Goal: Task Accomplishment & Management: Manage account settings

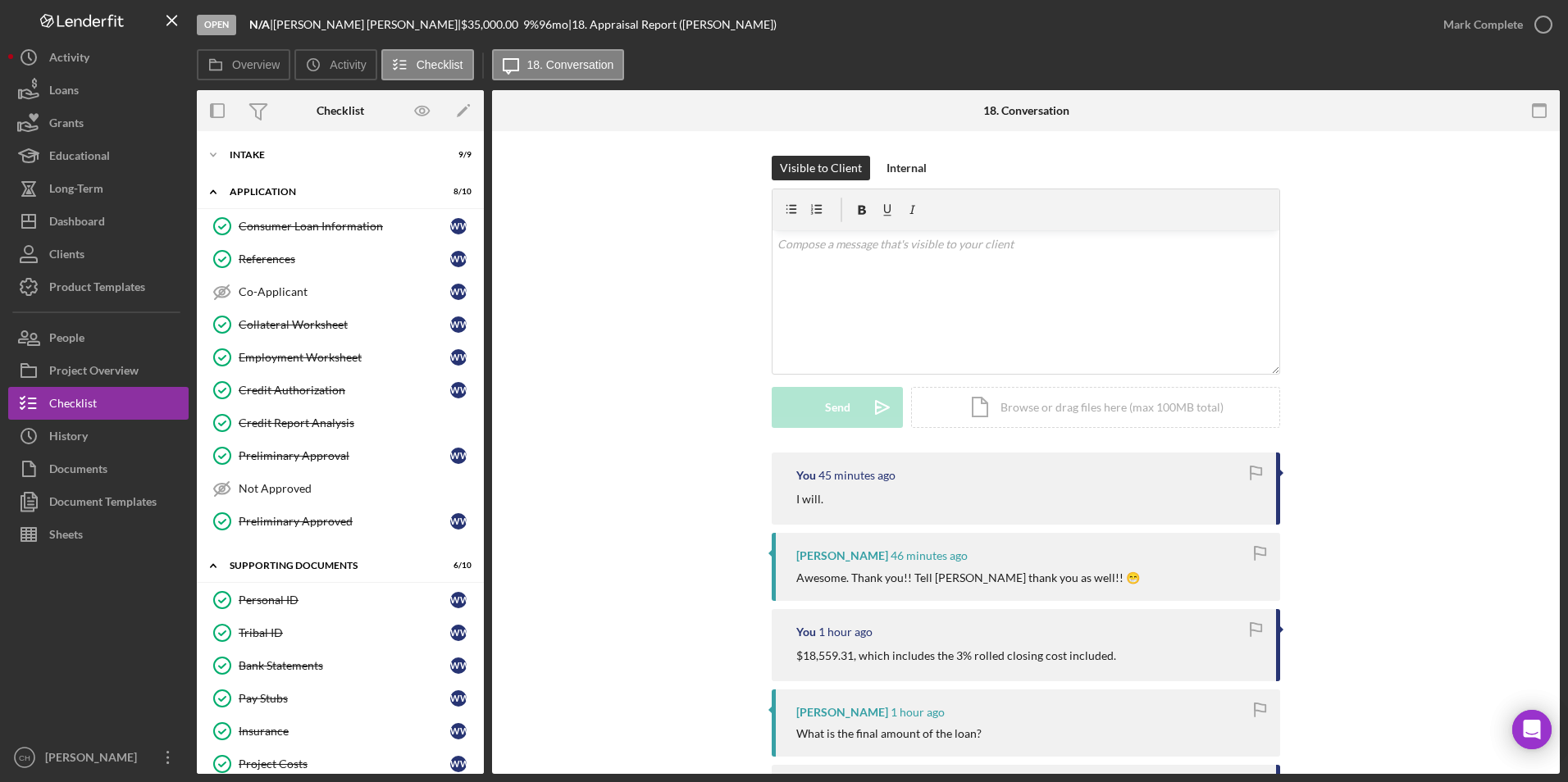
scroll to position [228, 0]
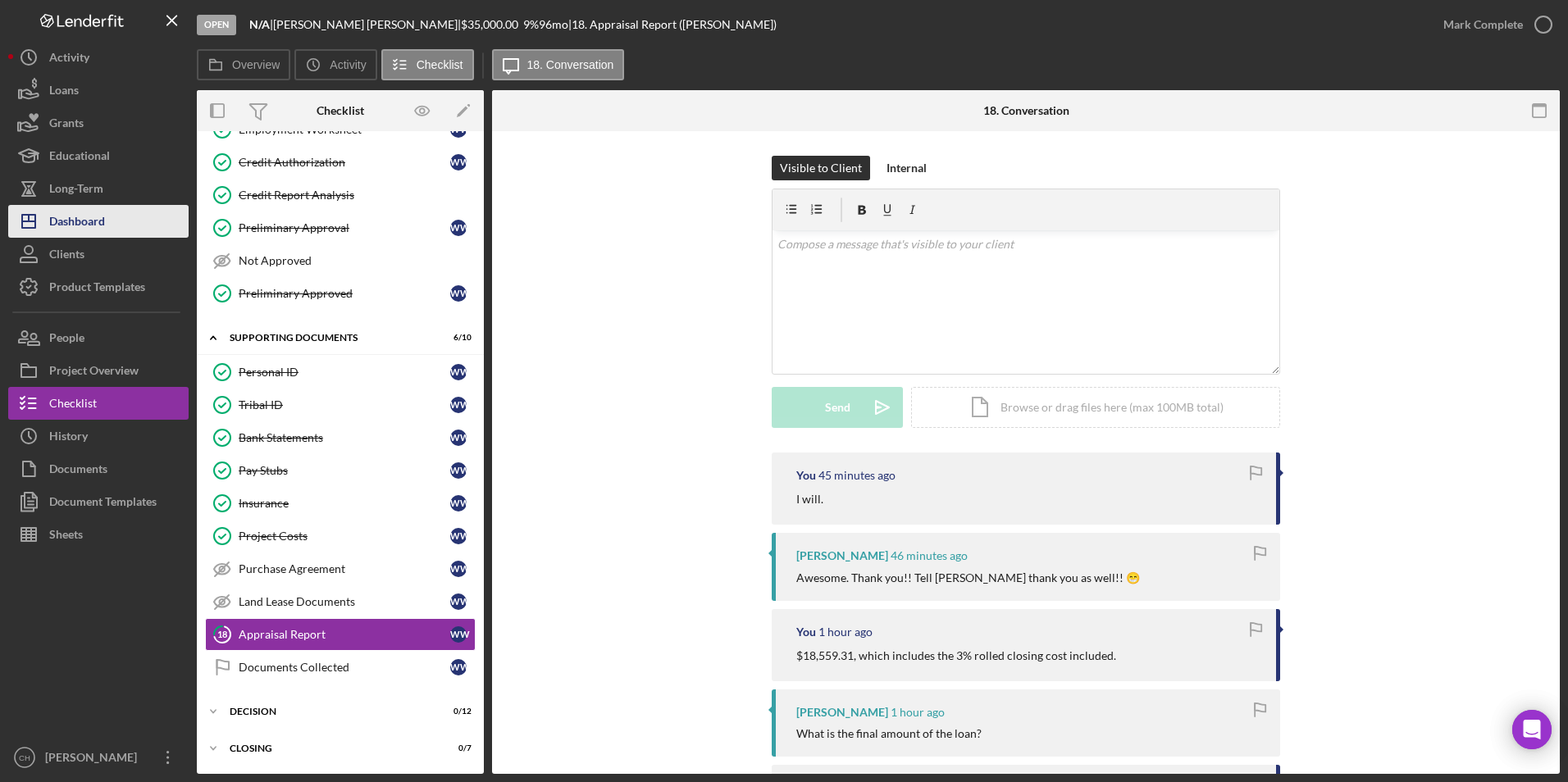
click at [90, 228] on div "Dashboard" at bounding box center [77, 223] width 56 height 37
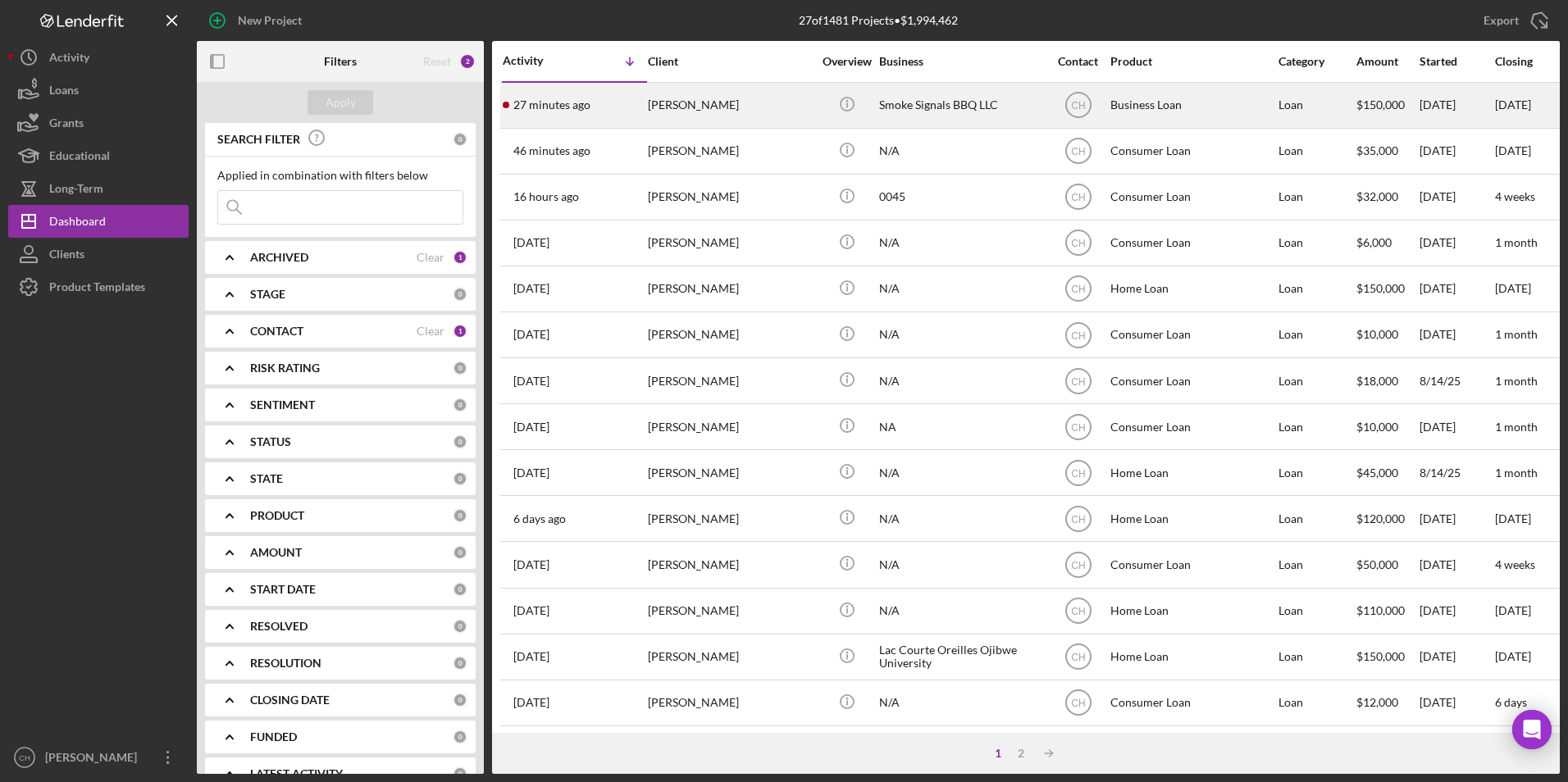
click at [674, 111] on div "[PERSON_NAME]" at bounding box center [729, 105] width 164 height 44
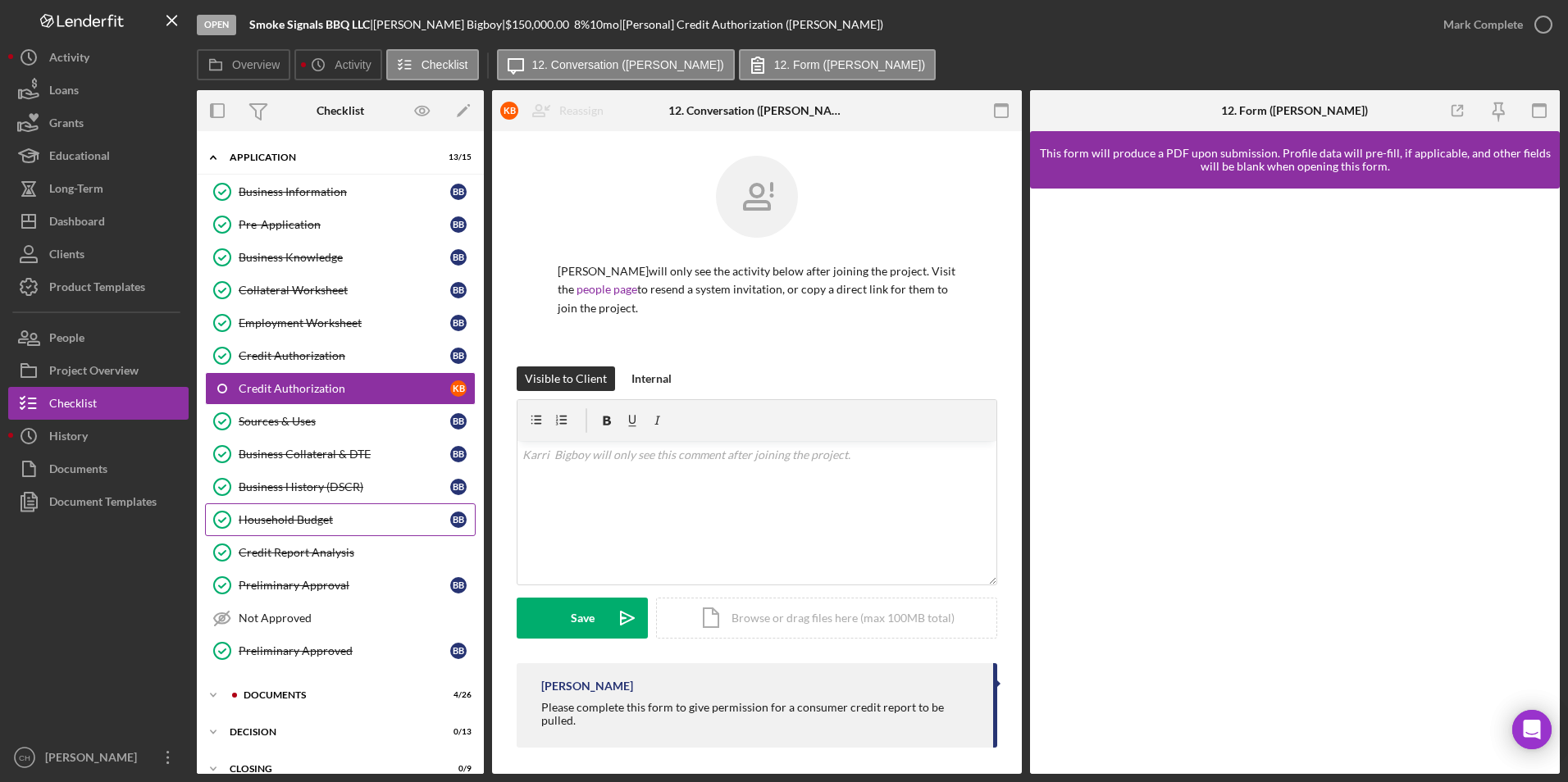
scroll to position [91, 0]
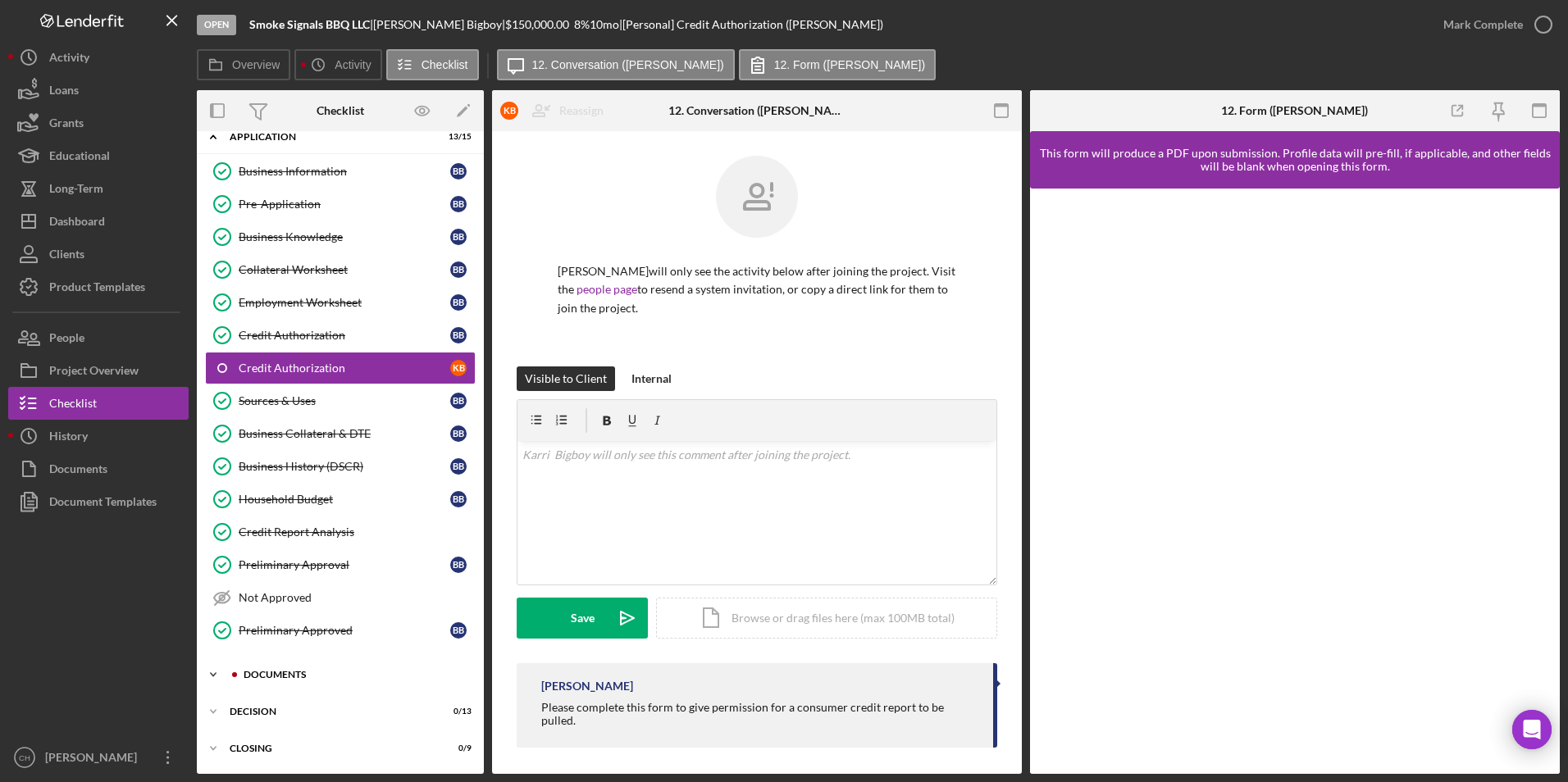
click at [285, 676] on div "Documents" at bounding box center [353, 675] width 220 height 10
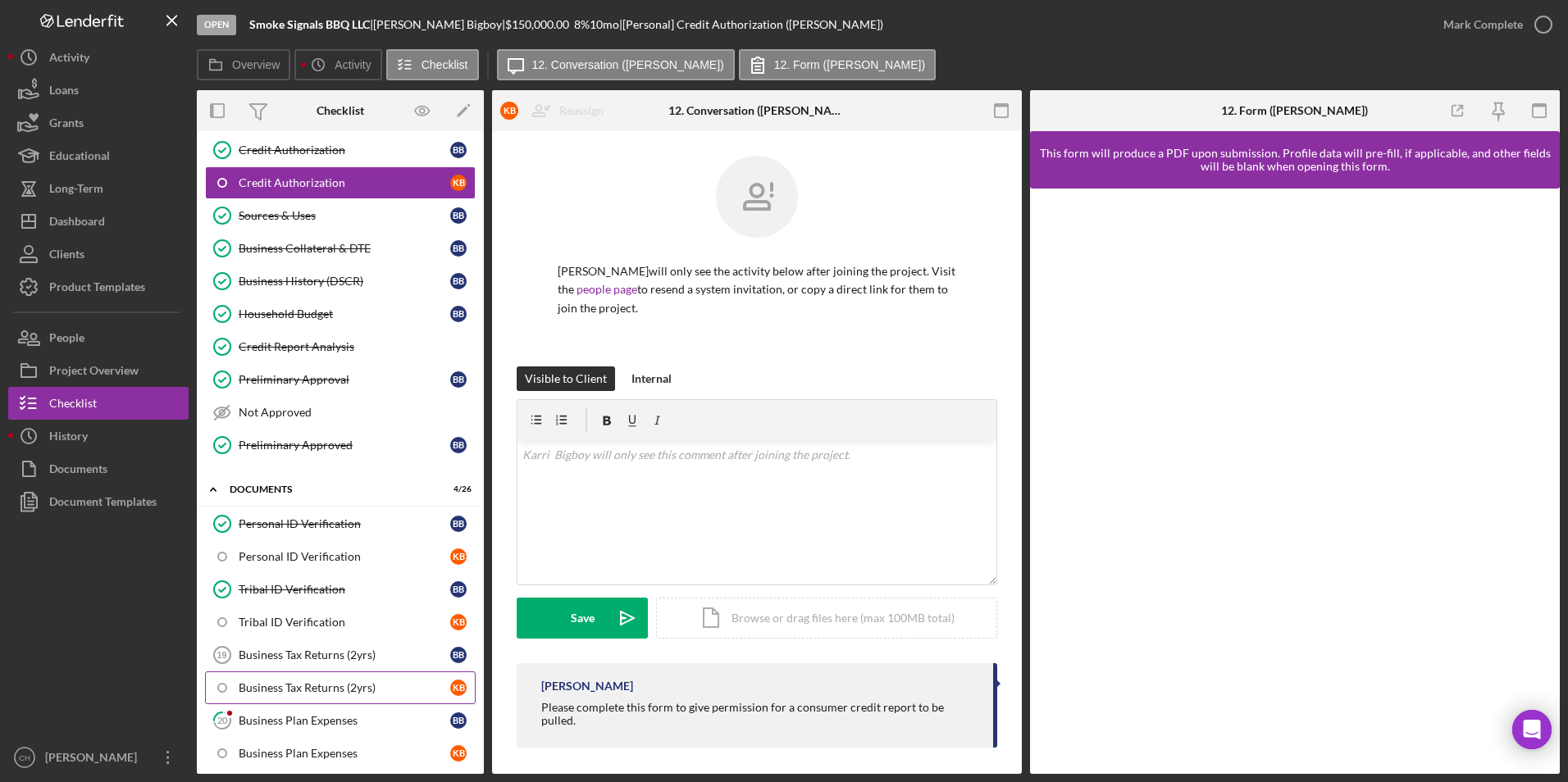
scroll to position [337, 0]
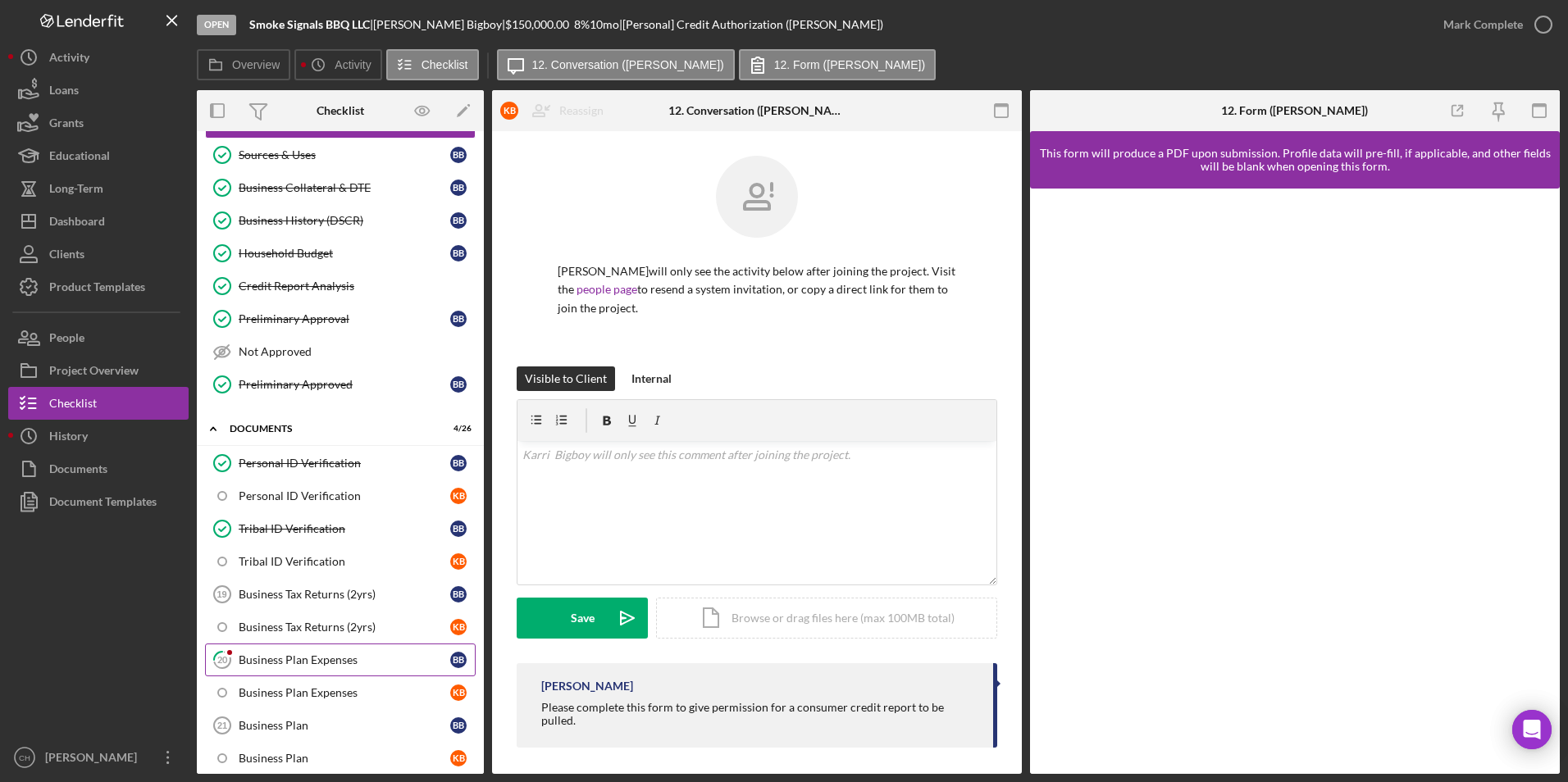
click at [299, 658] on div "Business Plan Expenses" at bounding box center [344, 660] width 211 height 13
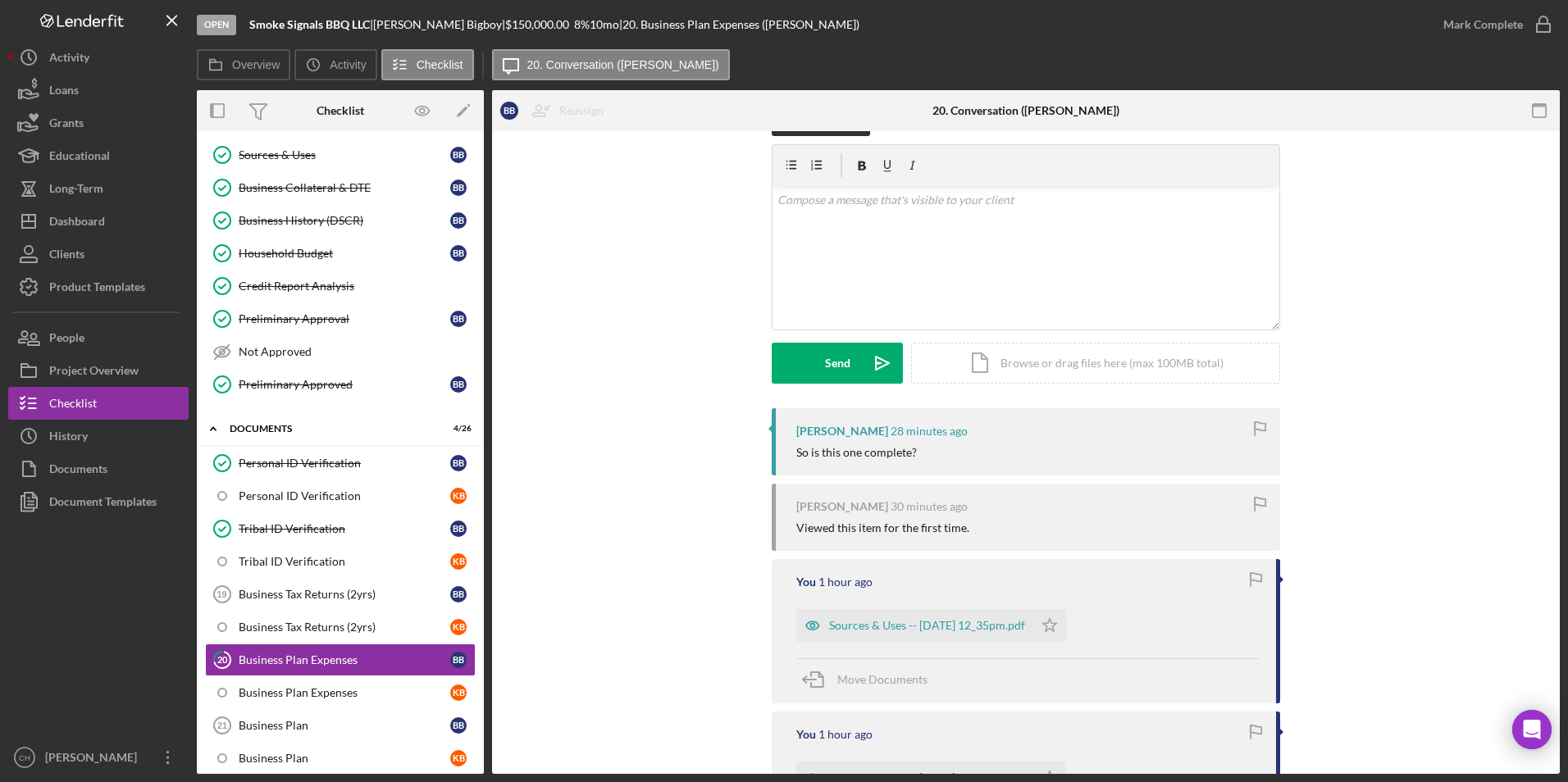
scroll to position [82, 0]
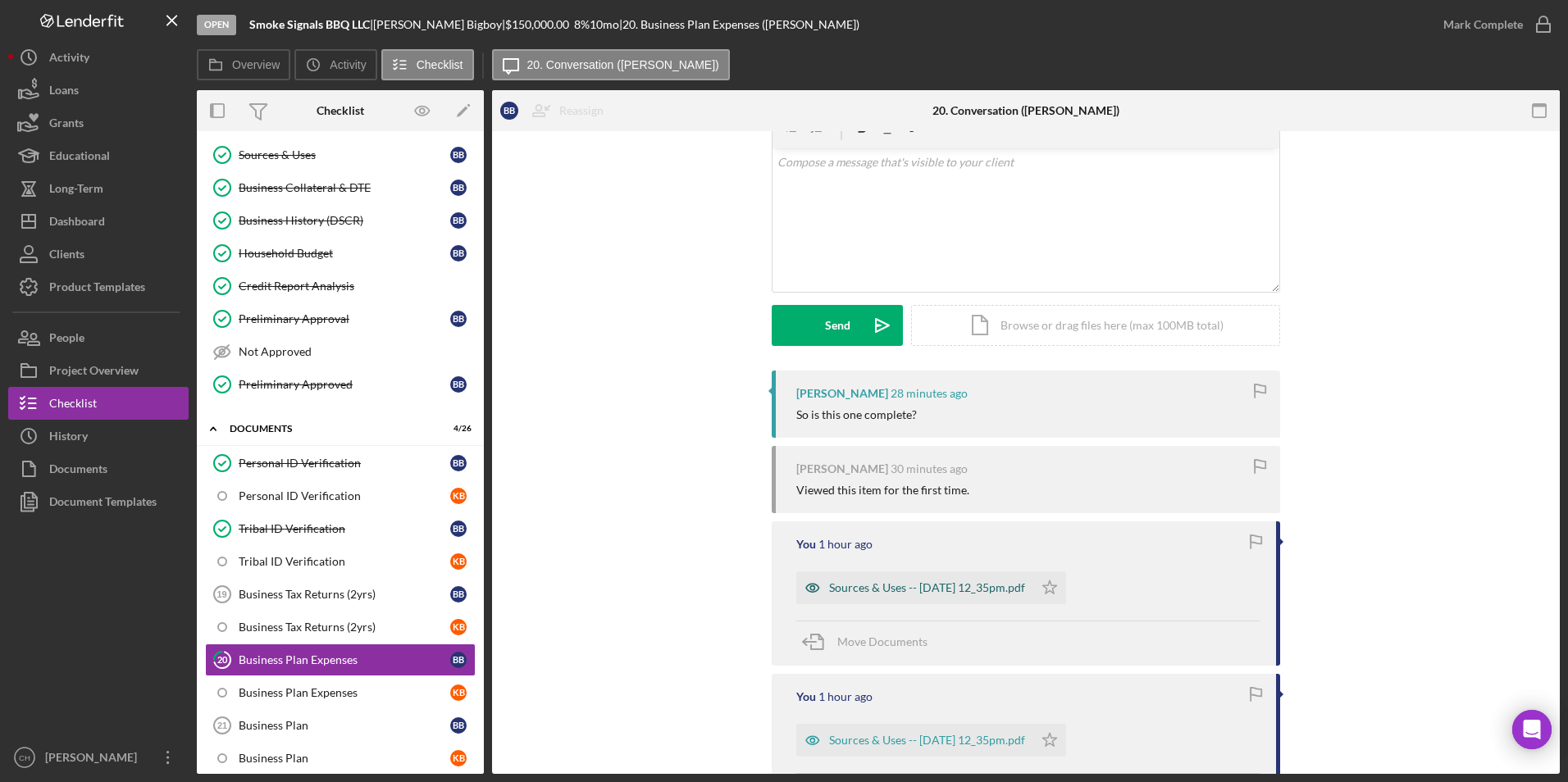
click at [918, 588] on div "Sources & Uses -- [DATE] 12_35pm.pdf" at bounding box center [926, 588] width 196 height 13
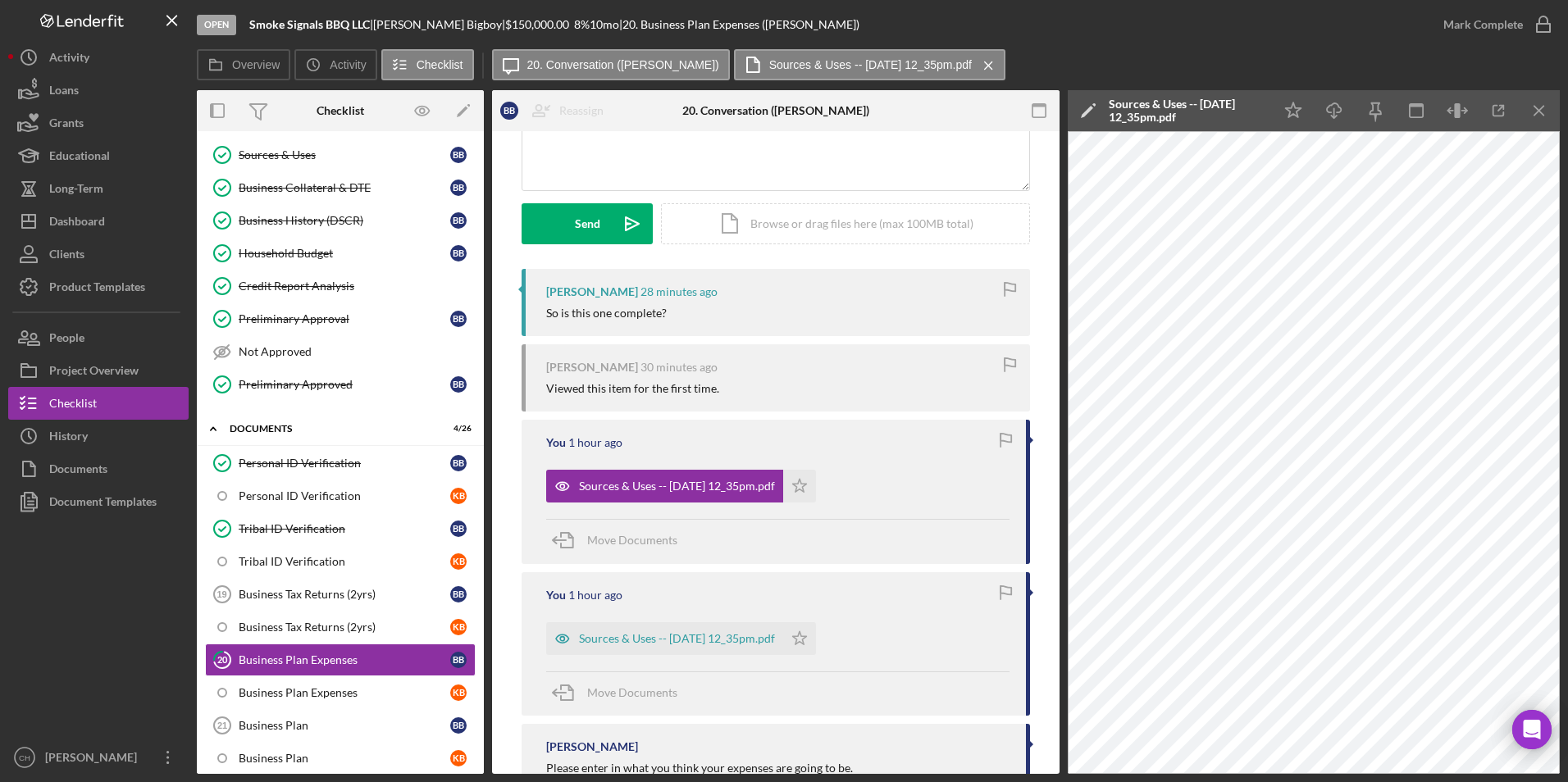
scroll to position [73, 0]
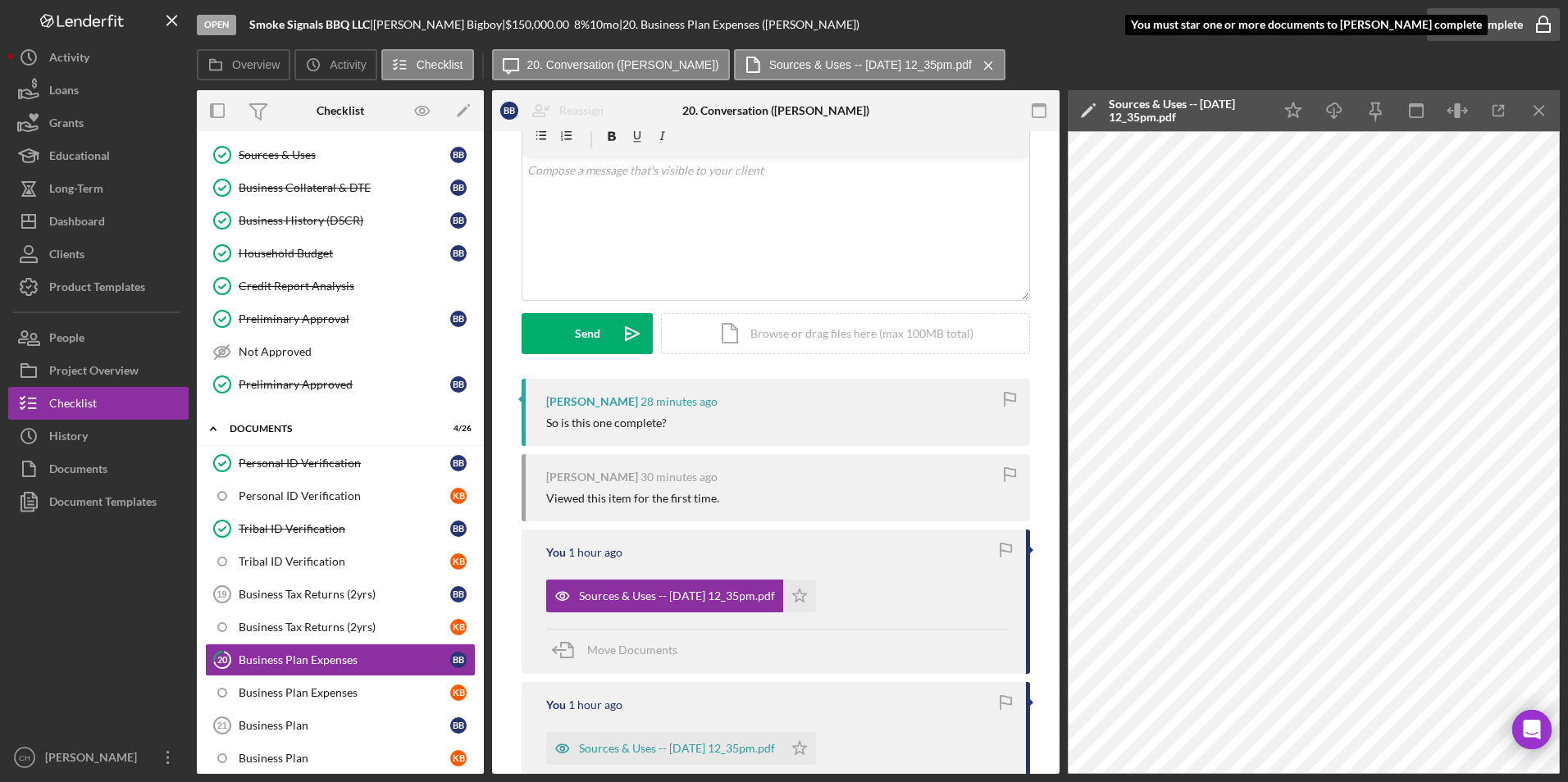
click at [1497, 21] on div "Mark Complete" at bounding box center [1483, 24] width 80 height 33
click at [816, 596] on icon "Icon/Star" at bounding box center [799, 596] width 33 height 33
click at [1470, 14] on div "Mark Complete" at bounding box center [1483, 24] width 80 height 33
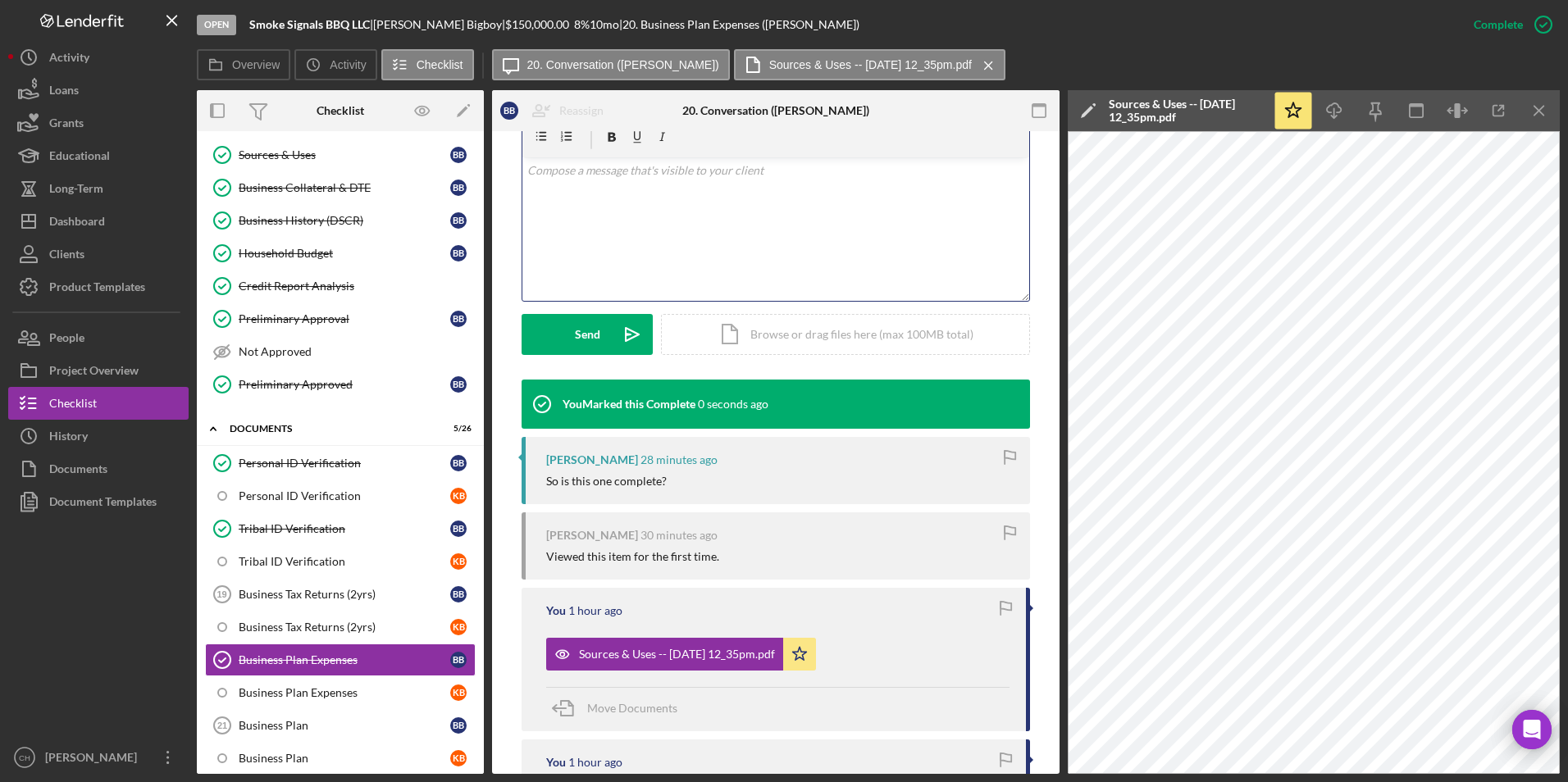
click at [592, 194] on div "v Color teal Color pink Remove color Add row above Add row below Add column bef…" at bounding box center [776, 229] width 507 height 143
click at [576, 334] on div "Send" at bounding box center [588, 335] width 25 height 41
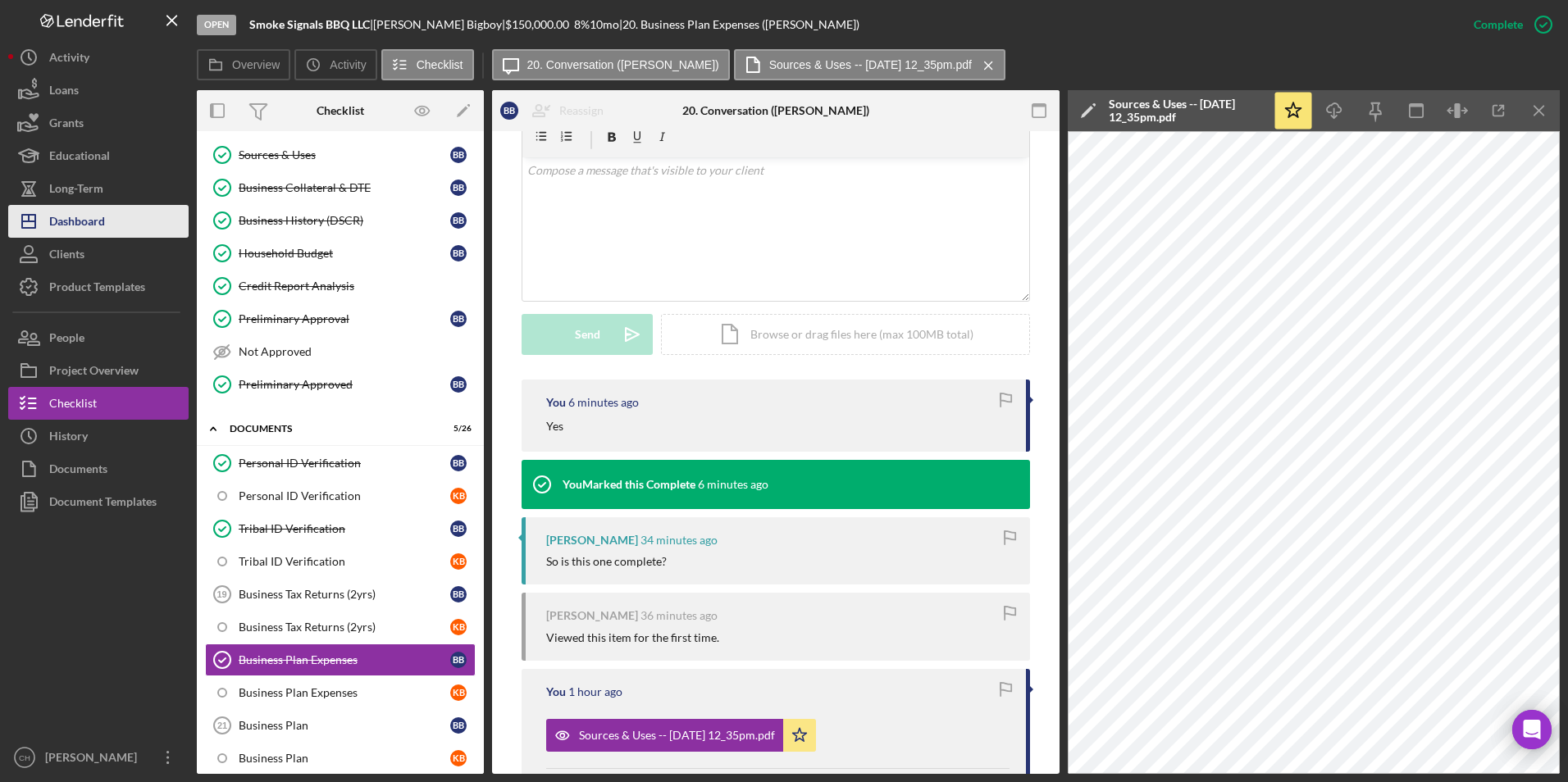
click at [104, 228] on div "Dashboard" at bounding box center [77, 223] width 56 height 37
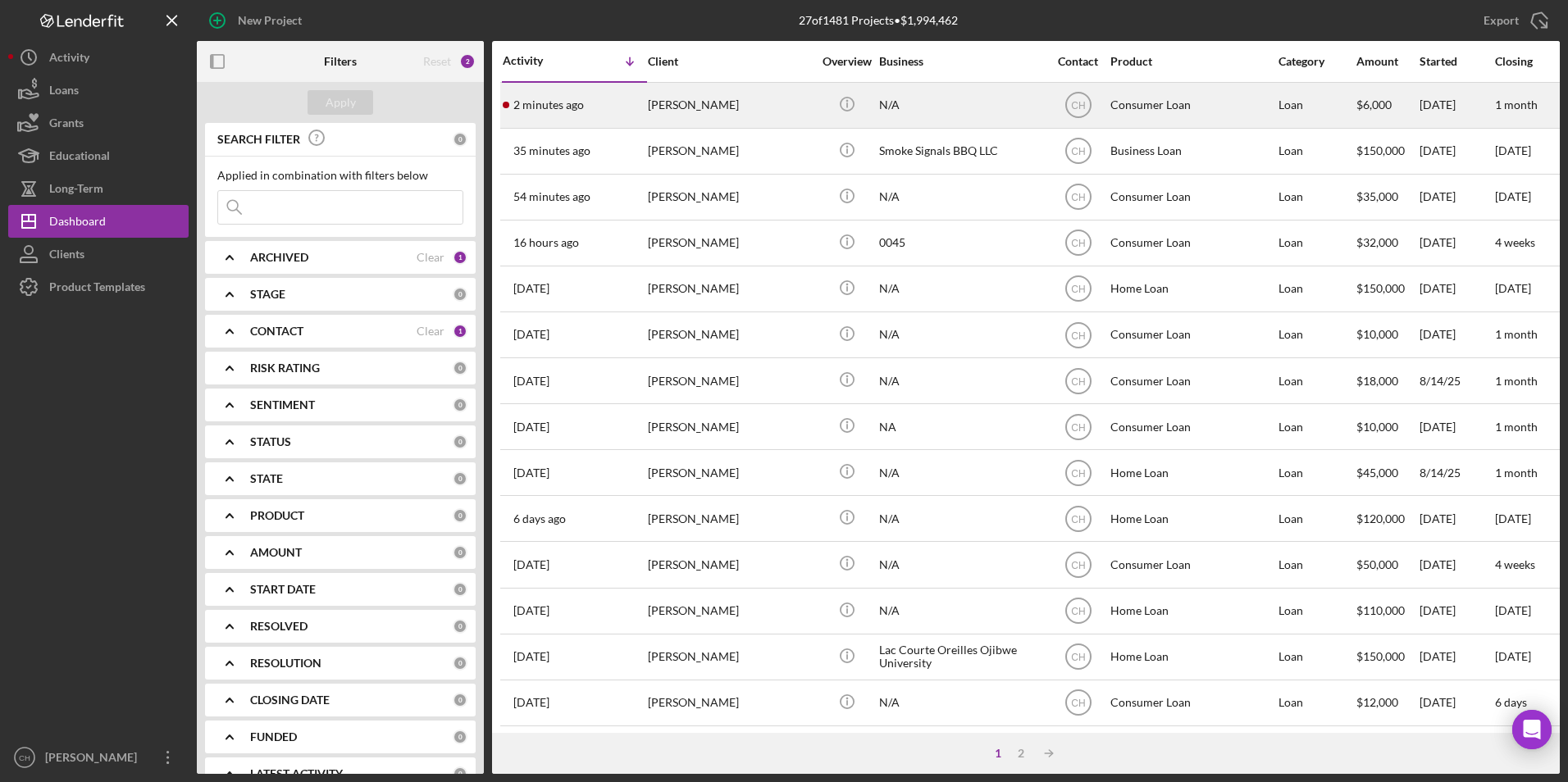
click at [685, 104] on div "[PERSON_NAME]" at bounding box center [729, 105] width 164 height 44
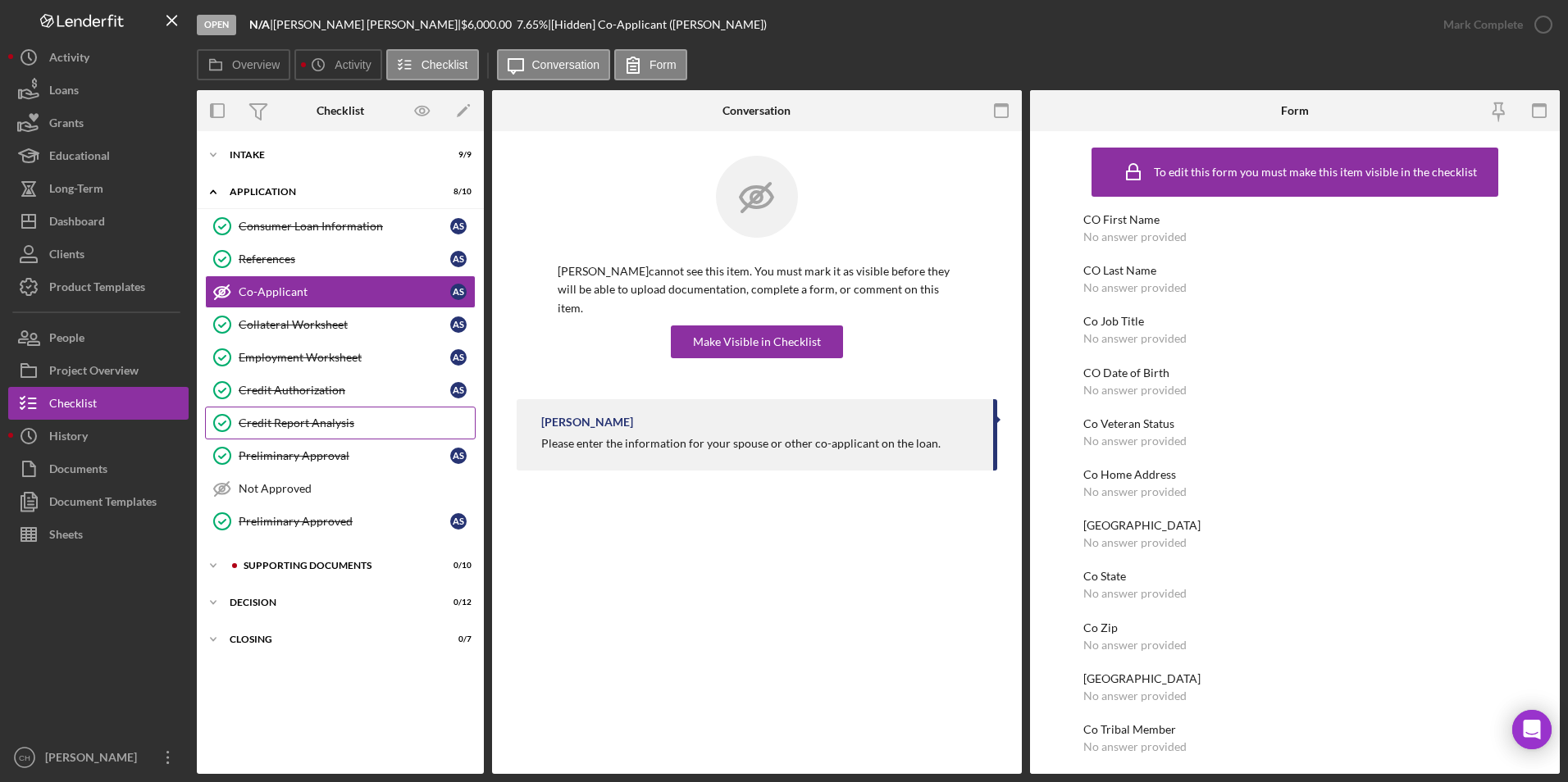
click at [285, 419] on div "Credit Report Analysis" at bounding box center [357, 423] width 237 height 13
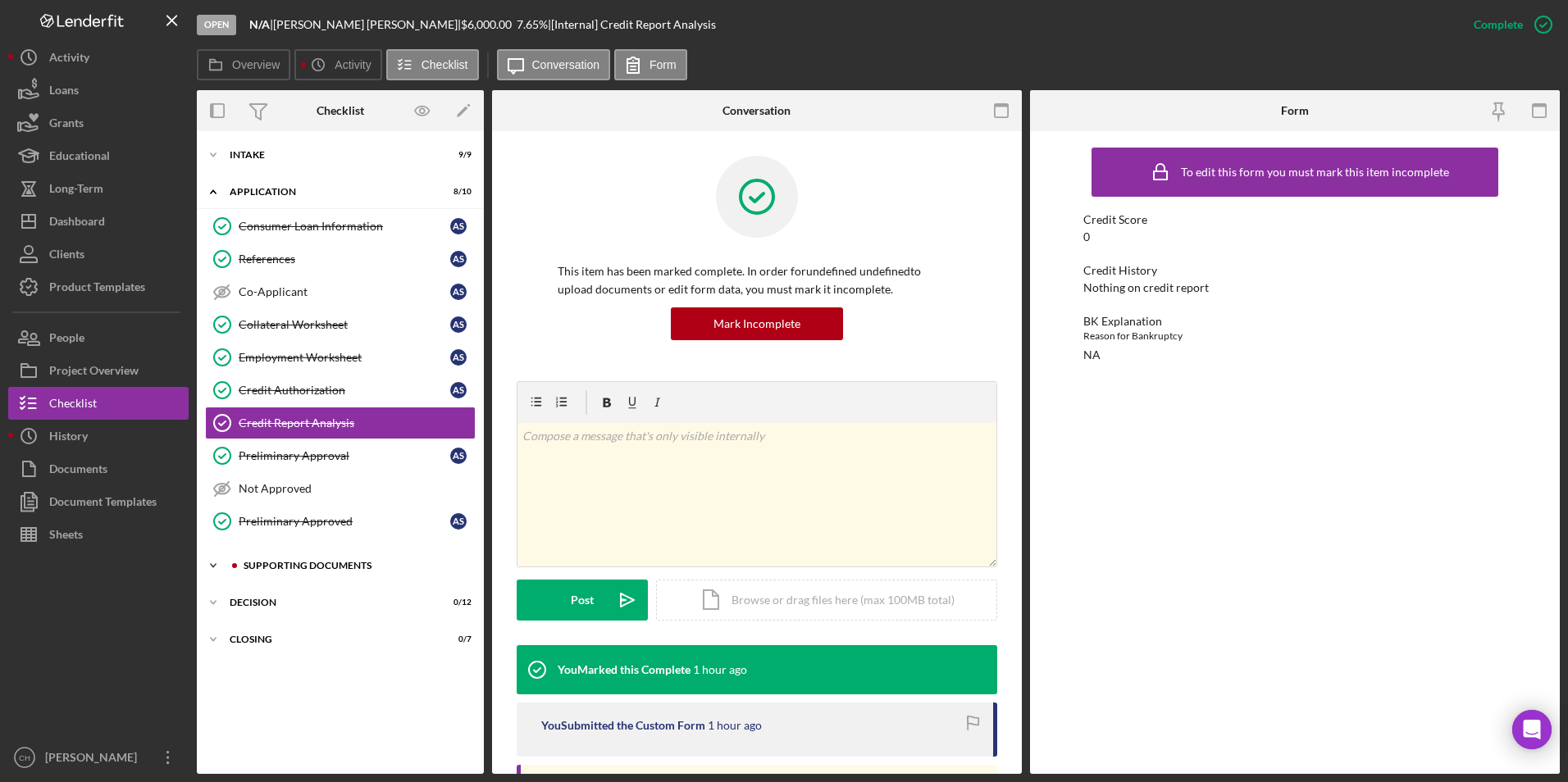
click at [274, 562] on div "Supporting Documents" at bounding box center [353, 565] width 220 height 10
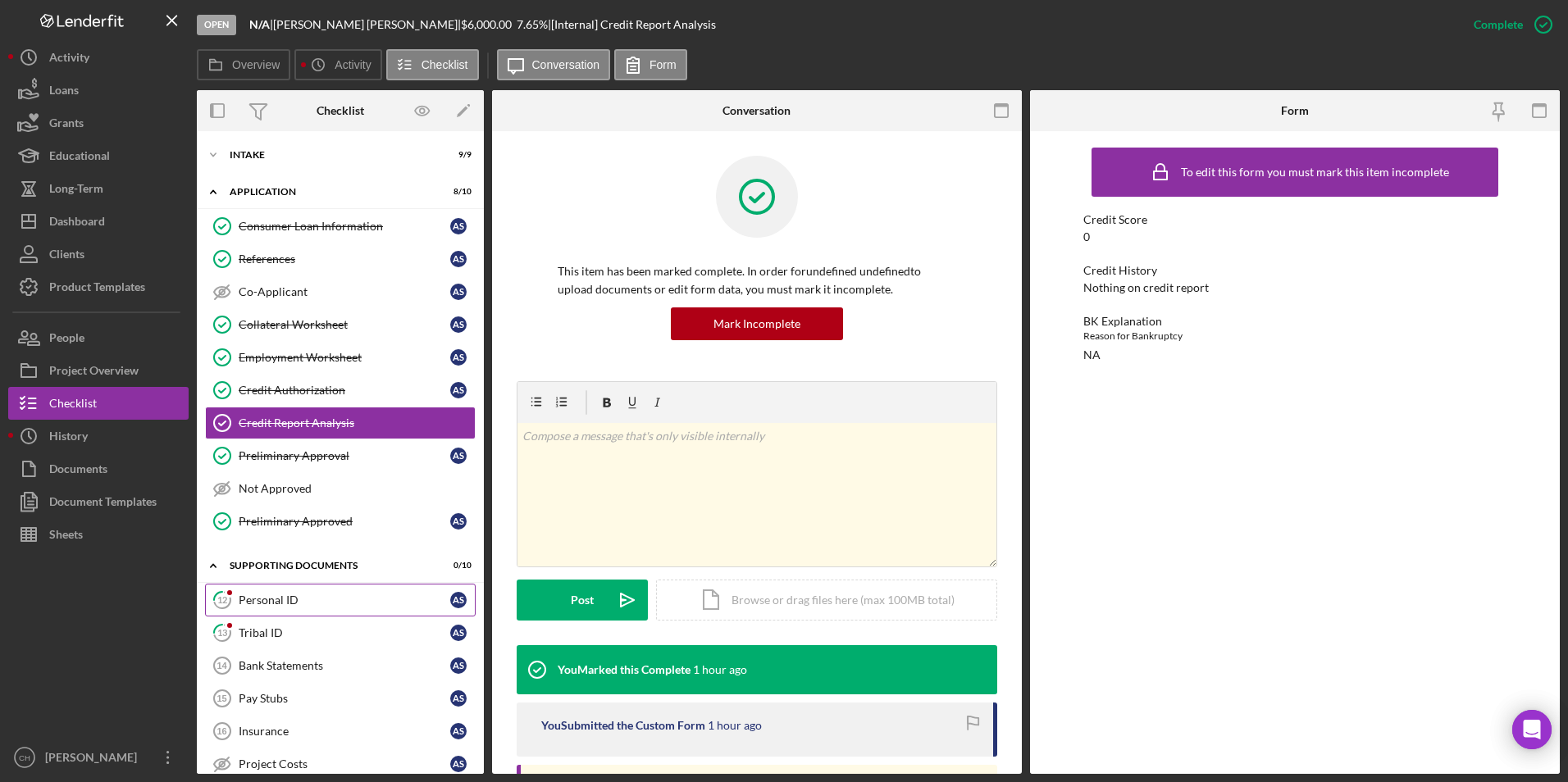
click at [271, 597] on div "Personal ID" at bounding box center [344, 600] width 211 height 13
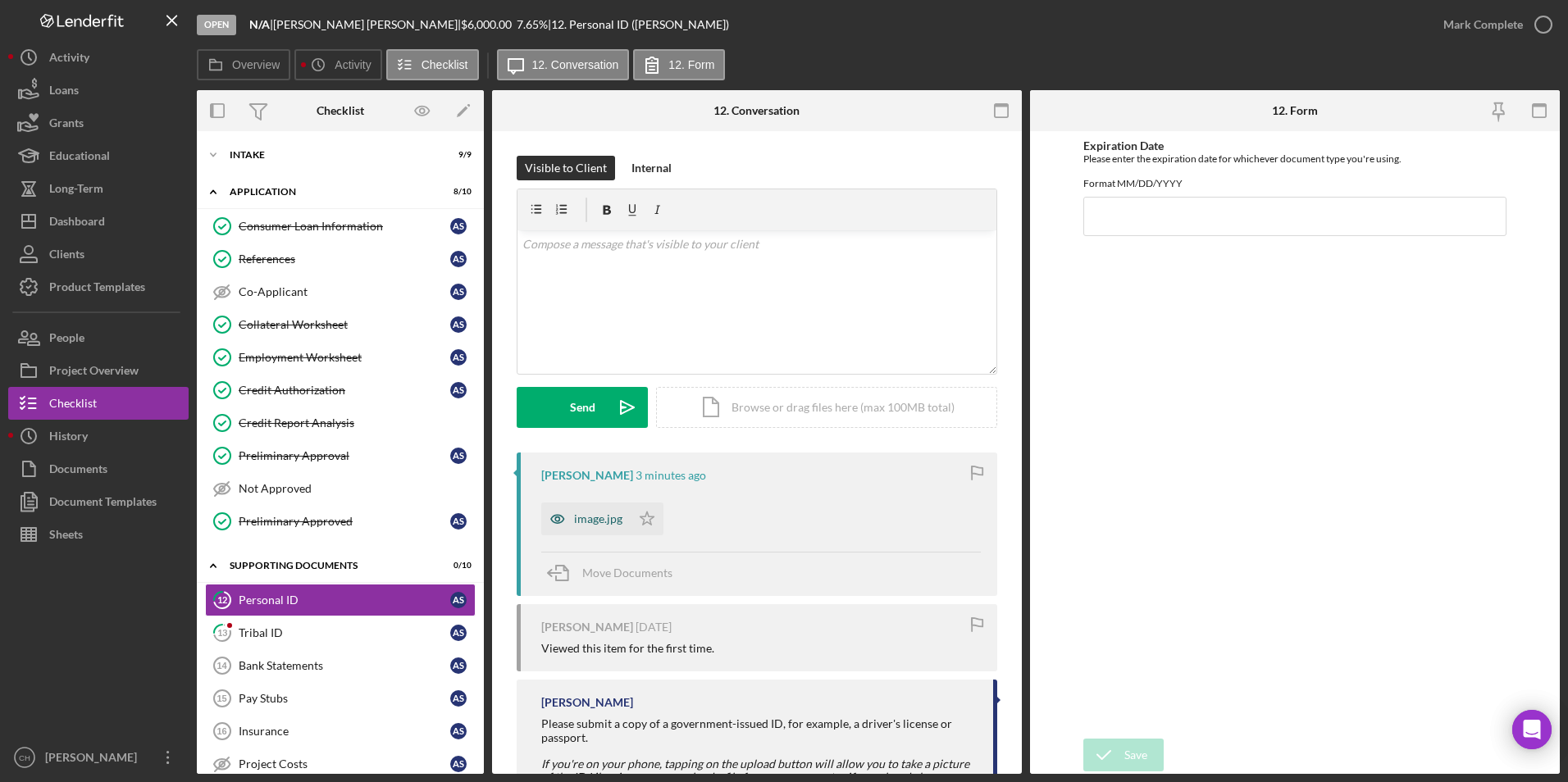
click at [602, 519] on div "image.jpg" at bounding box center [599, 519] width 48 height 13
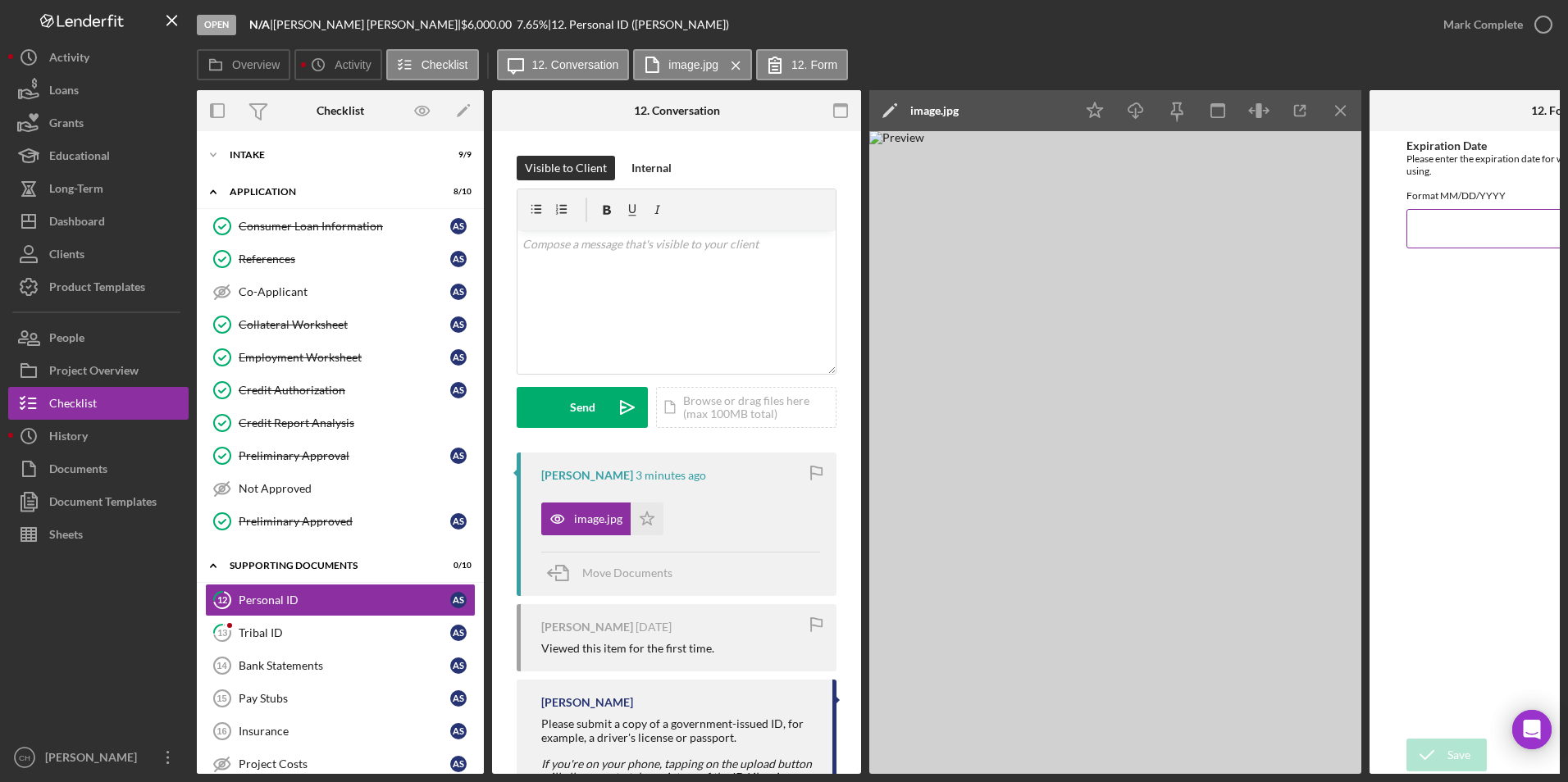
click at [1438, 242] on input "Expiration Date" at bounding box center [1555, 228] width 296 height 39
type input "[DATE]"
click at [1452, 746] on div "Save" at bounding box center [1460, 755] width 23 height 33
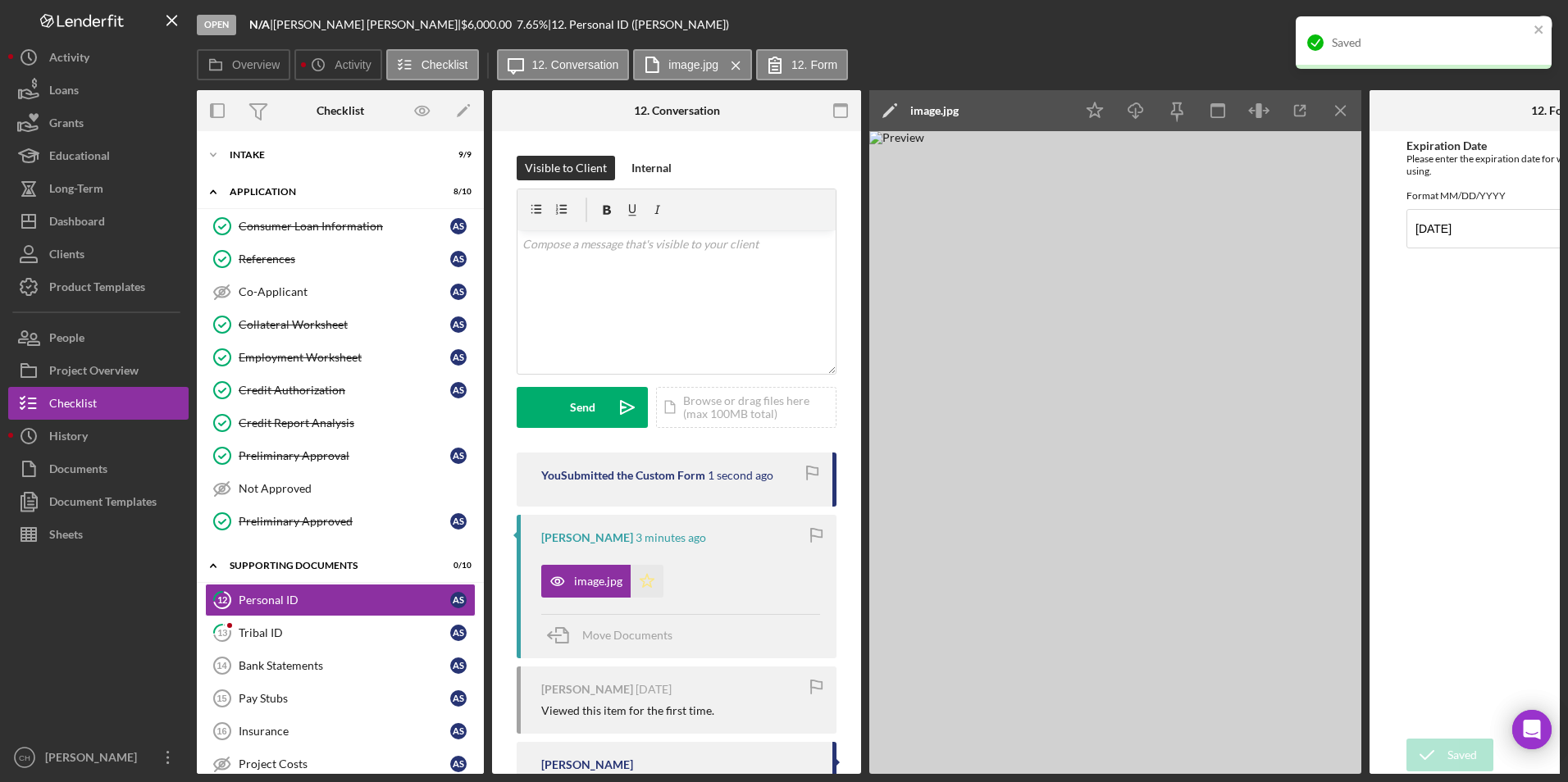
click at [651, 579] on polygon "button" at bounding box center [648, 580] width 14 height 13
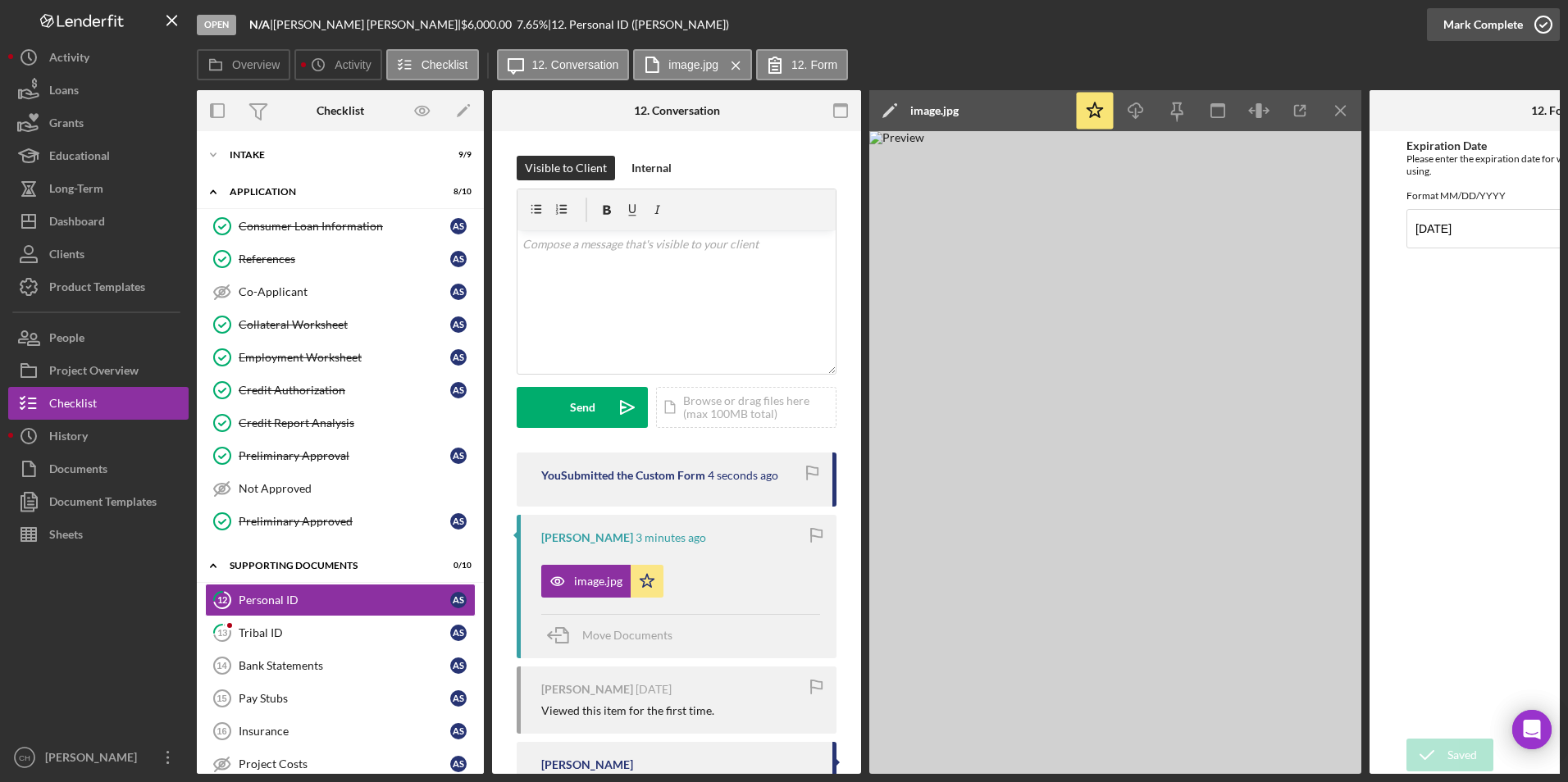
click at [1511, 29] on div "Mark Complete" at bounding box center [1483, 24] width 80 height 33
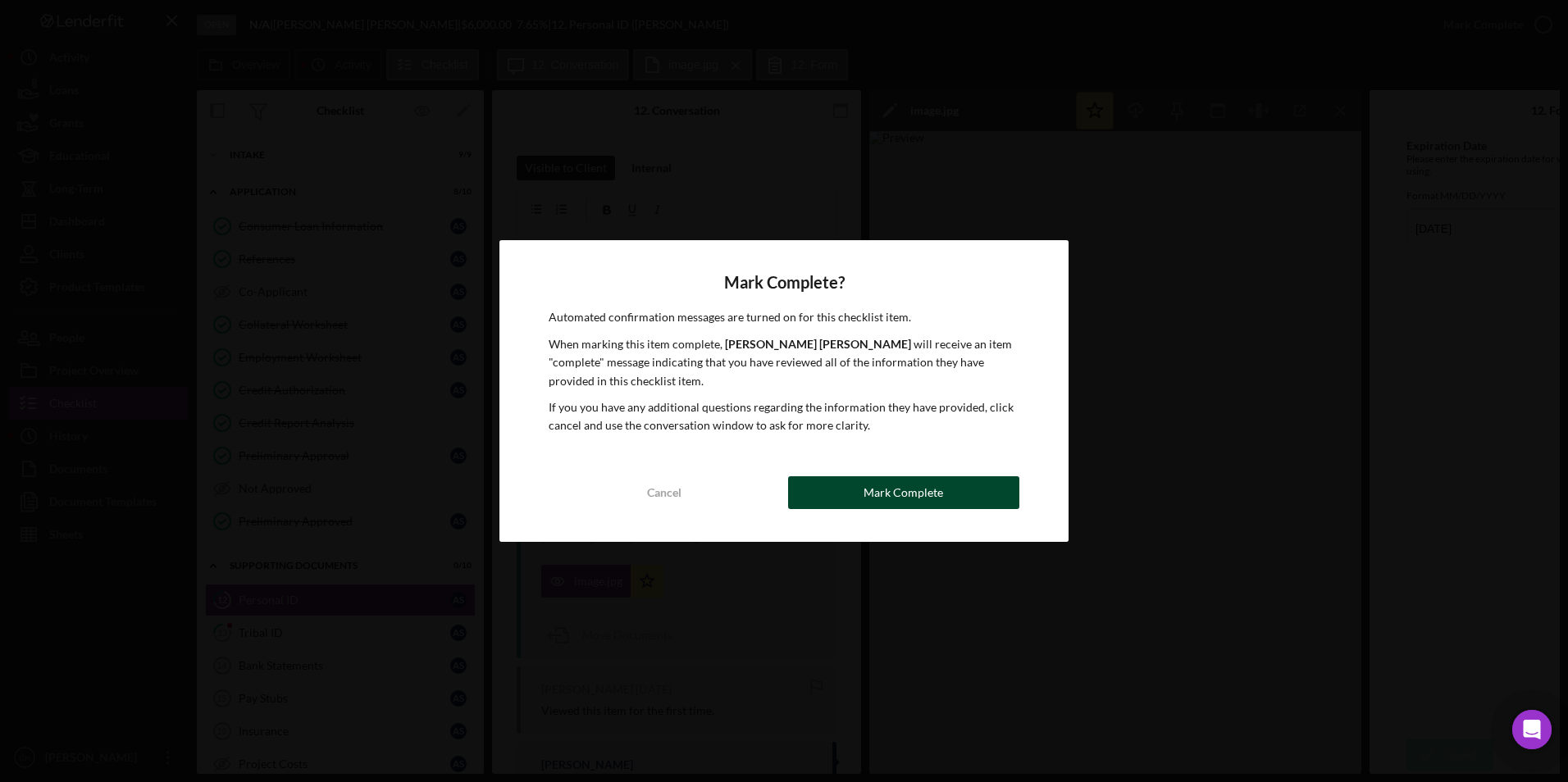
click at [889, 496] on div "Mark Complete" at bounding box center [903, 493] width 80 height 33
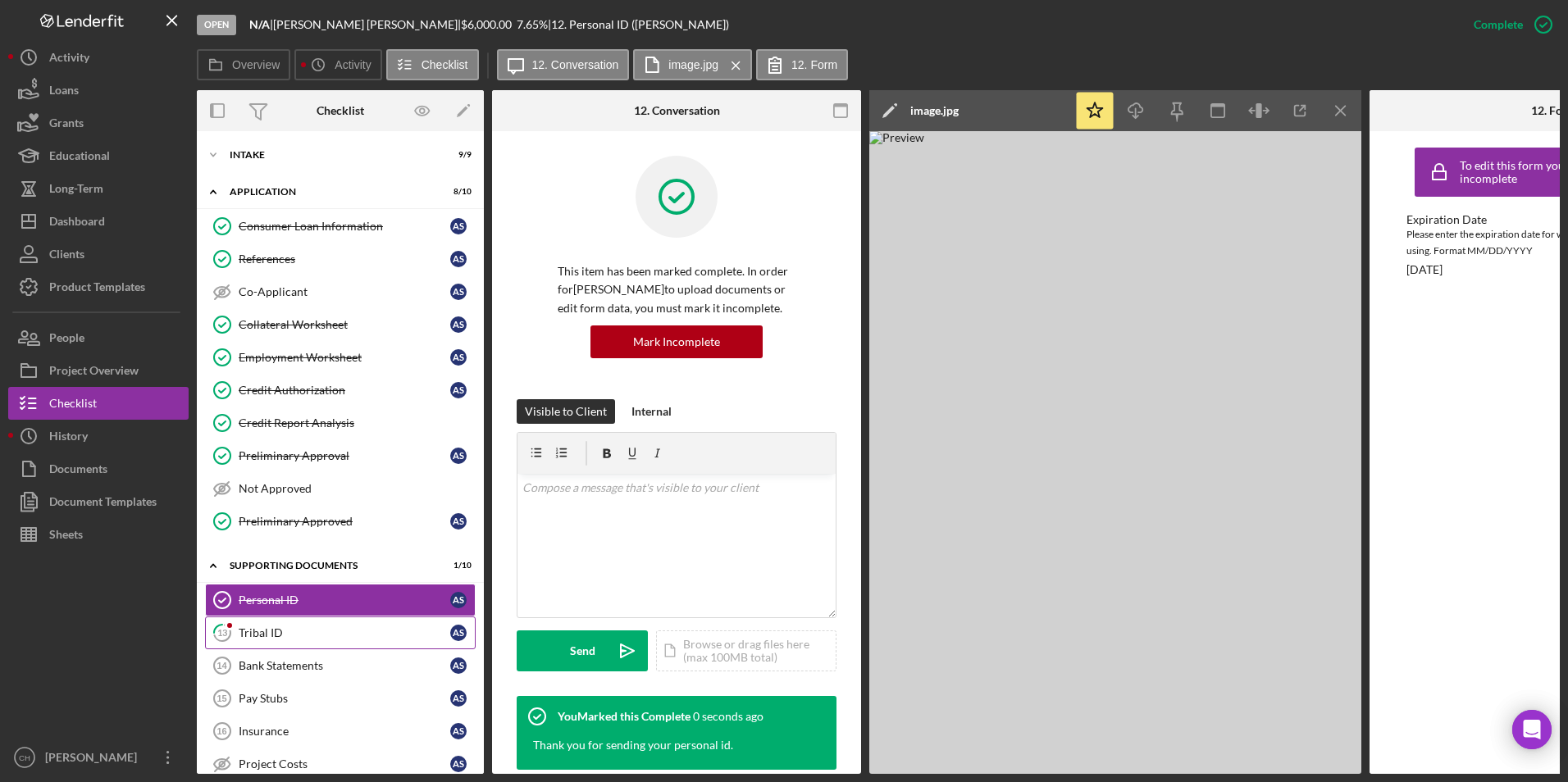
click at [317, 640] on link "13 Tribal ID A S" at bounding box center [340, 632] width 271 height 33
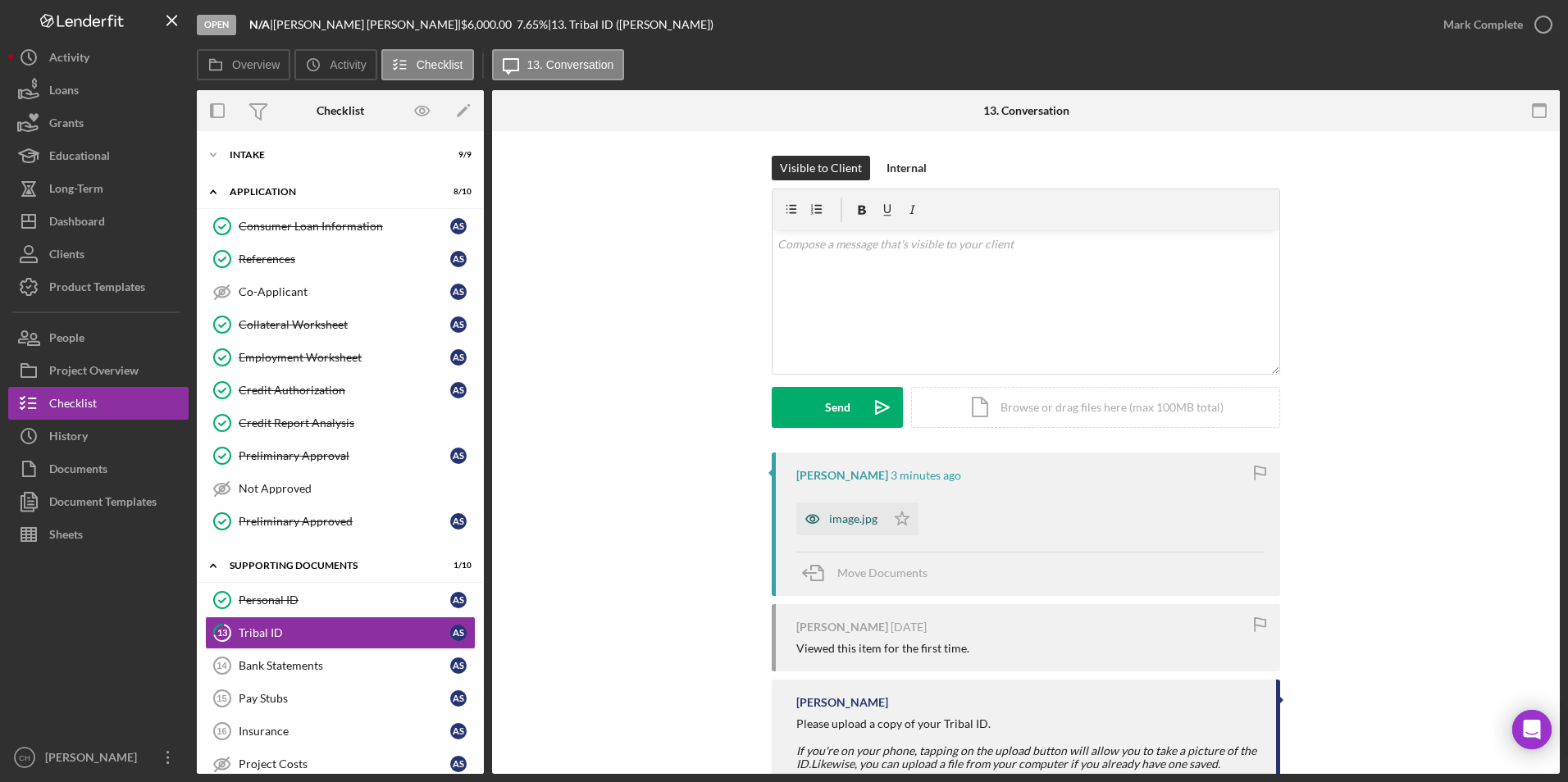
click at [834, 516] on div "image.jpg" at bounding box center [853, 519] width 48 height 13
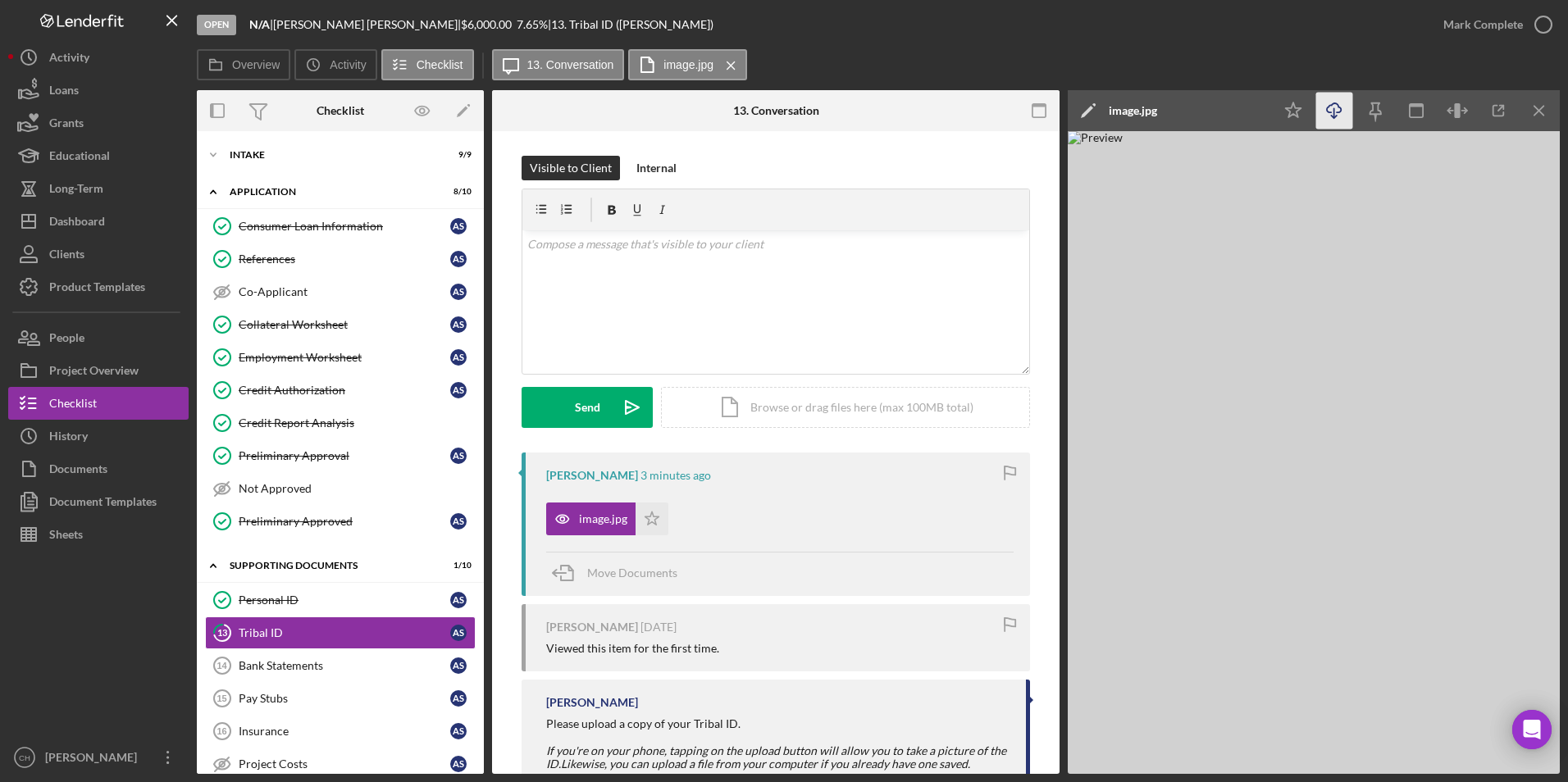
click at [1337, 110] on icon "Icon/Download" at bounding box center [1334, 110] width 37 height 37
click at [642, 509] on icon "Icon/Star" at bounding box center [651, 519] width 33 height 33
click at [1485, 30] on div "Mark Complete" at bounding box center [1483, 24] width 80 height 33
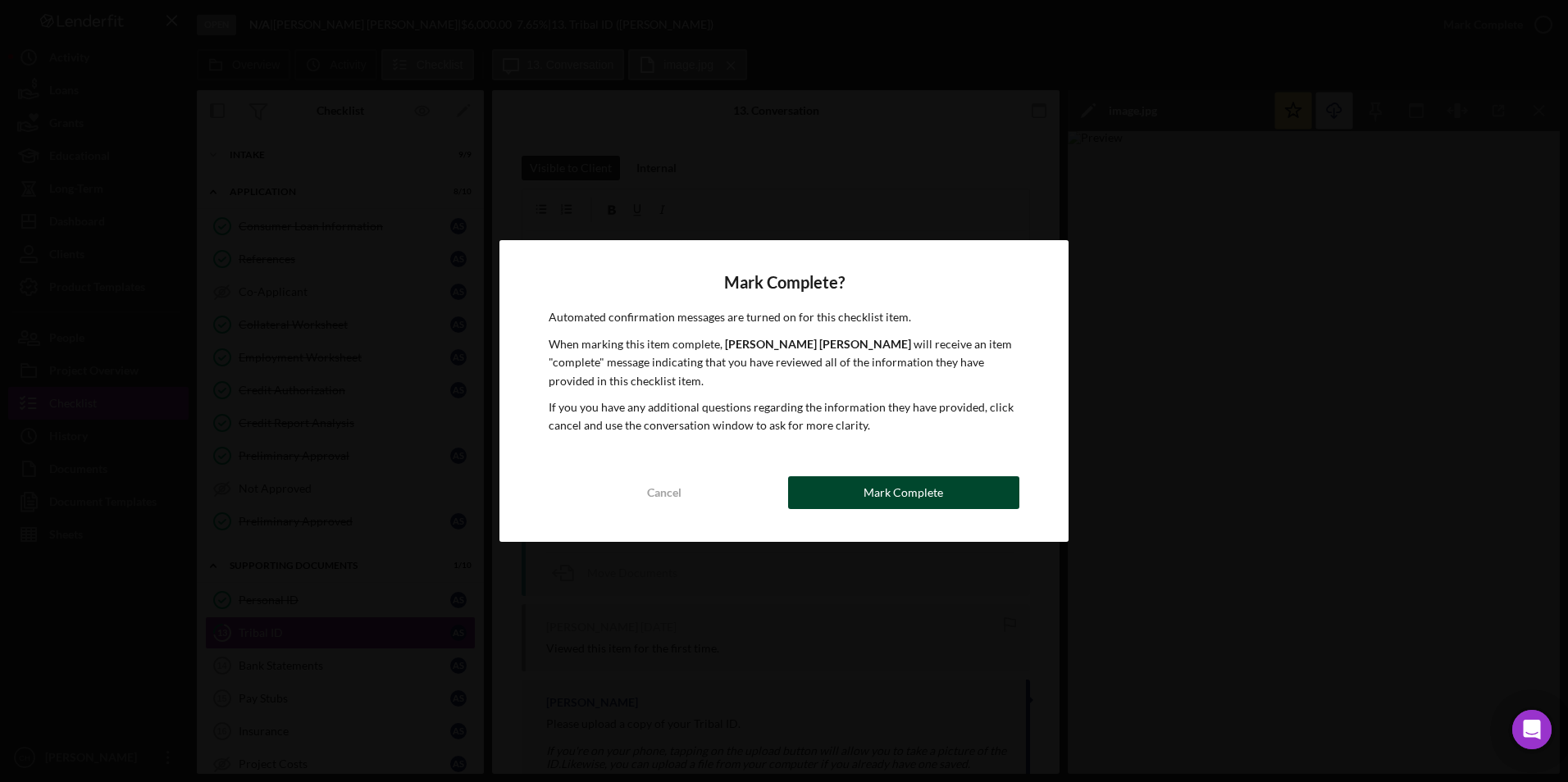
click at [863, 491] on button "Mark Complete" at bounding box center [904, 493] width 231 height 33
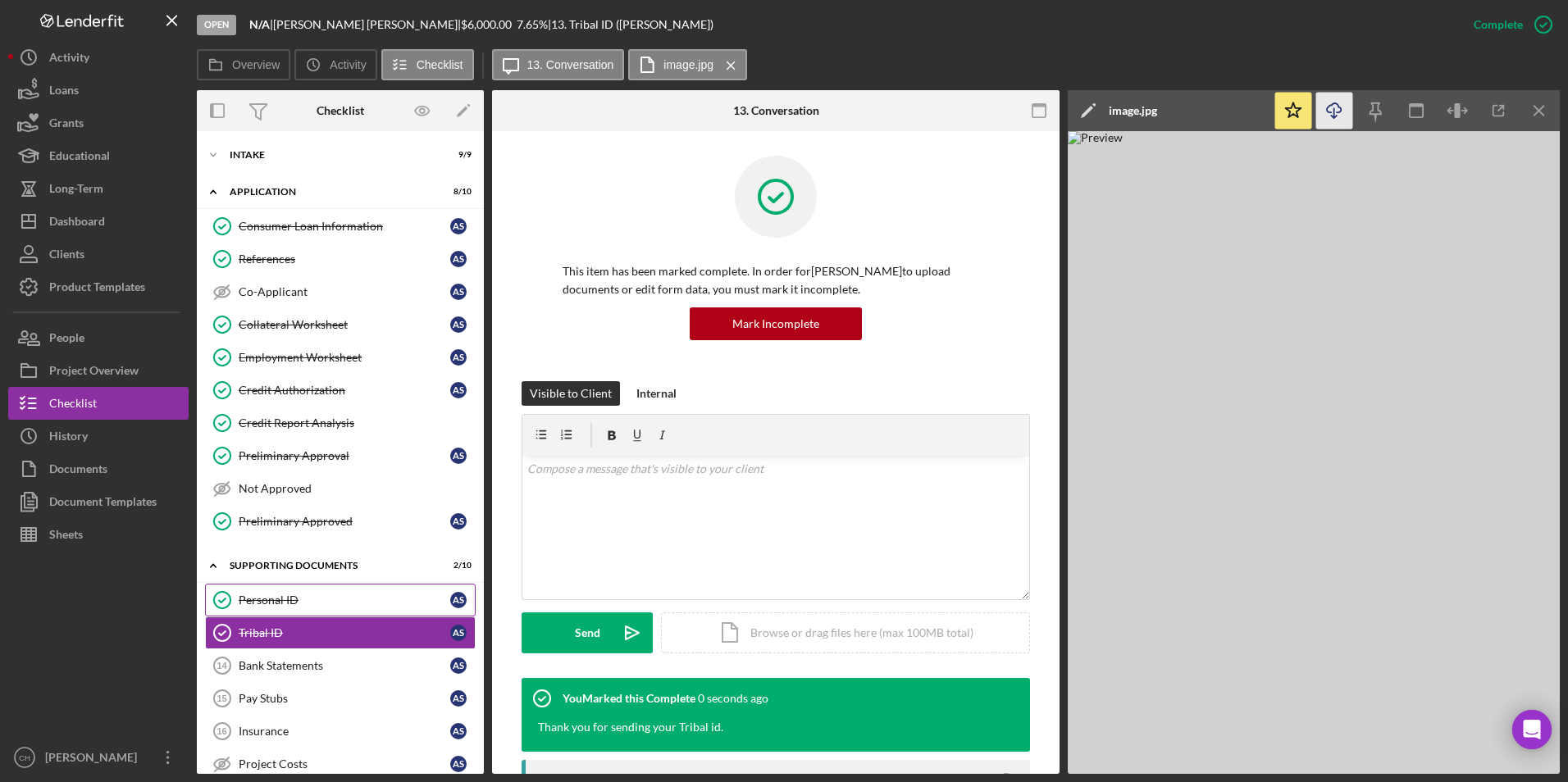
click at [264, 590] on link "Personal ID Personal ID A S" at bounding box center [340, 600] width 271 height 33
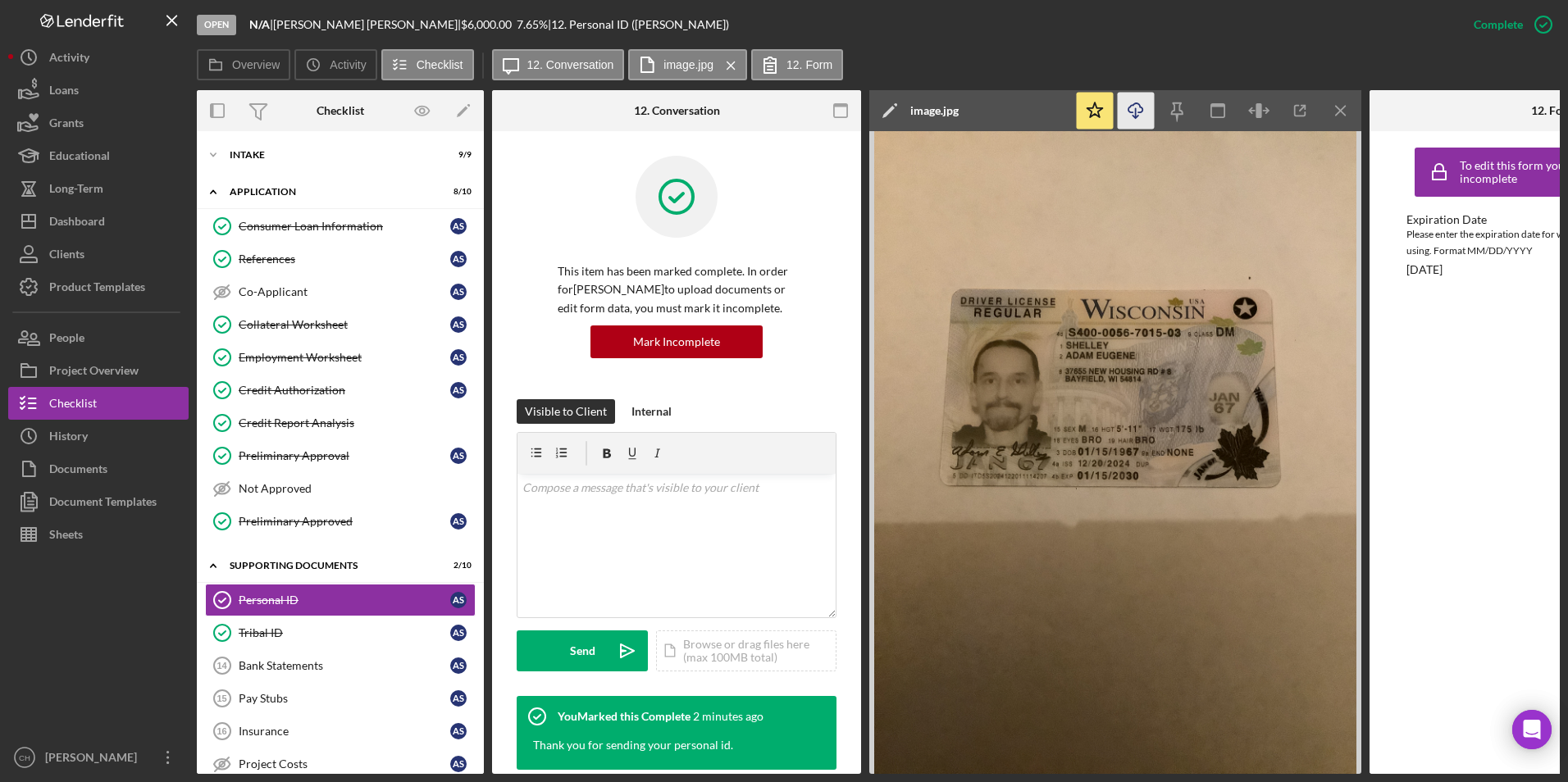
click at [1139, 115] on icon "Icon/Download" at bounding box center [1136, 110] width 37 height 37
click at [969, 56] on div "Overview Icon/History Activity Checklist Icon/Message 12. Conversation image.jp…" at bounding box center [878, 65] width 1363 height 33
click at [114, 230] on button "Icon/Dashboard Dashboard" at bounding box center [98, 221] width 180 height 33
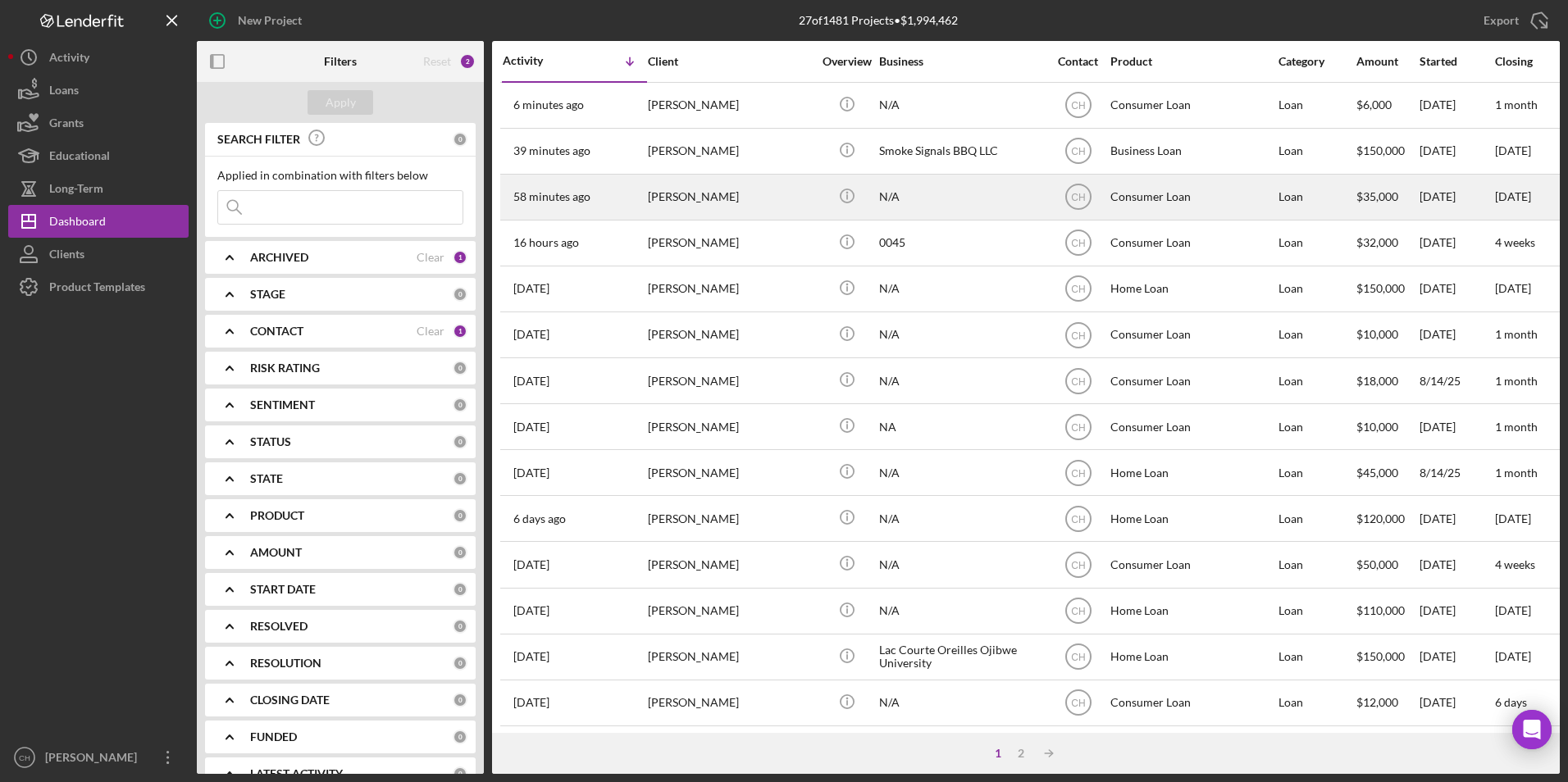
click at [711, 197] on div "[PERSON_NAME]" at bounding box center [729, 197] width 164 height 44
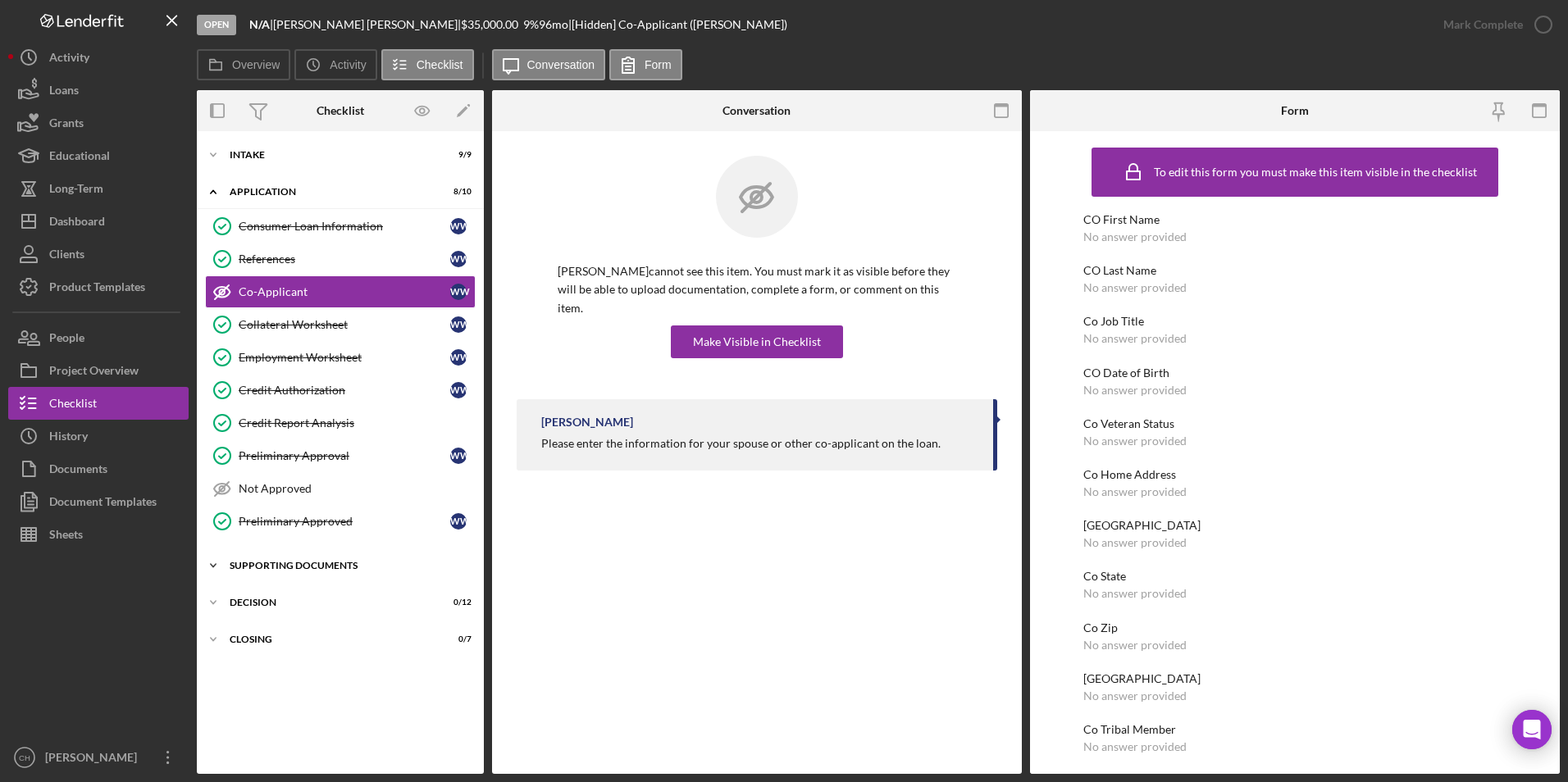
click at [244, 567] on div "Supporting Documents" at bounding box center [346, 565] width 234 height 10
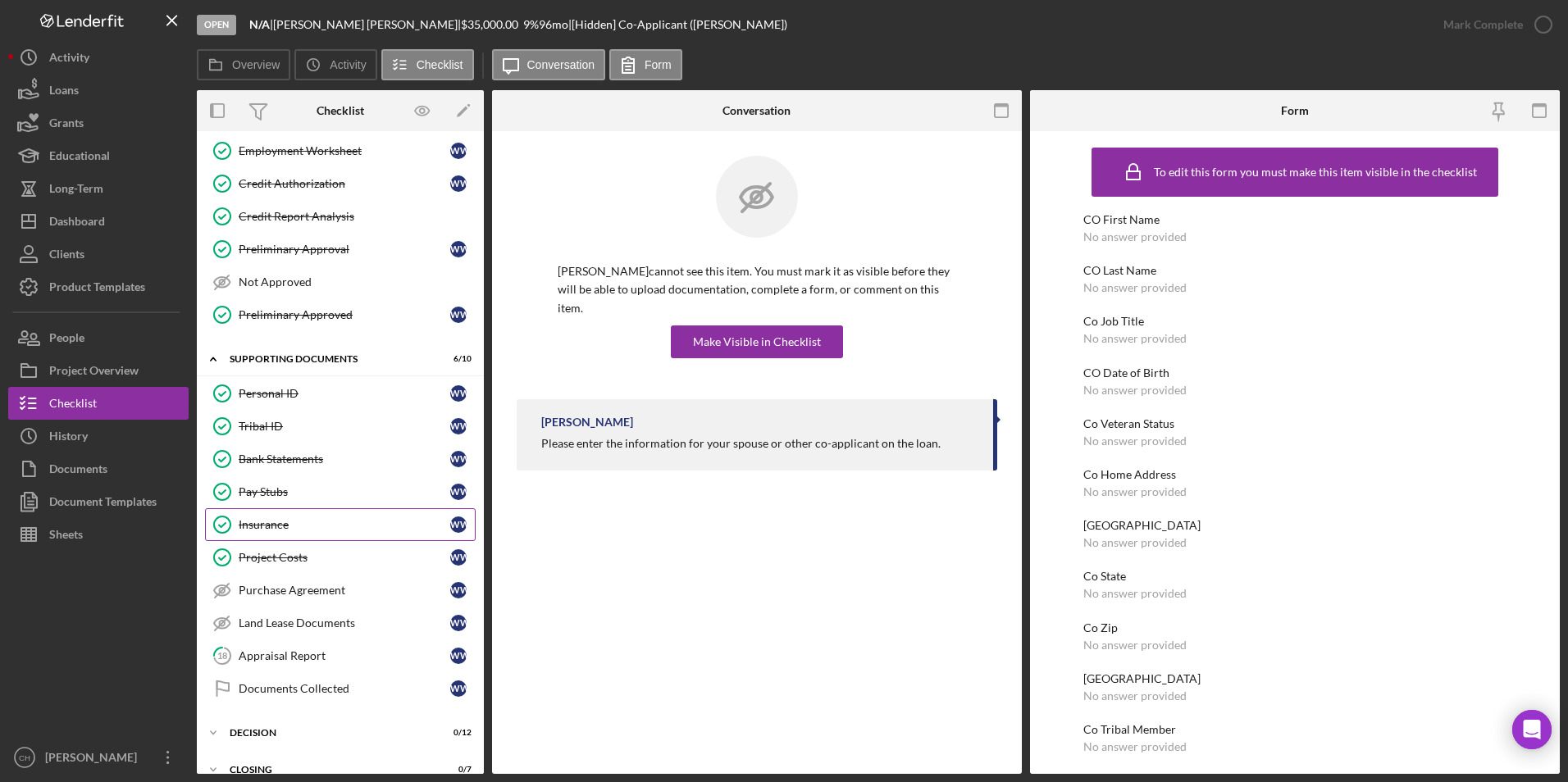
scroll to position [228, 0]
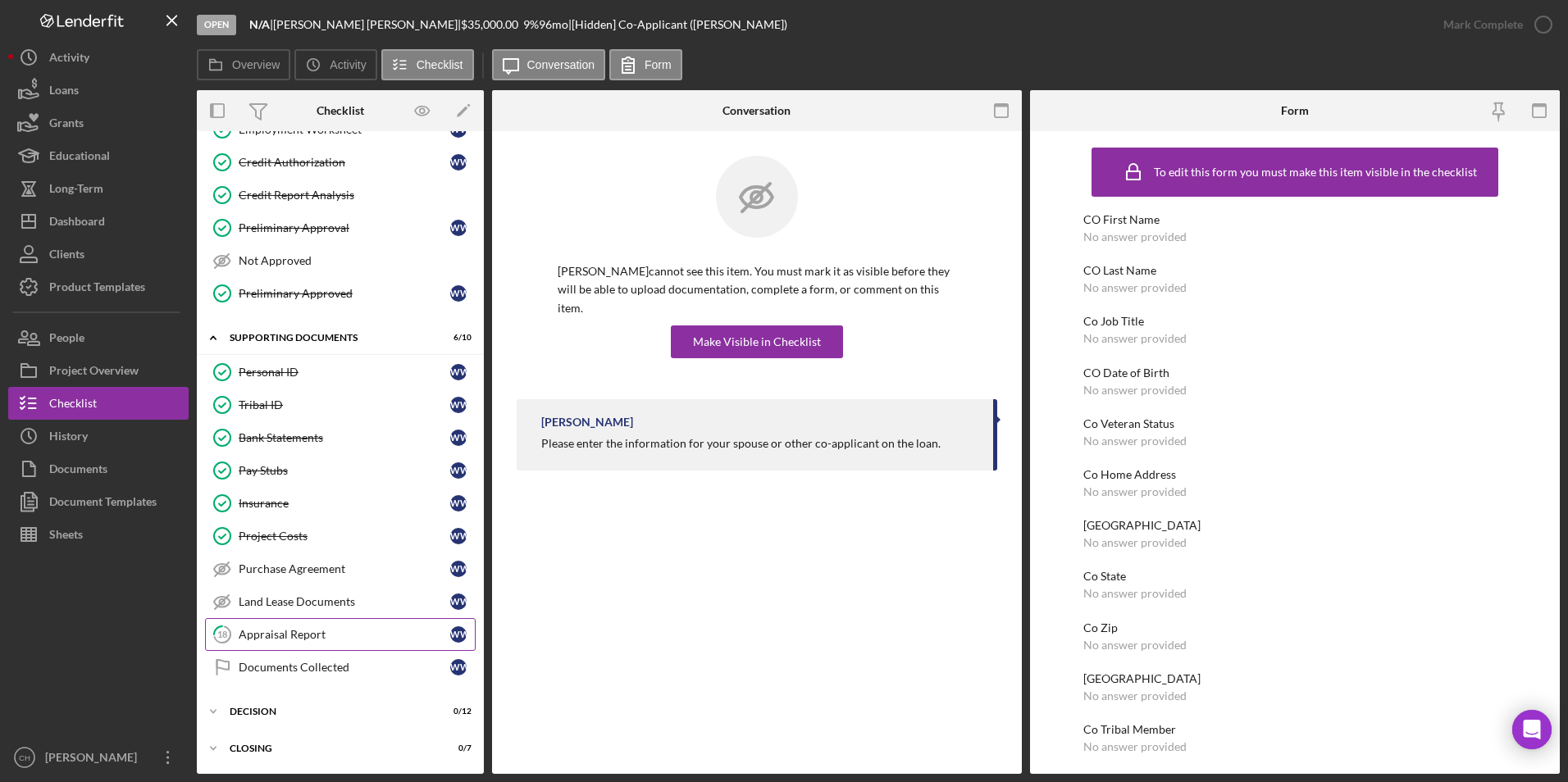
click at [271, 637] on div "Appraisal Report" at bounding box center [344, 634] width 211 height 13
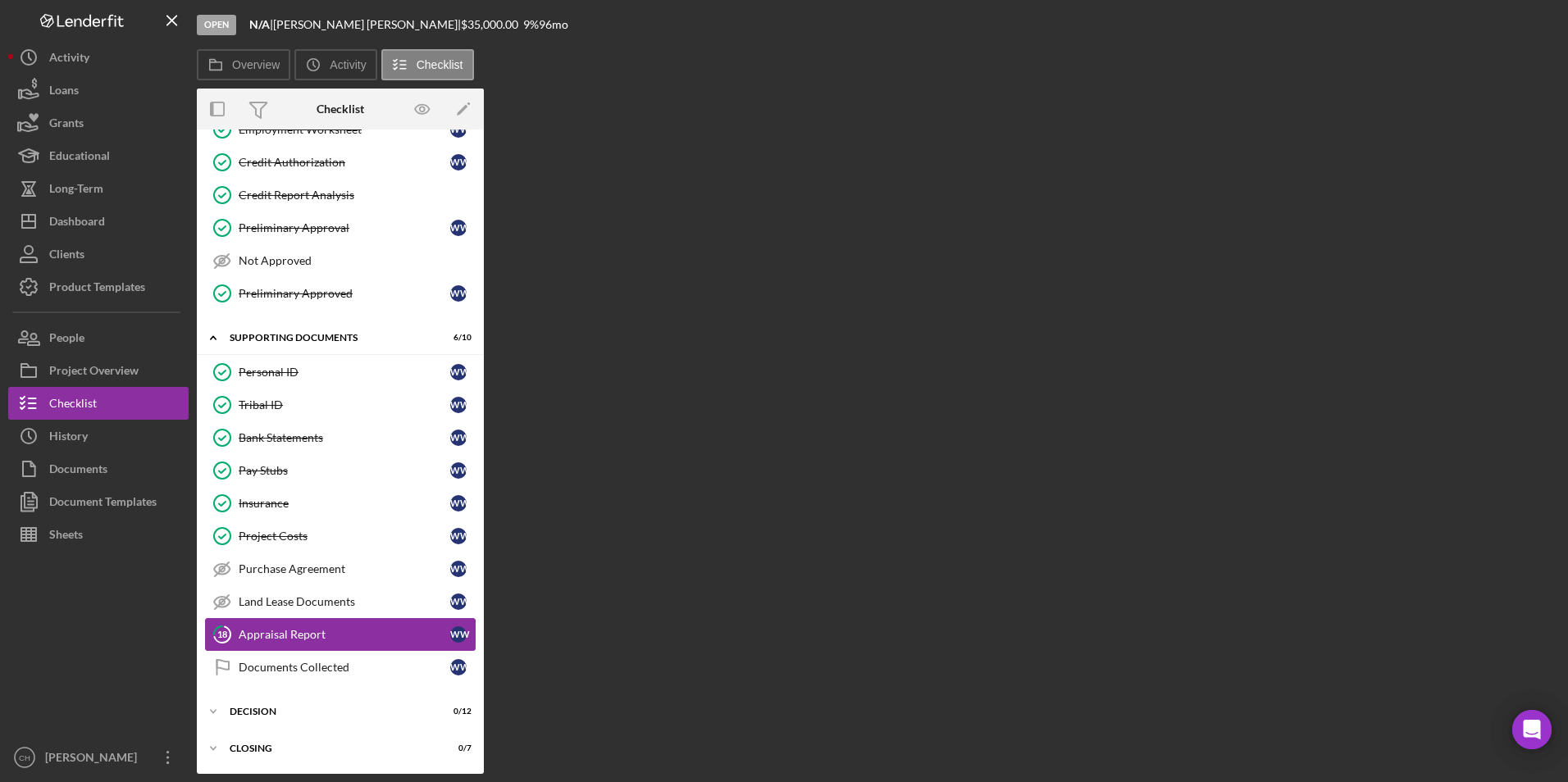
scroll to position [228, 0]
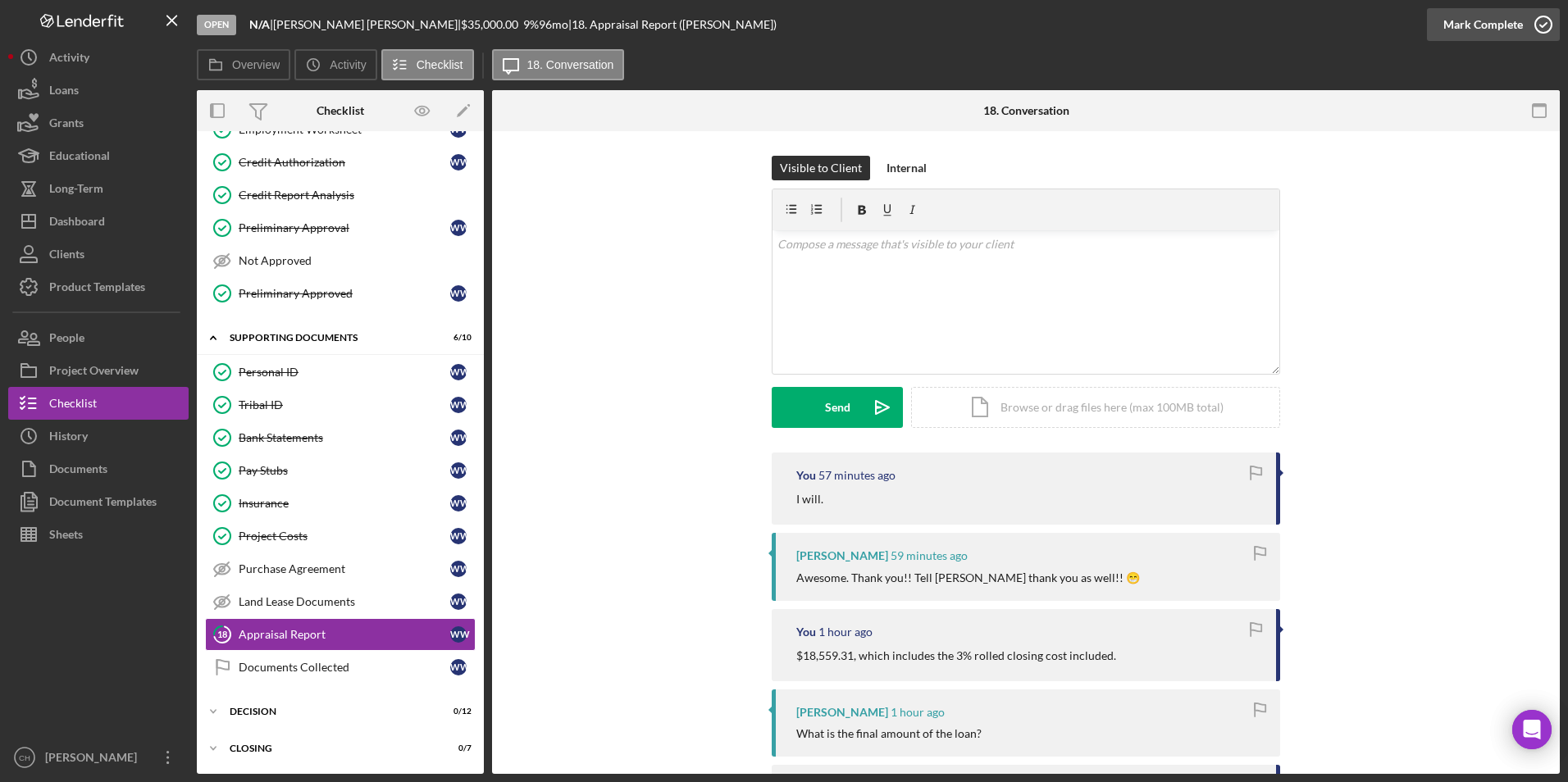
click at [1472, 29] on div "Mark Complete" at bounding box center [1483, 24] width 80 height 33
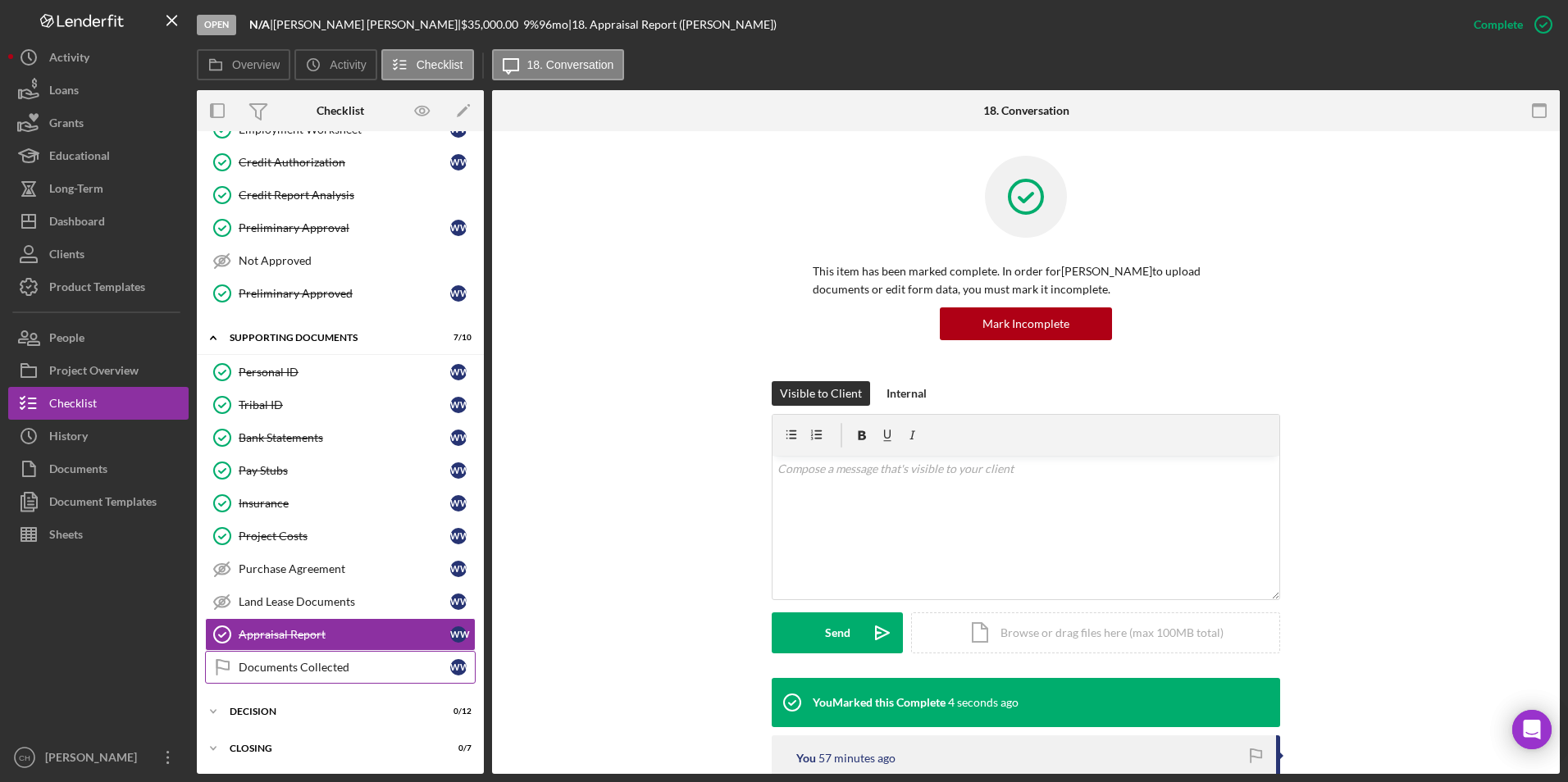
click at [297, 661] on div "Documents Collected" at bounding box center [344, 667] width 211 height 13
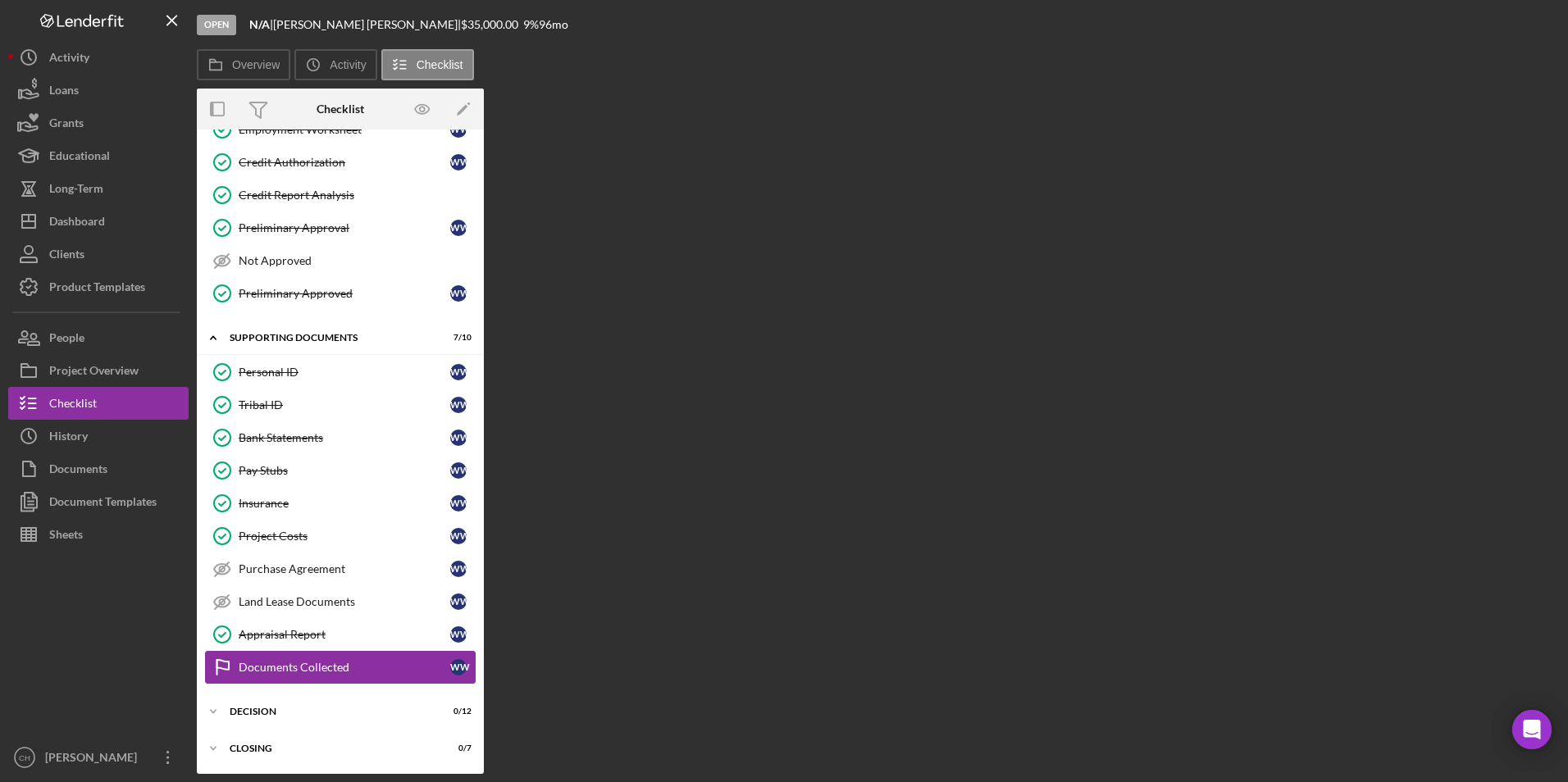
scroll to position [228, 0]
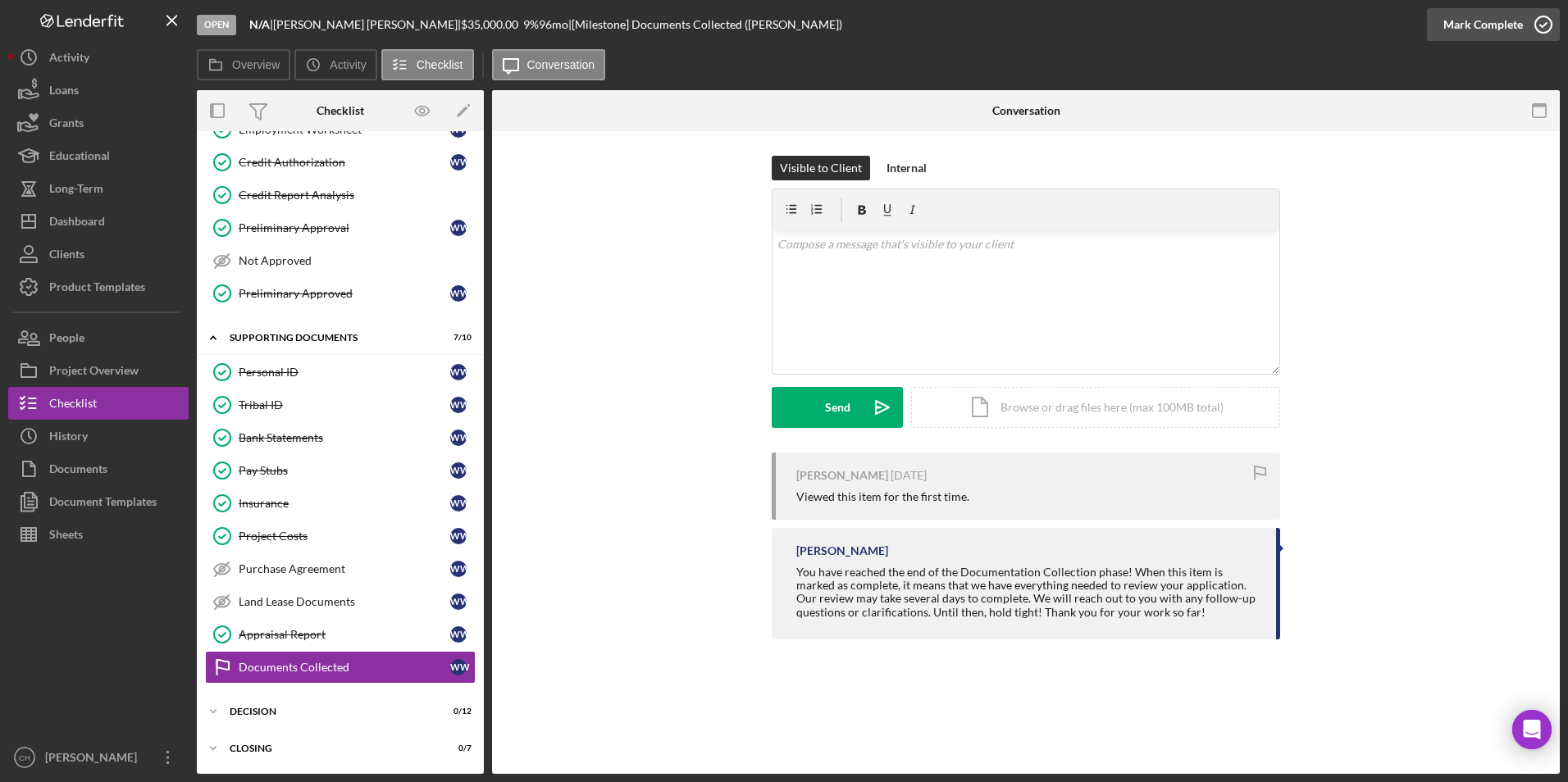
click at [1486, 26] on div "Mark Complete" at bounding box center [1483, 24] width 80 height 33
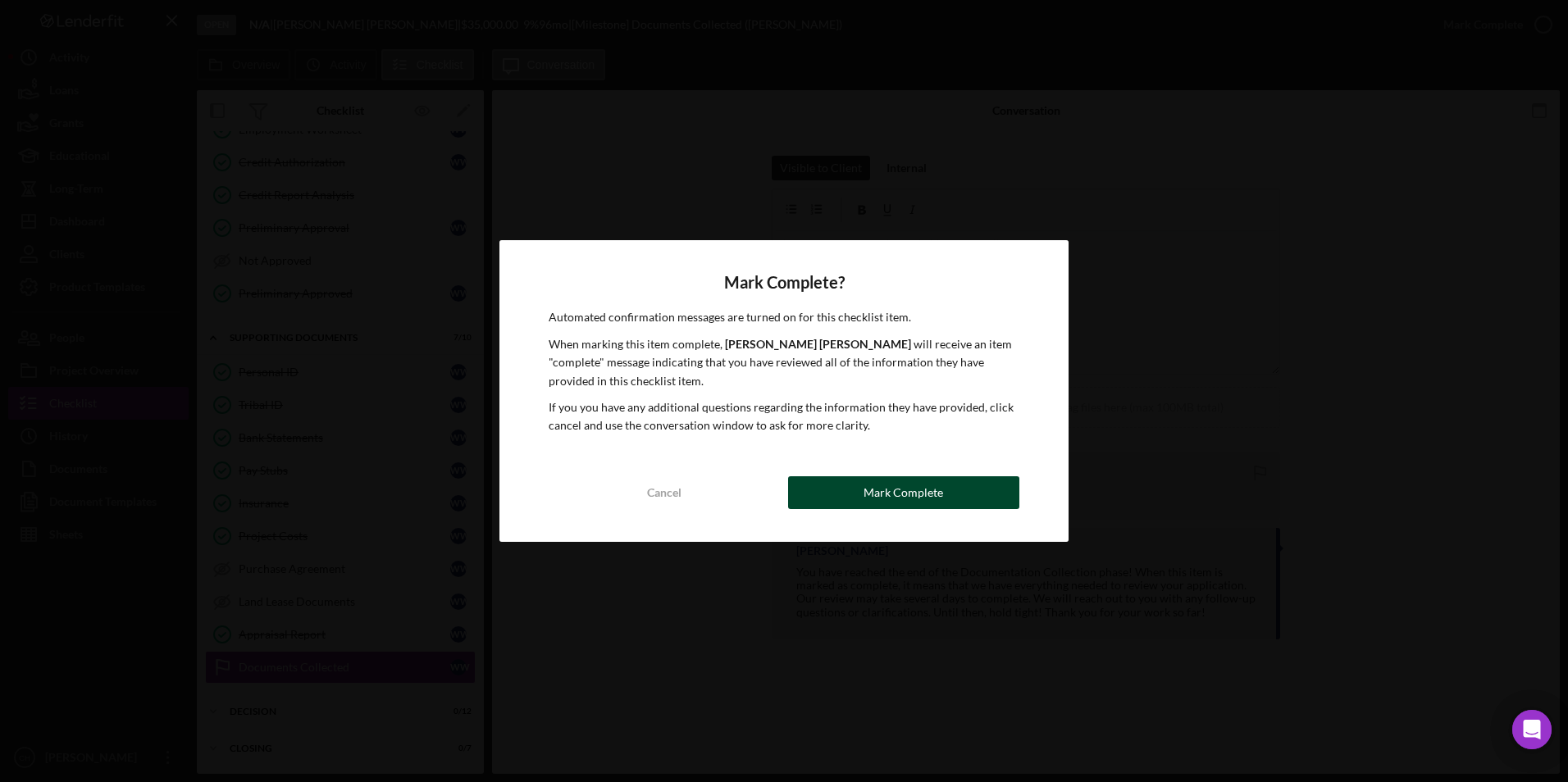
click at [874, 500] on div "Mark Complete" at bounding box center [903, 493] width 80 height 33
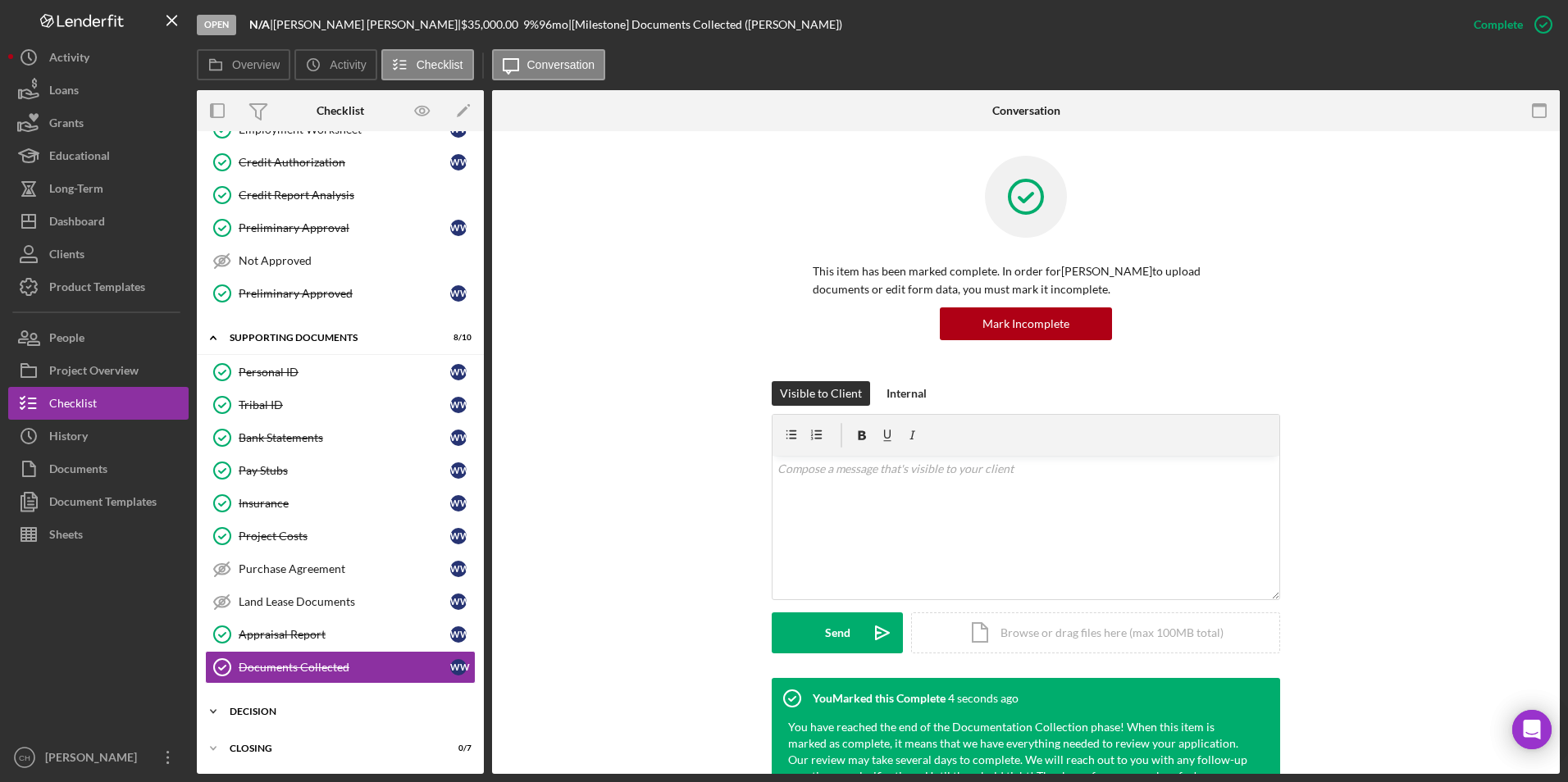
click at [277, 705] on div "Icon/Expander Decision 0 / 12" at bounding box center [340, 711] width 287 height 33
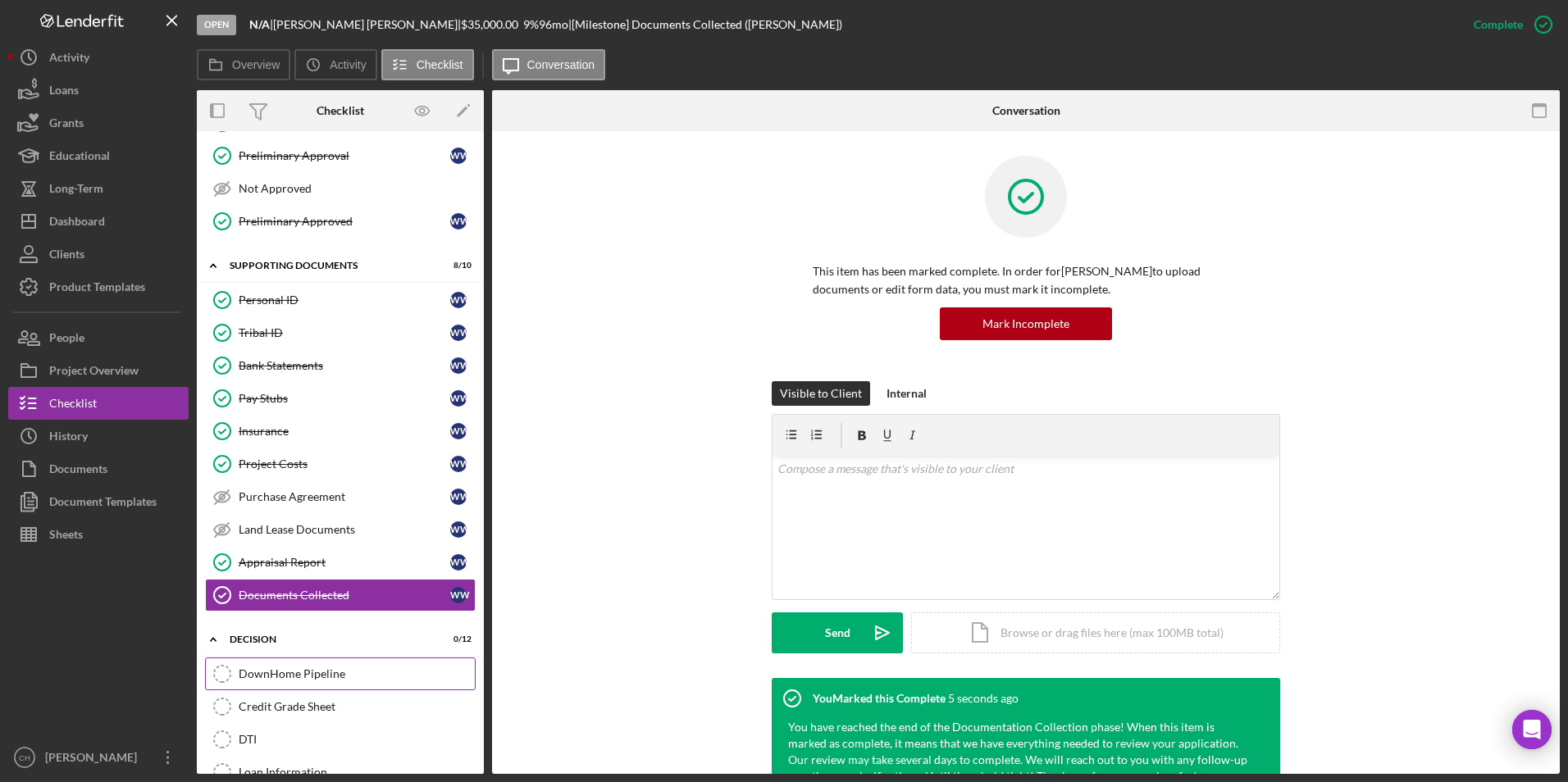
scroll to position [392, 0]
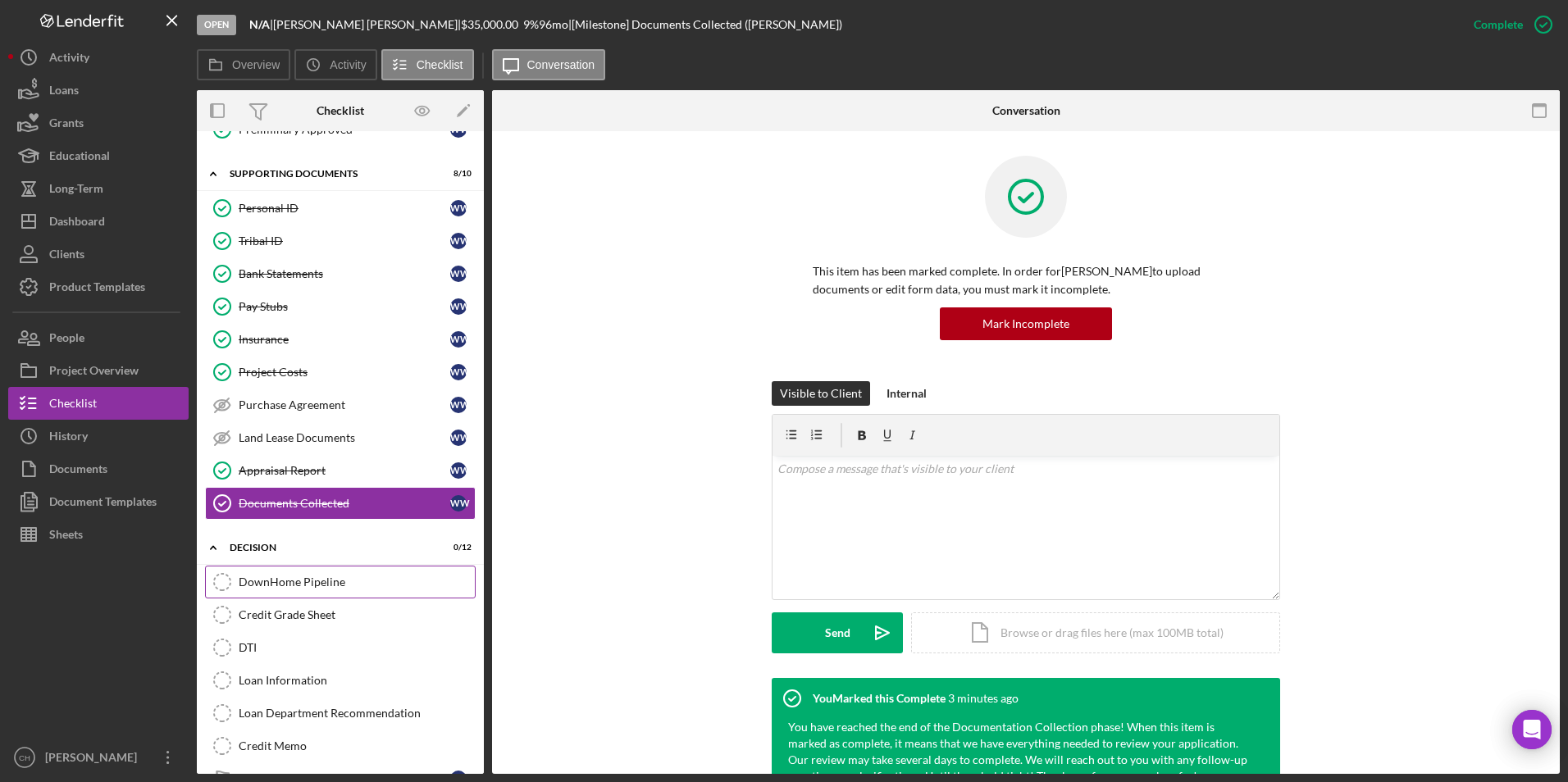
click at [299, 576] on div "DownHome Pipeline" at bounding box center [357, 582] width 237 height 13
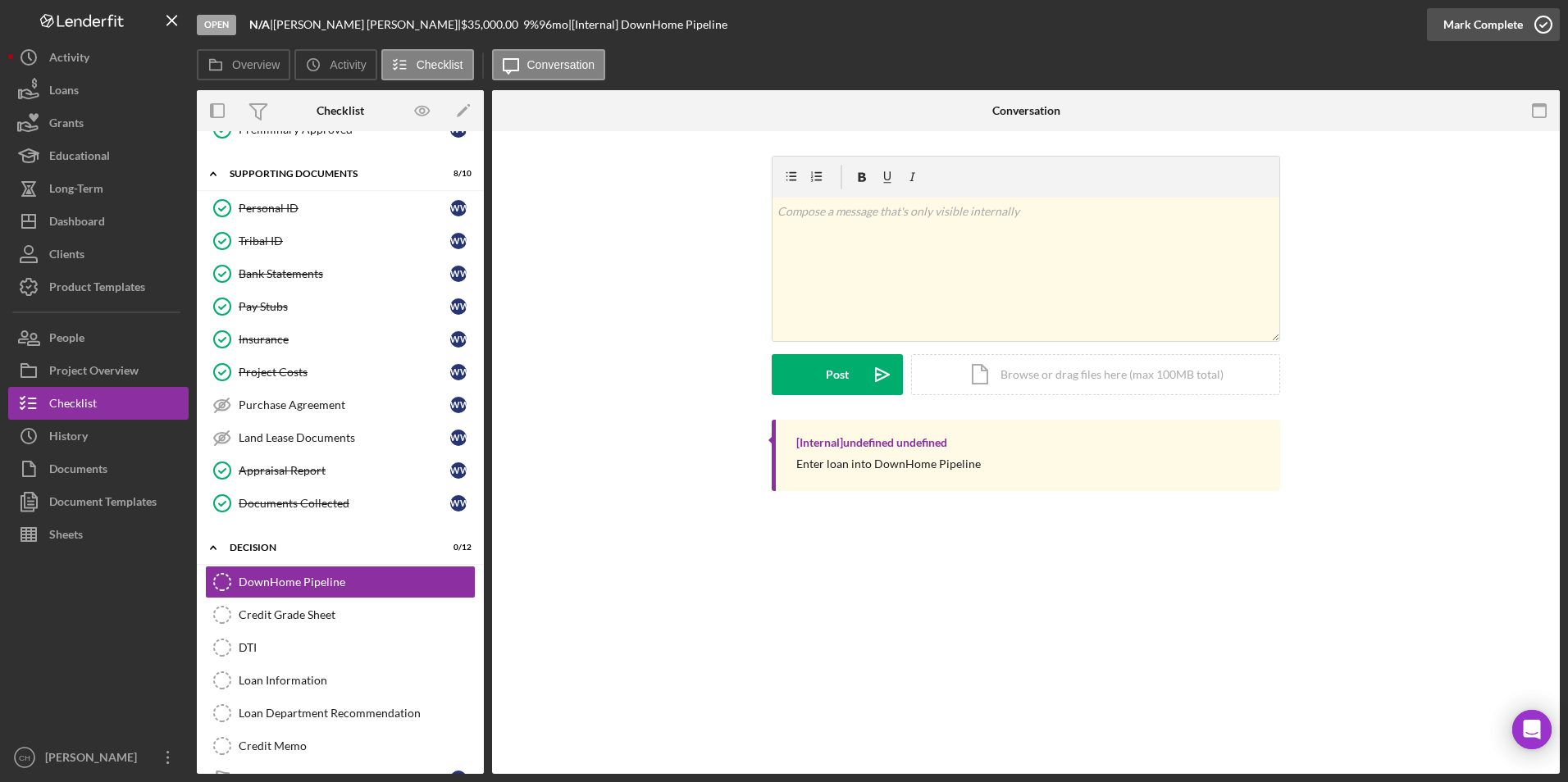
click at [1498, 16] on div "Mark Complete" at bounding box center [1483, 24] width 80 height 33
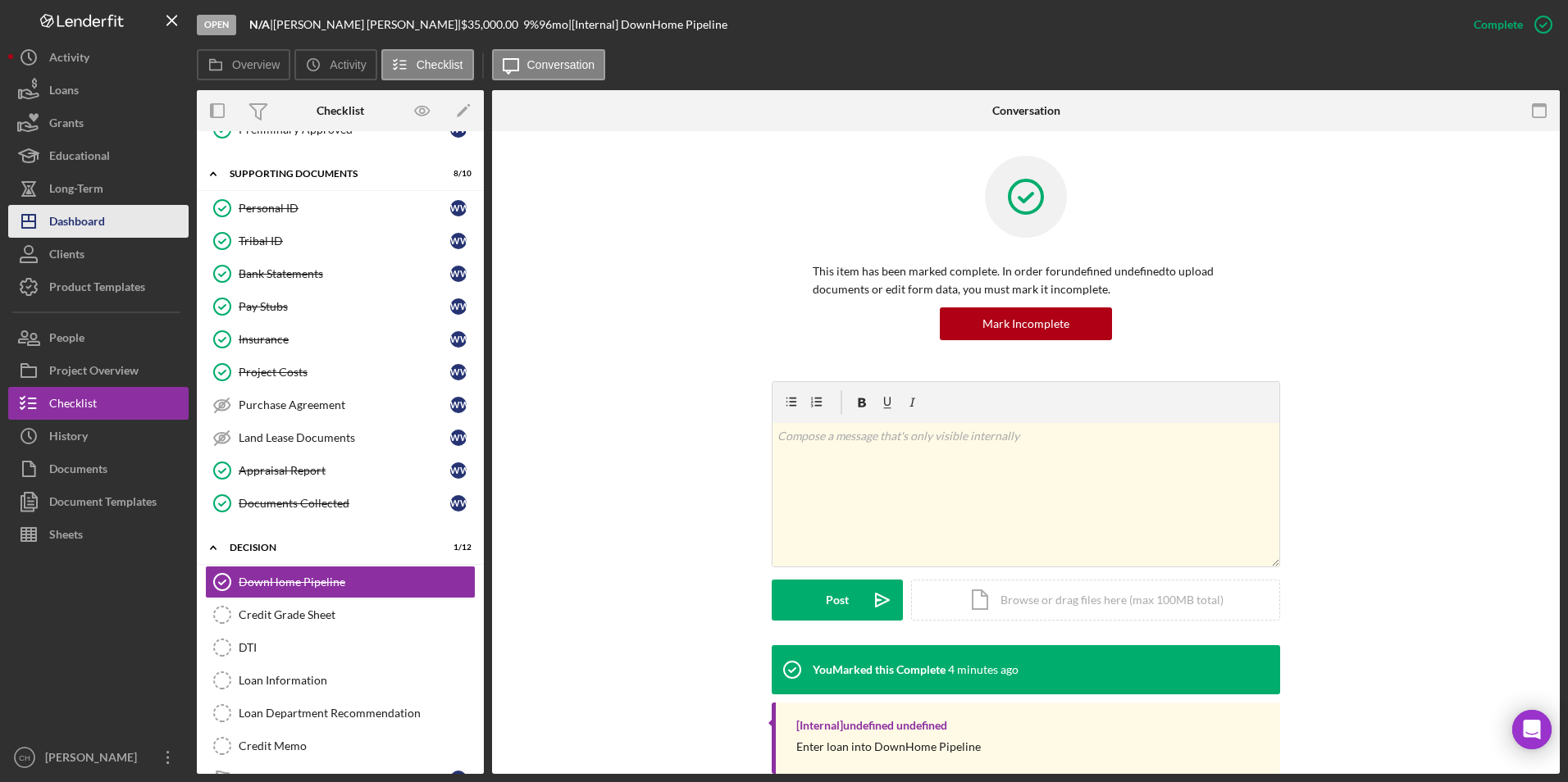
click at [87, 210] on div "Dashboard" at bounding box center [77, 223] width 56 height 37
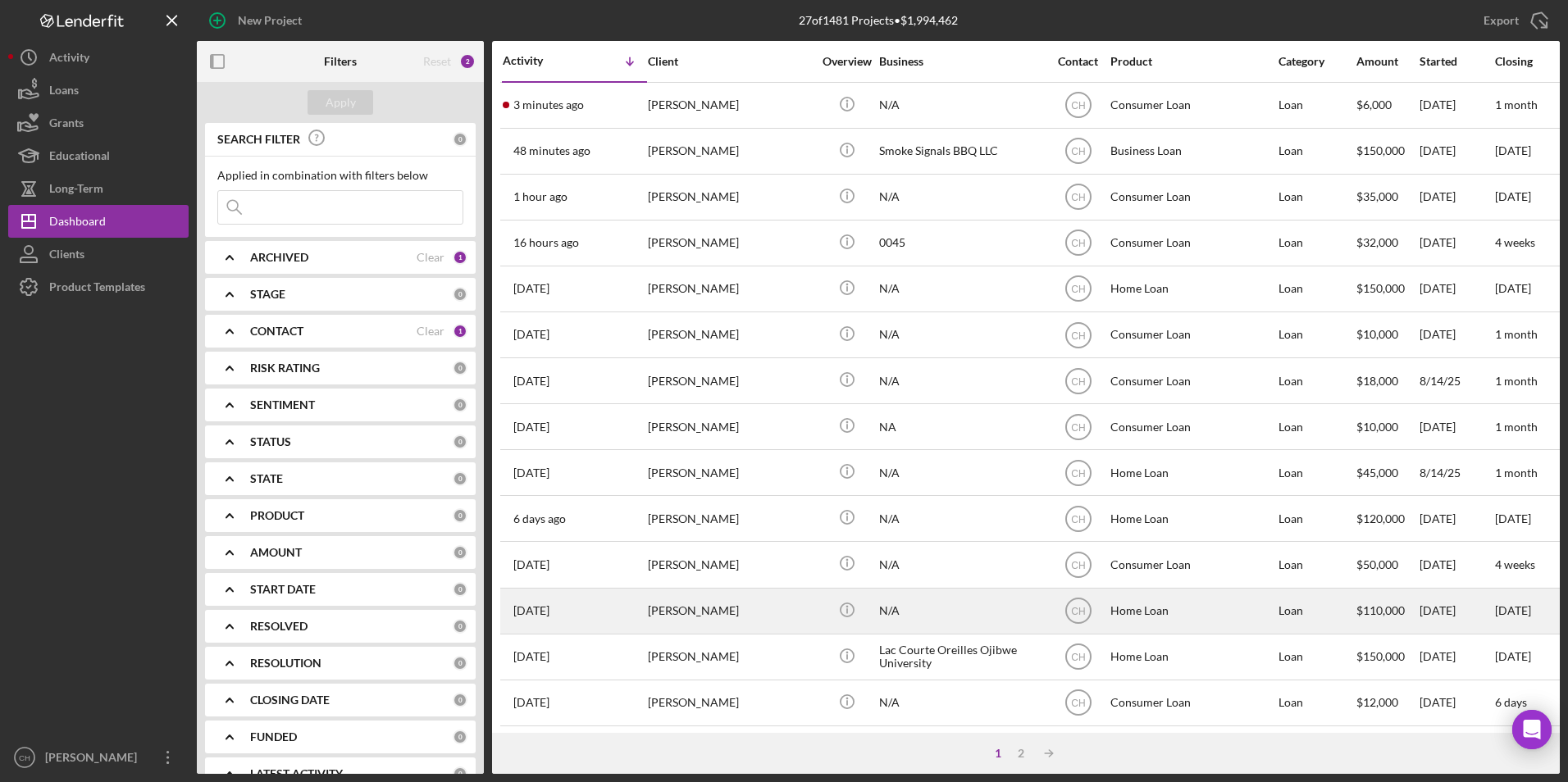
click at [693, 609] on div "[PERSON_NAME]" at bounding box center [729, 611] width 164 height 44
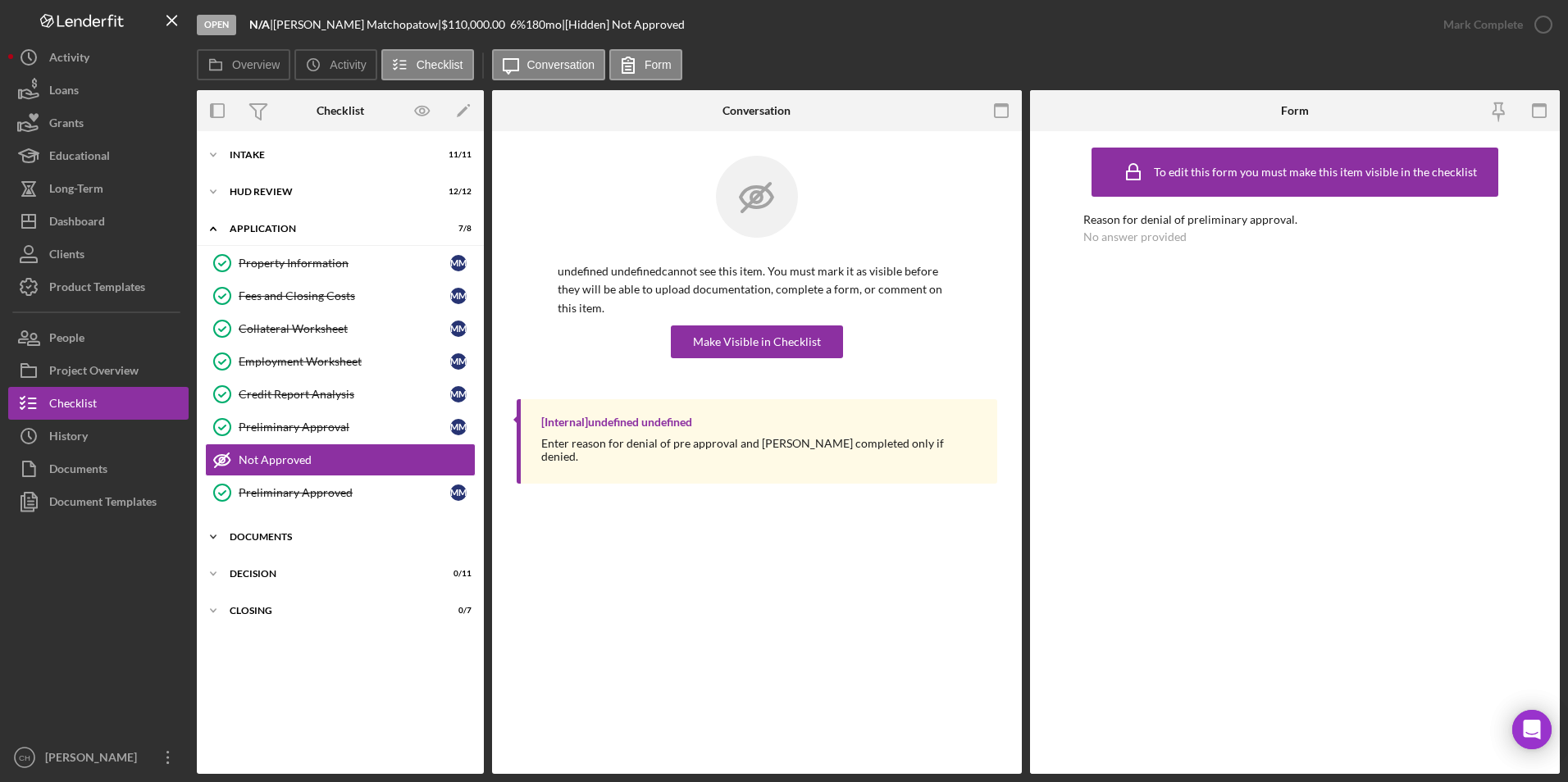
click at [314, 540] on div "Documents" at bounding box center [346, 537] width 234 height 10
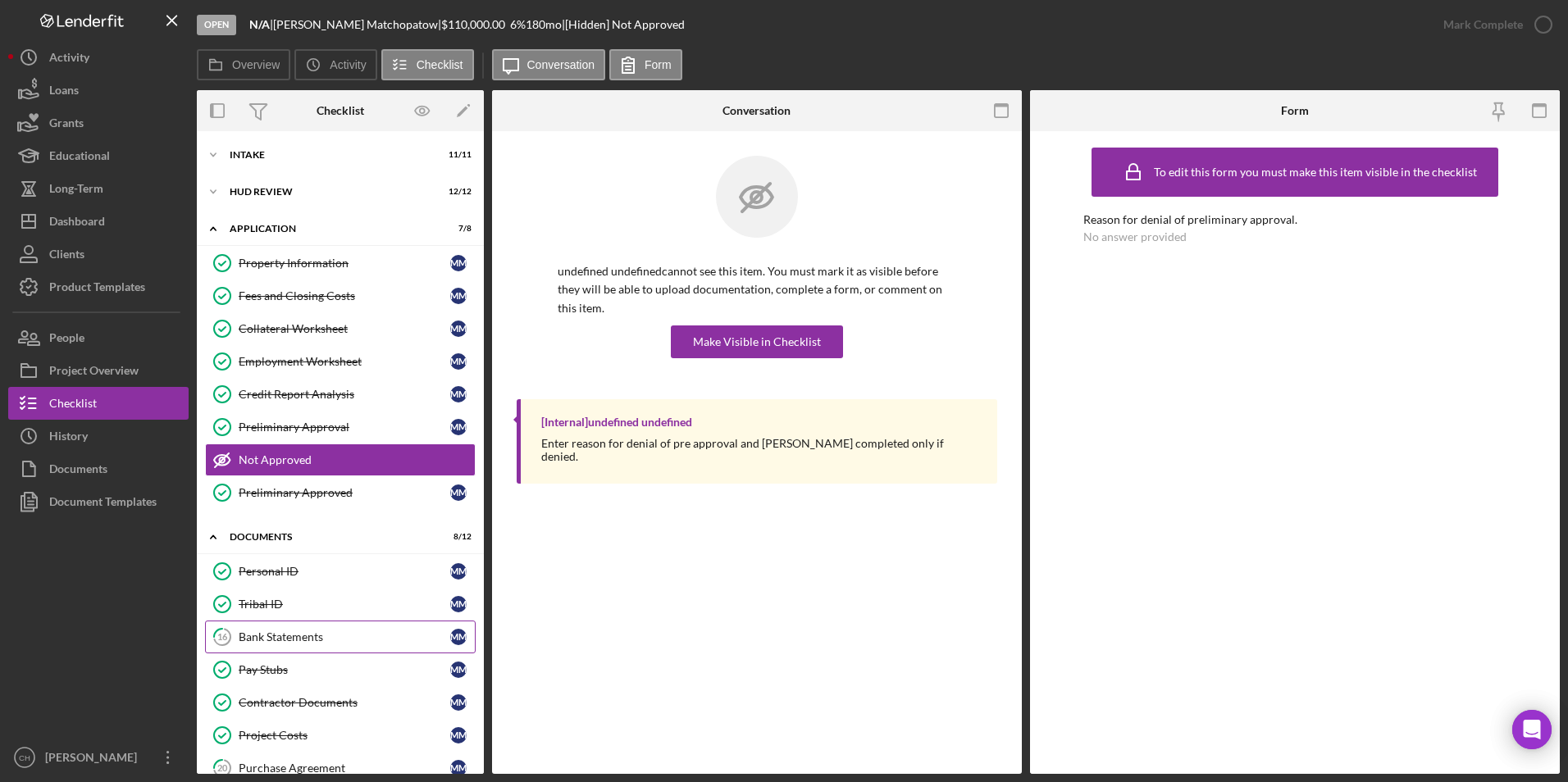
click at [317, 641] on div "Bank Statements" at bounding box center [344, 637] width 211 height 13
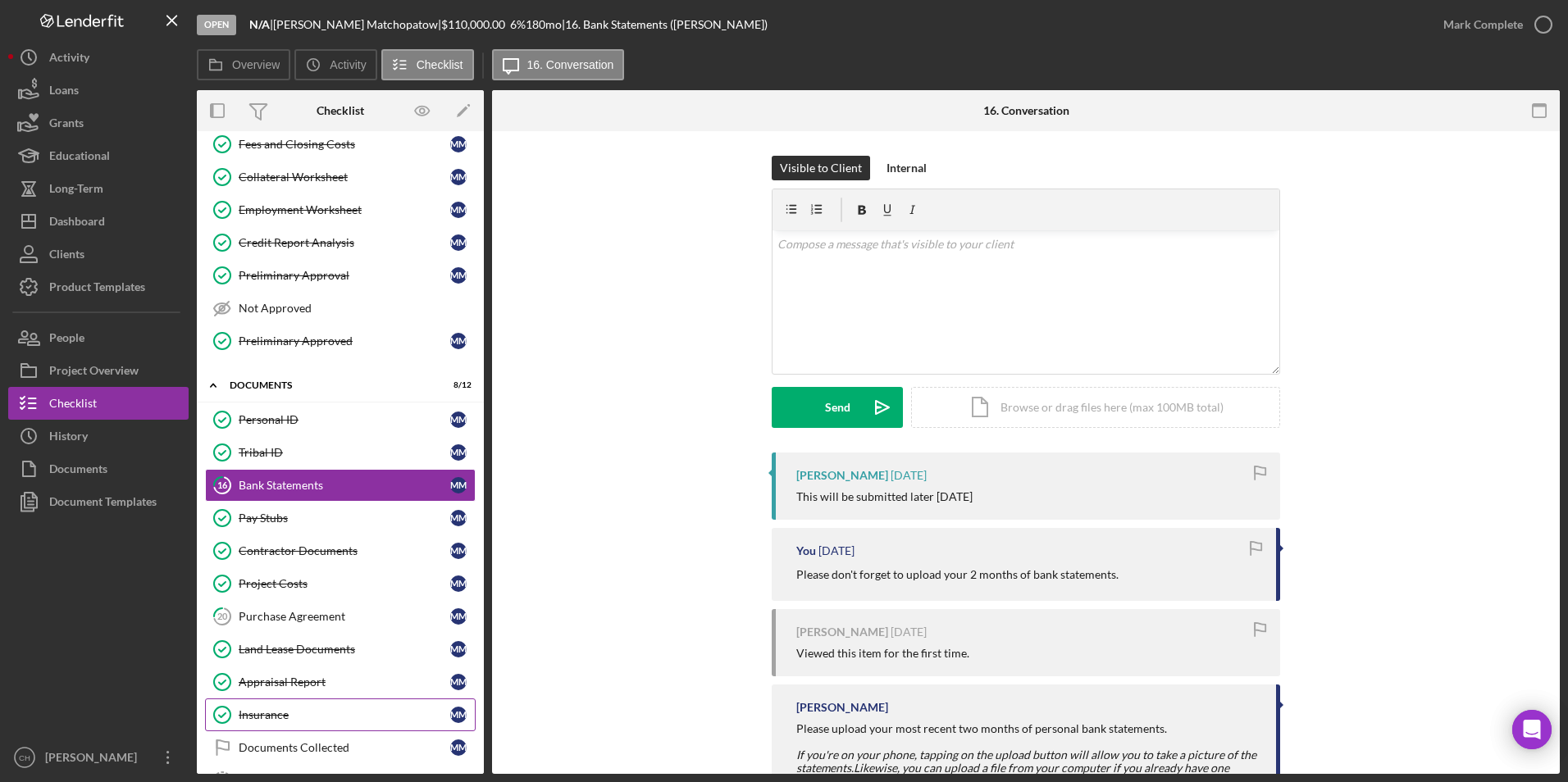
scroll to position [246, 0]
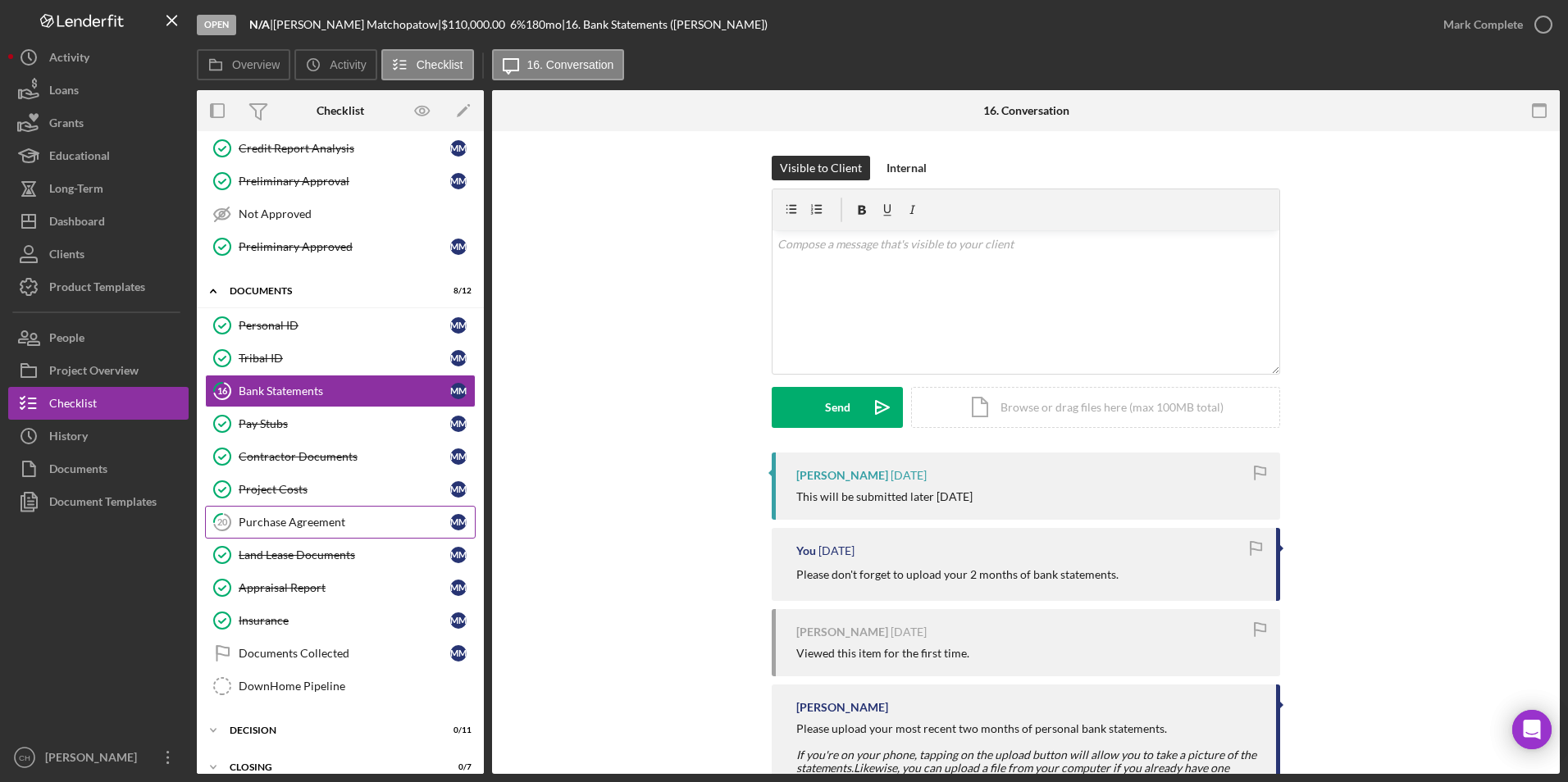
click at [334, 520] on div "Purchase Agreement" at bounding box center [344, 522] width 211 height 13
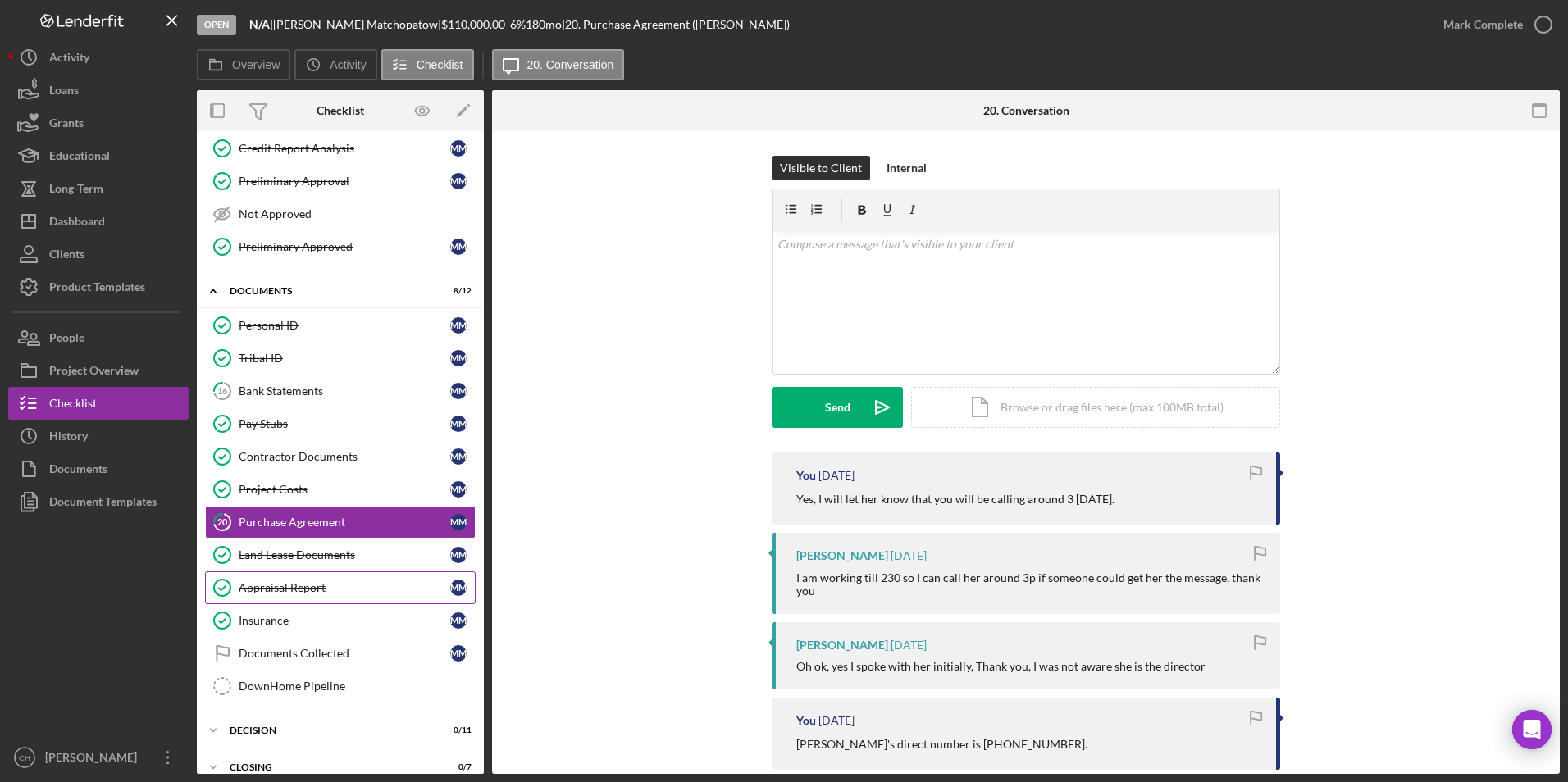
click at [321, 581] on div "Appraisal Report" at bounding box center [344, 588] width 211 height 13
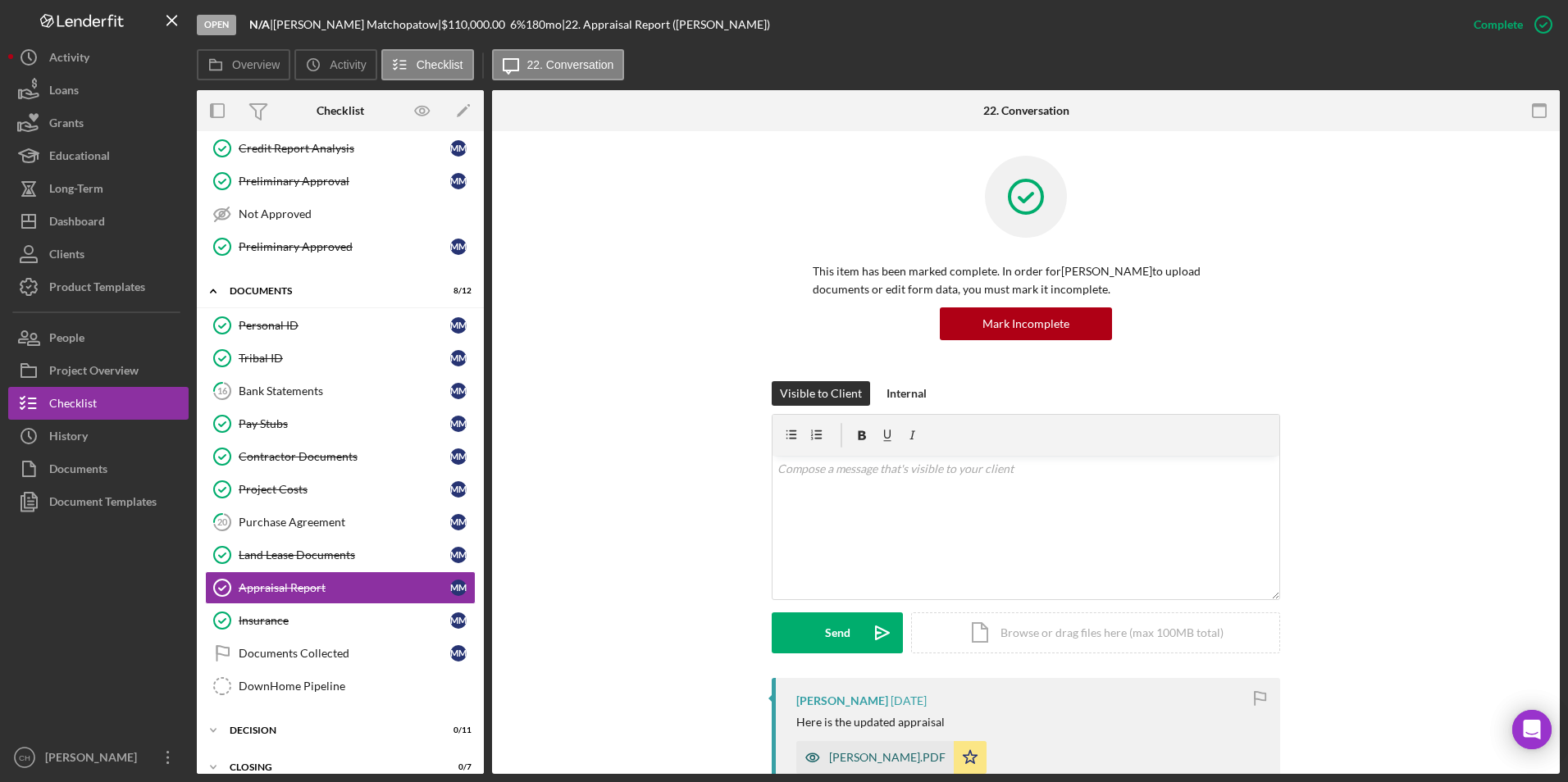
click at [906, 749] on div "[PERSON_NAME].PDF" at bounding box center [875, 758] width 158 height 33
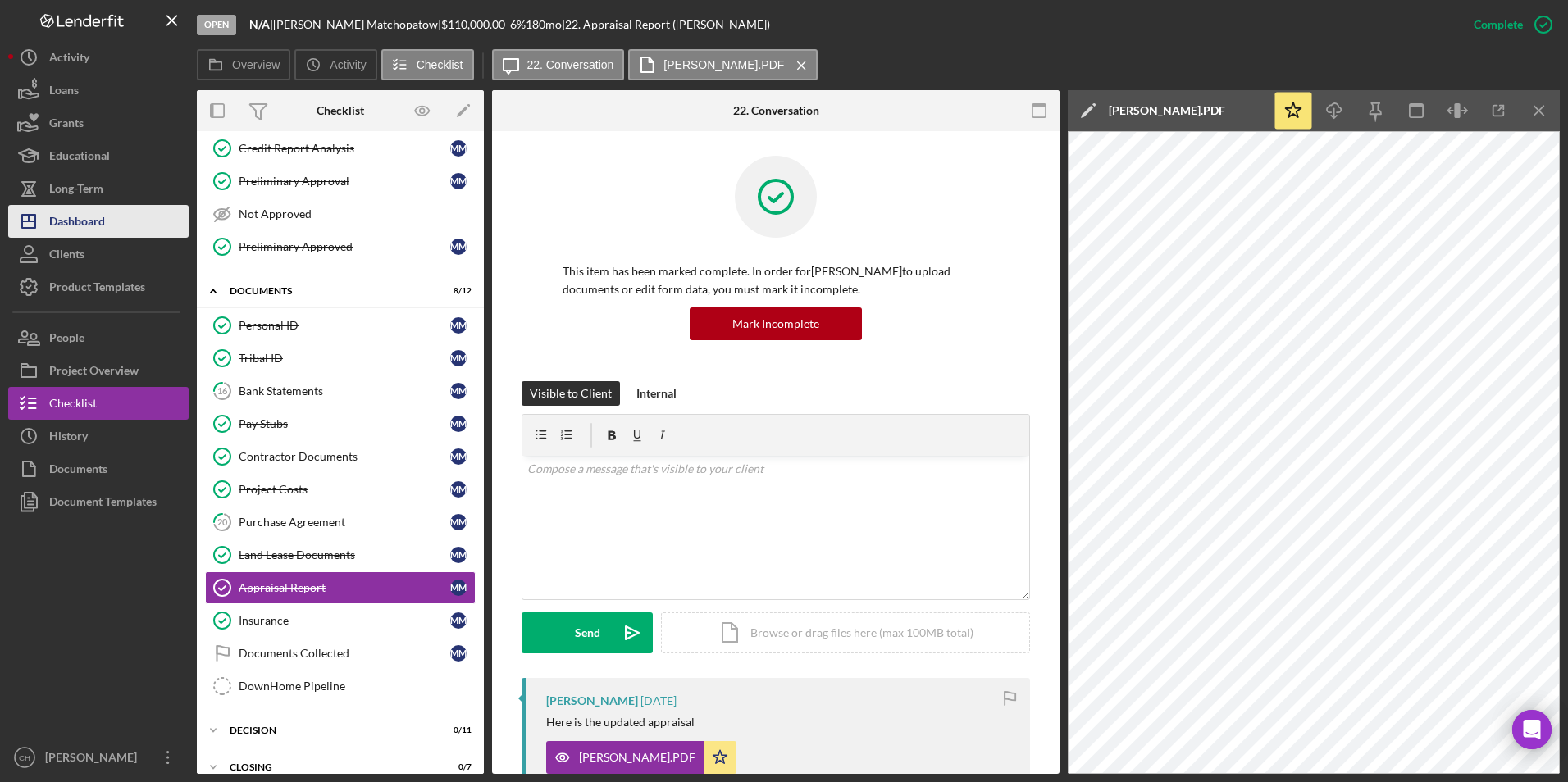
click at [107, 224] on button "Icon/Dashboard Dashboard" at bounding box center [98, 221] width 180 height 33
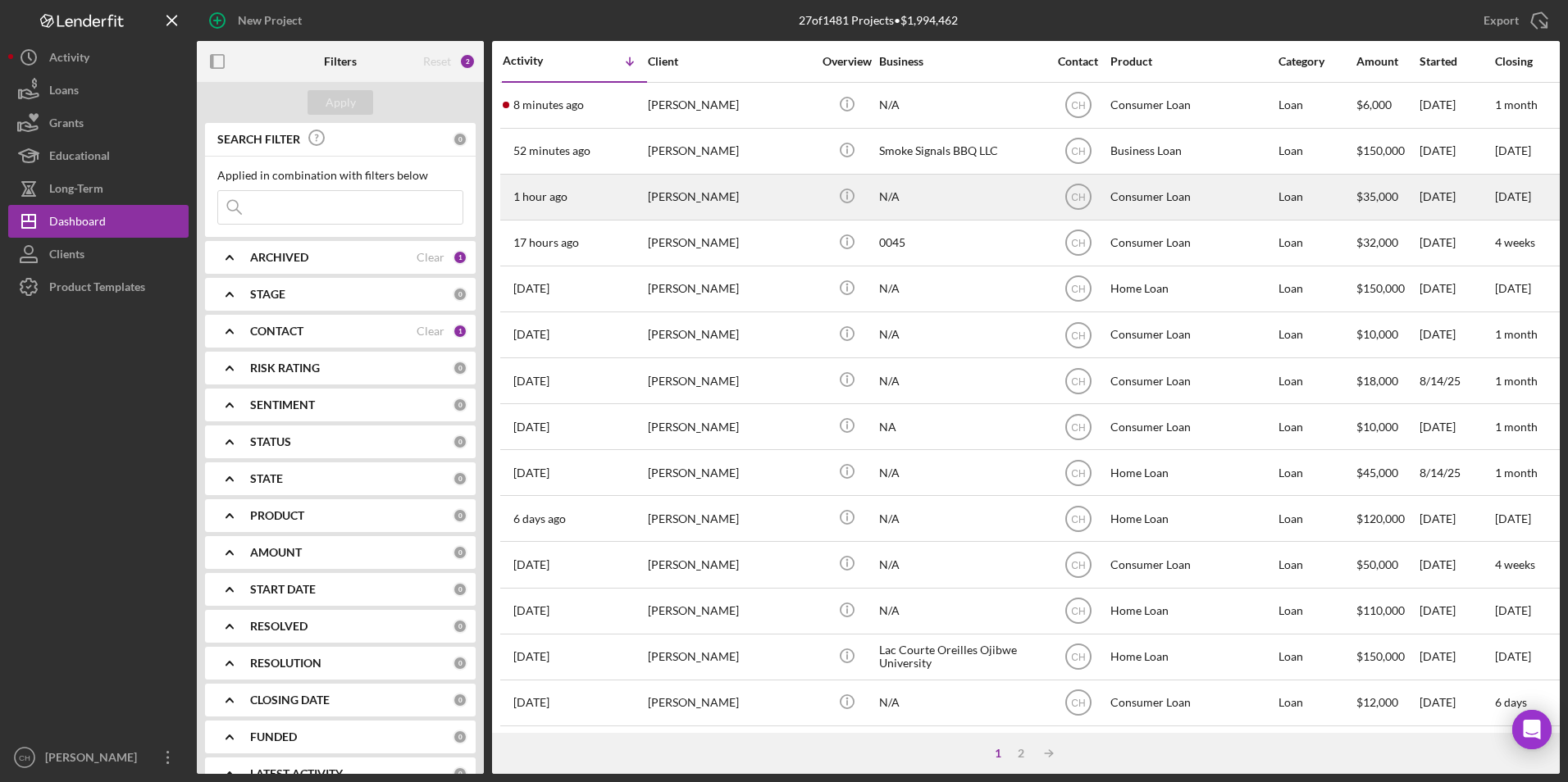
click at [670, 203] on div "[PERSON_NAME]" at bounding box center [729, 197] width 164 height 44
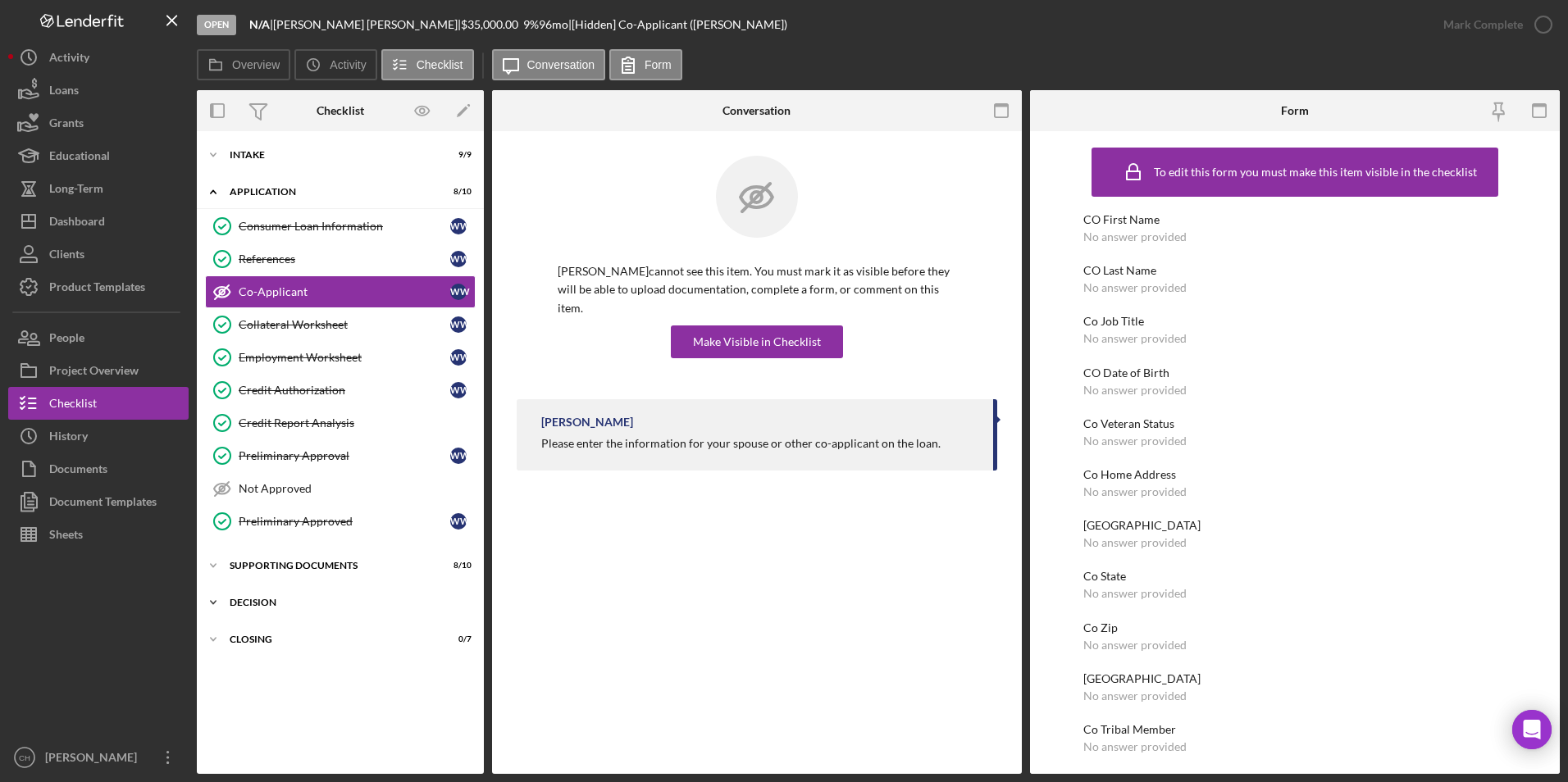
click at [254, 608] on div "Icon/Expander Decision 1 / 12" at bounding box center [340, 603] width 287 height 33
click at [272, 666] on div "Credit Grade Sheet" at bounding box center [357, 670] width 237 height 13
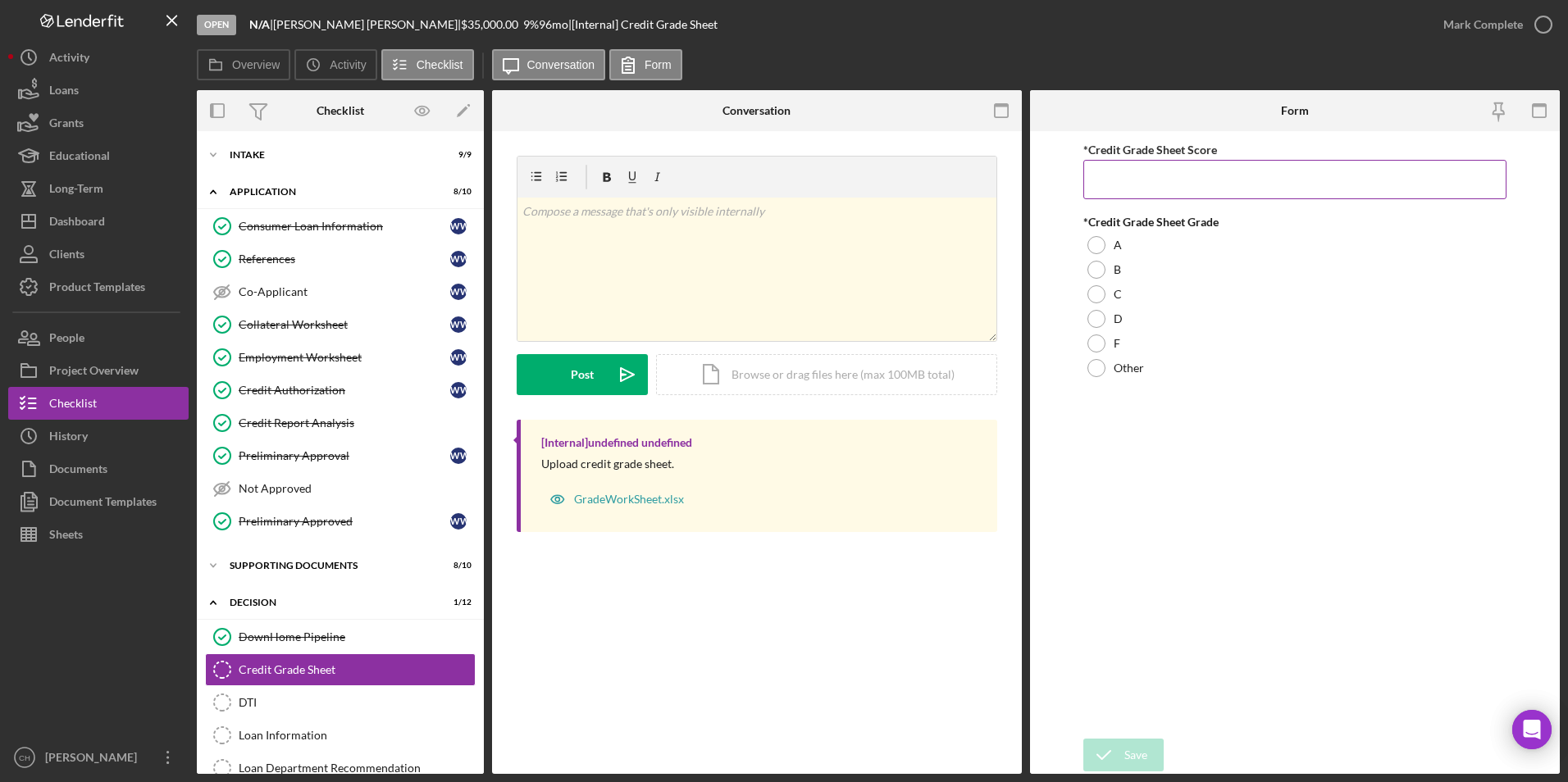
click at [1150, 178] on input "*Credit Grade Sheet Score" at bounding box center [1295, 180] width 424 height 39
type input "33"
click at [1096, 274] on div at bounding box center [1097, 270] width 18 height 18
click at [1130, 761] on div "Save" at bounding box center [1136, 755] width 23 height 33
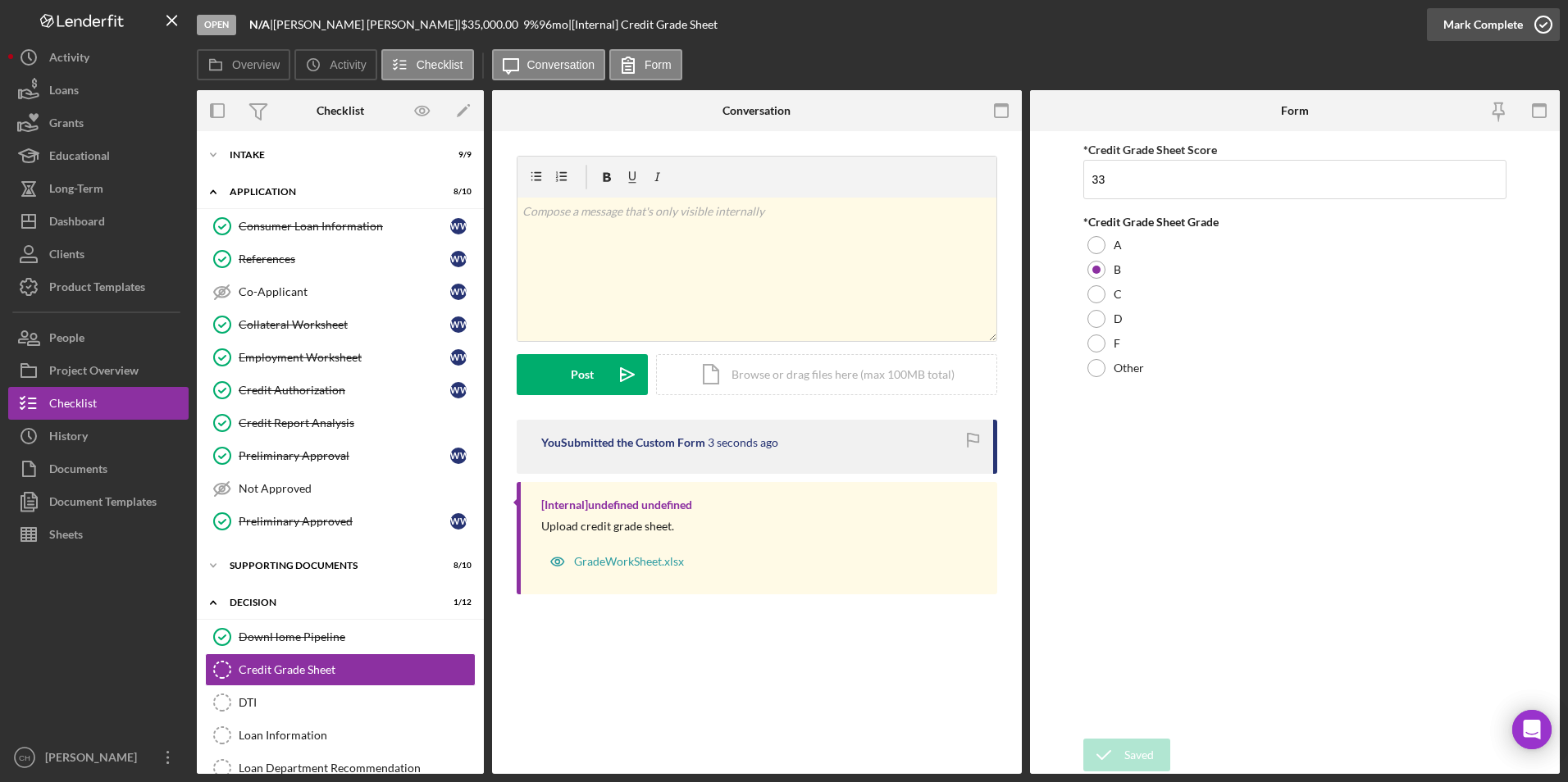
click at [1465, 25] on div "Mark Complete" at bounding box center [1483, 24] width 80 height 33
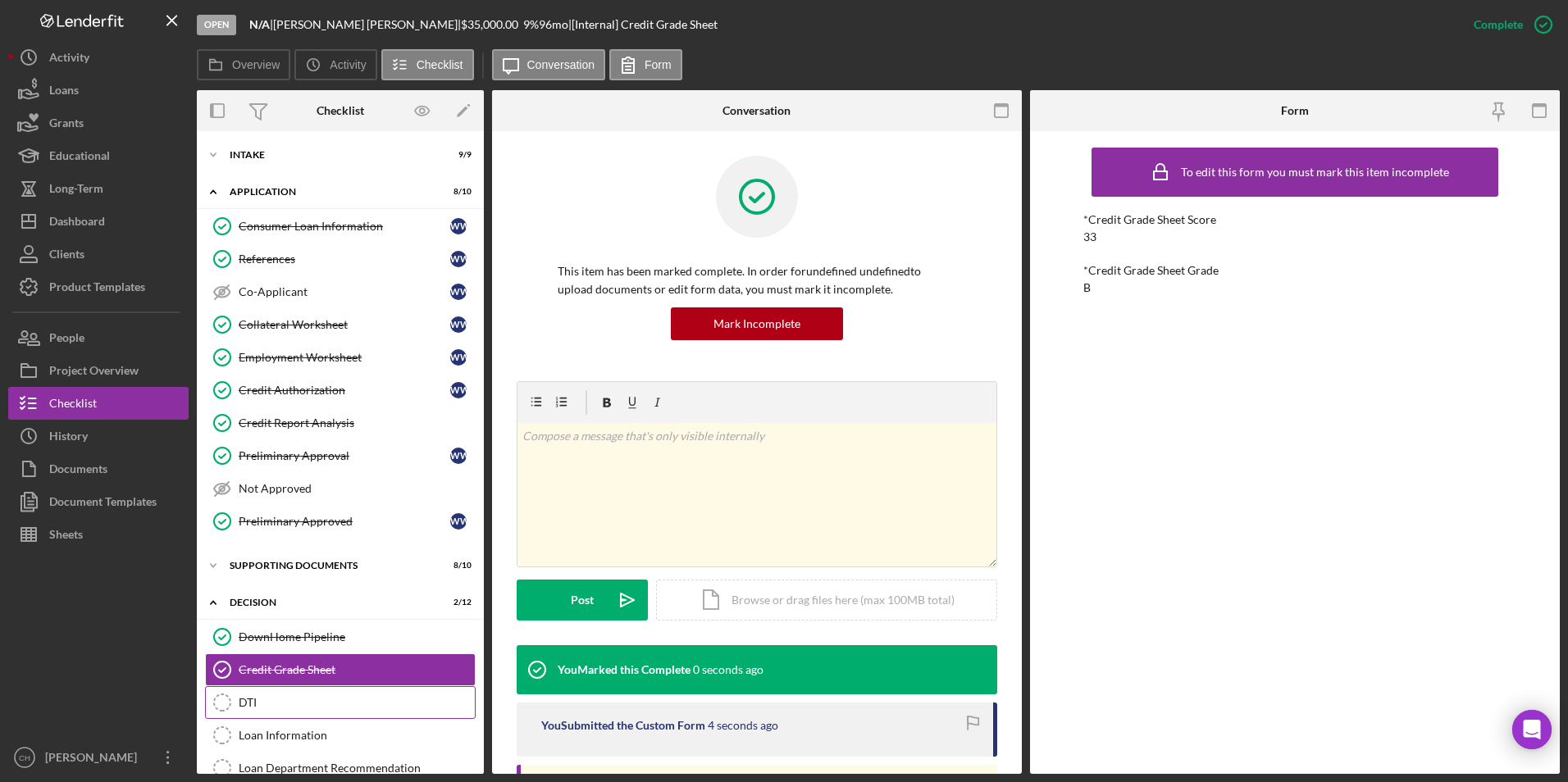
click at [247, 710] on link "DTI DTI" at bounding box center [340, 702] width 271 height 33
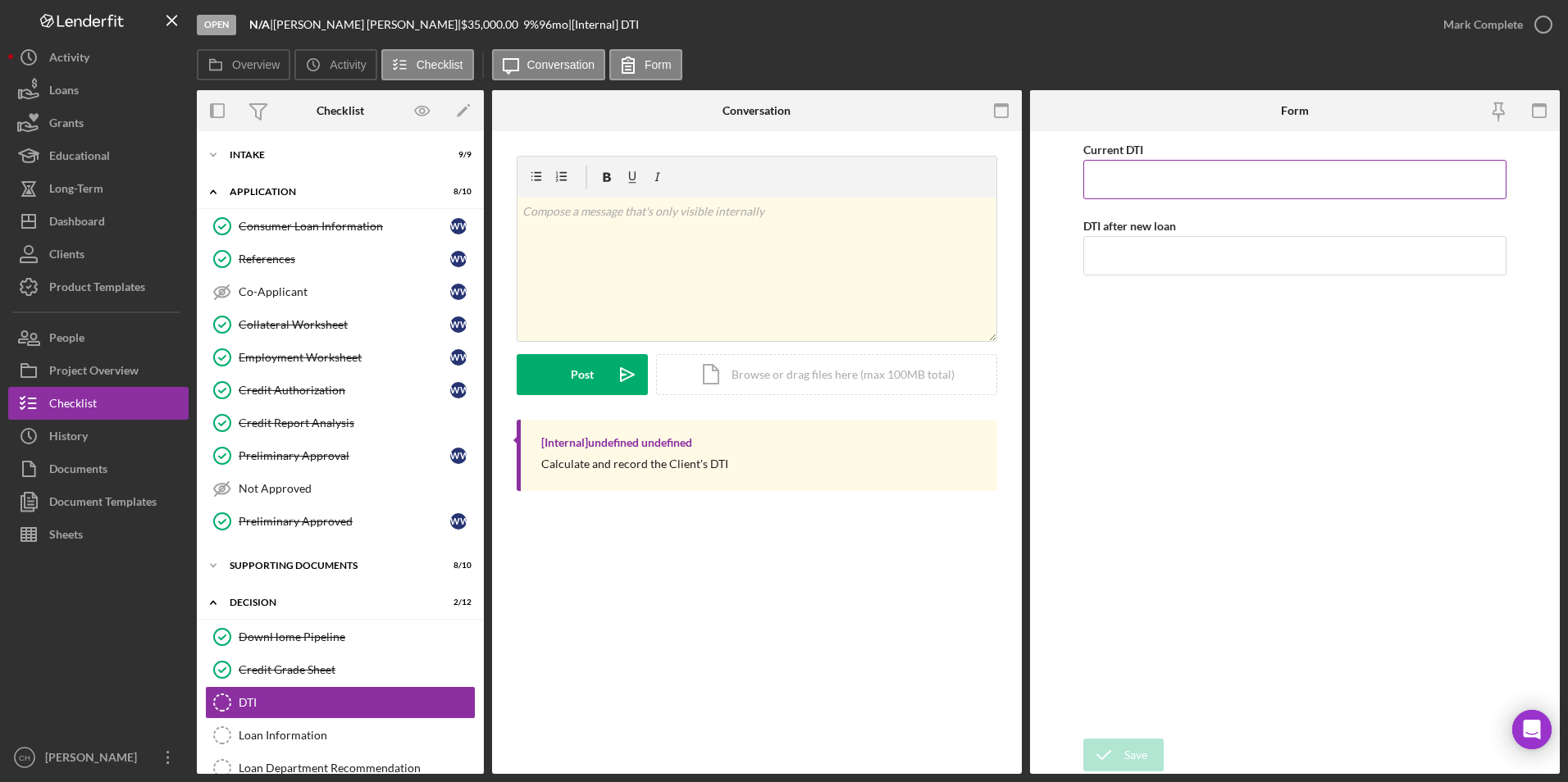
click at [1103, 176] on input "Current DTI" at bounding box center [1295, 180] width 424 height 39
type input "18.00000%"
type input "11.00000%"
click at [1134, 388] on div "Current DTI 18.00000% DTI after new loan 11.00000%" at bounding box center [1295, 435] width 424 height 591
click at [1128, 757] on div "Save" at bounding box center [1136, 755] width 23 height 33
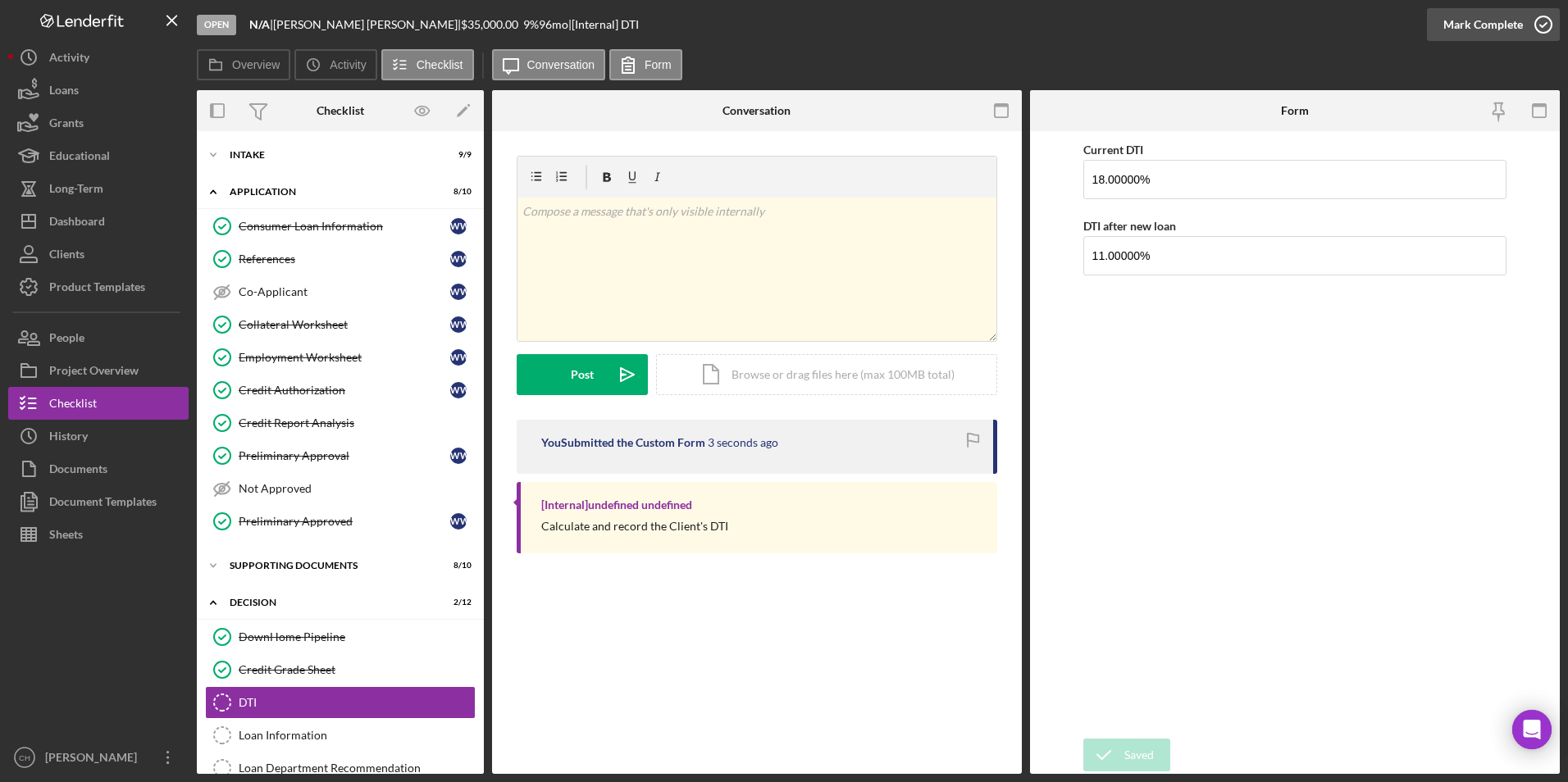
click at [1458, 21] on div "Mark Complete" at bounding box center [1483, 24] width 80 height 33
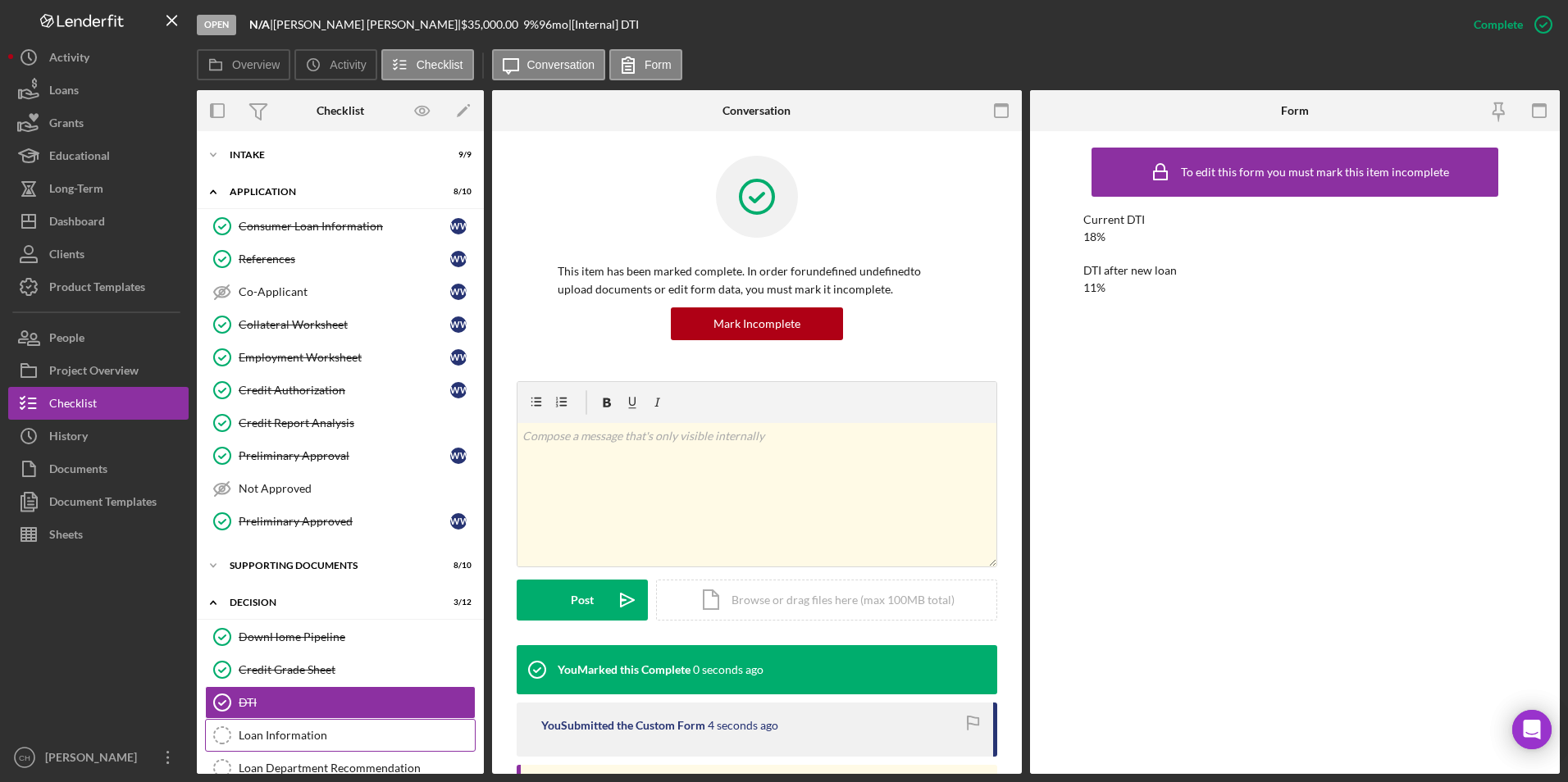
click at [314, 730] on div "Loan Information" at bounding box center [357, 735] width 237 height 13
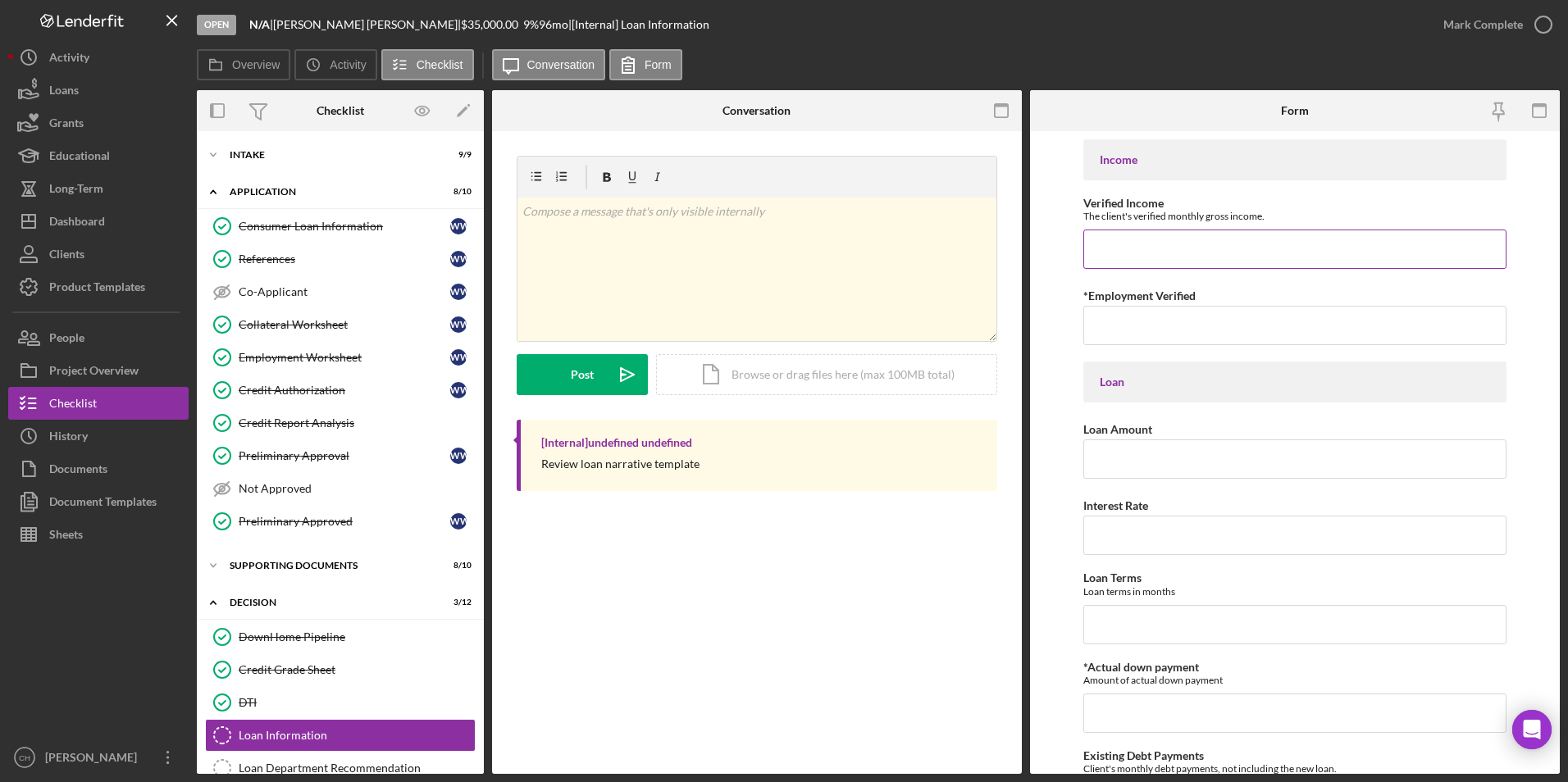
click at [1135, 235] on input "Verified Income" at bounding box center [1295, 249] width 424 height 39
type input "$10,393"
click at [1091, 322] on input "*Employment Verified" at bounding box center [1295, 325] width 424 height 39
type input "[DATE], by [PERSON_NAME]"
click at [1150, 462] on input "Loan Amount" at bounding box center [1295, 460] width 424 height 39
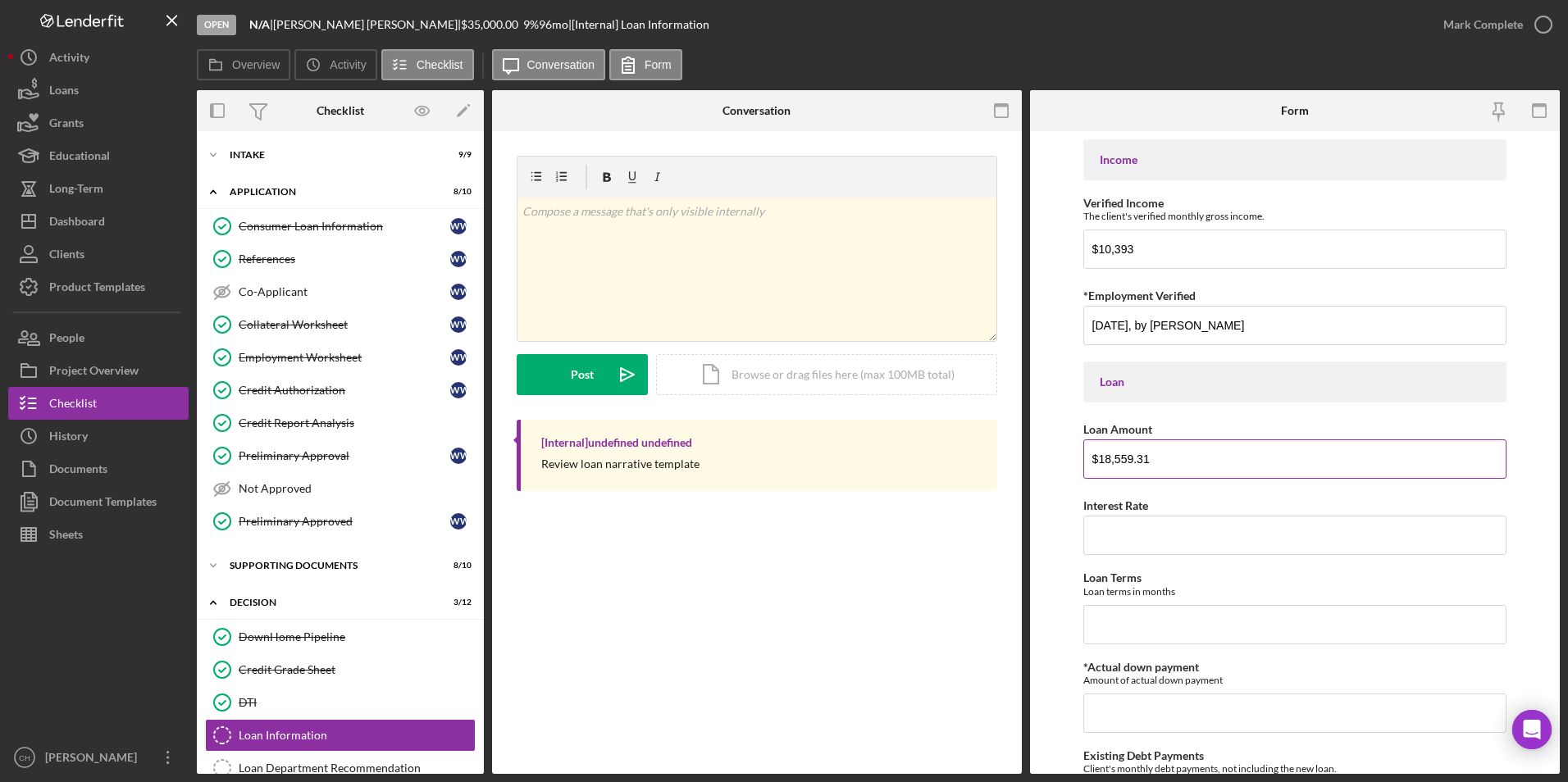
type input "$18,559.31"
type input "8.00000%"
type input "8"
type input "$0"
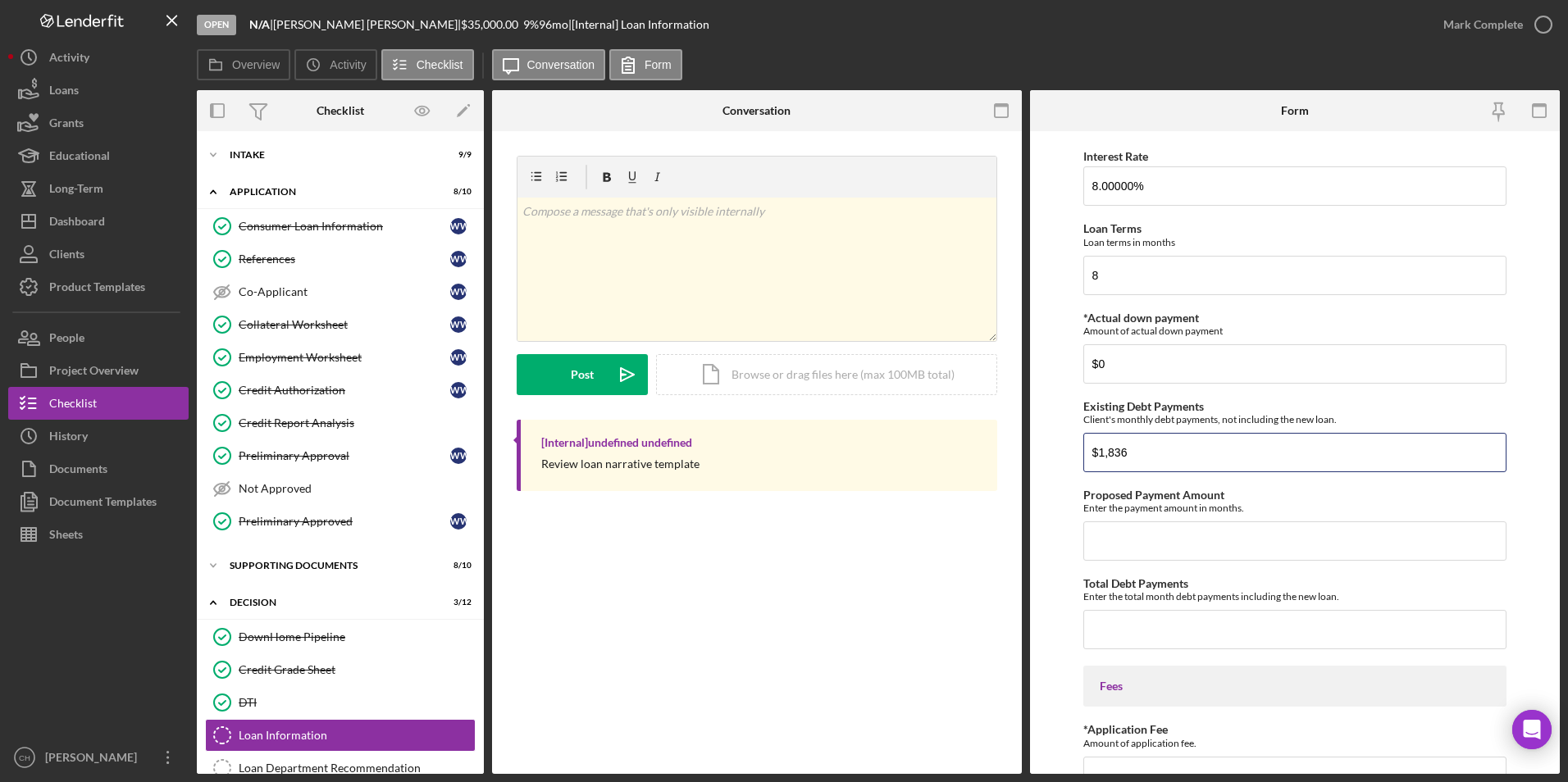
type input "$1,836"
type input "$262.37"
type input "$1,143.37"
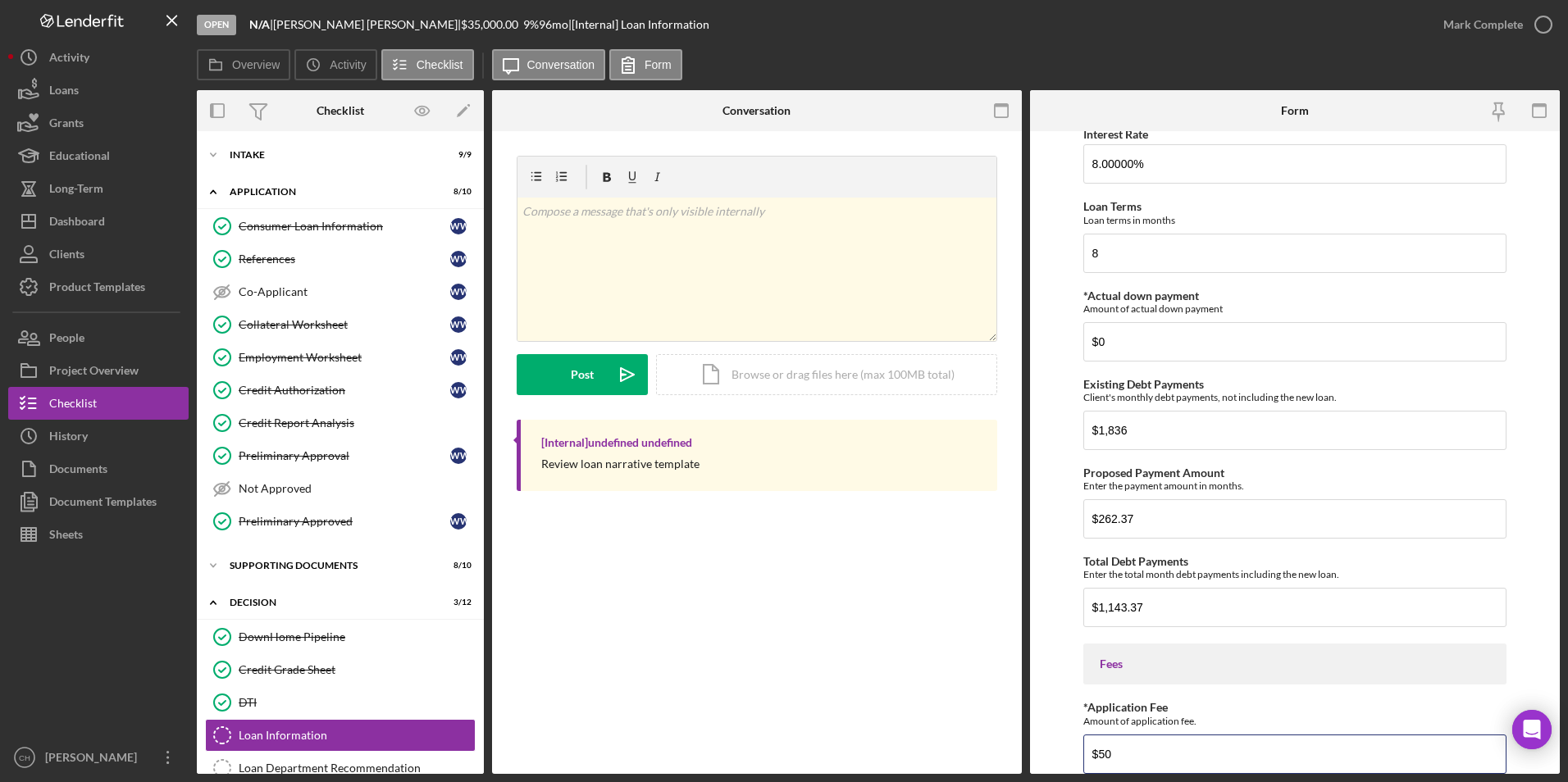
type input "$50"
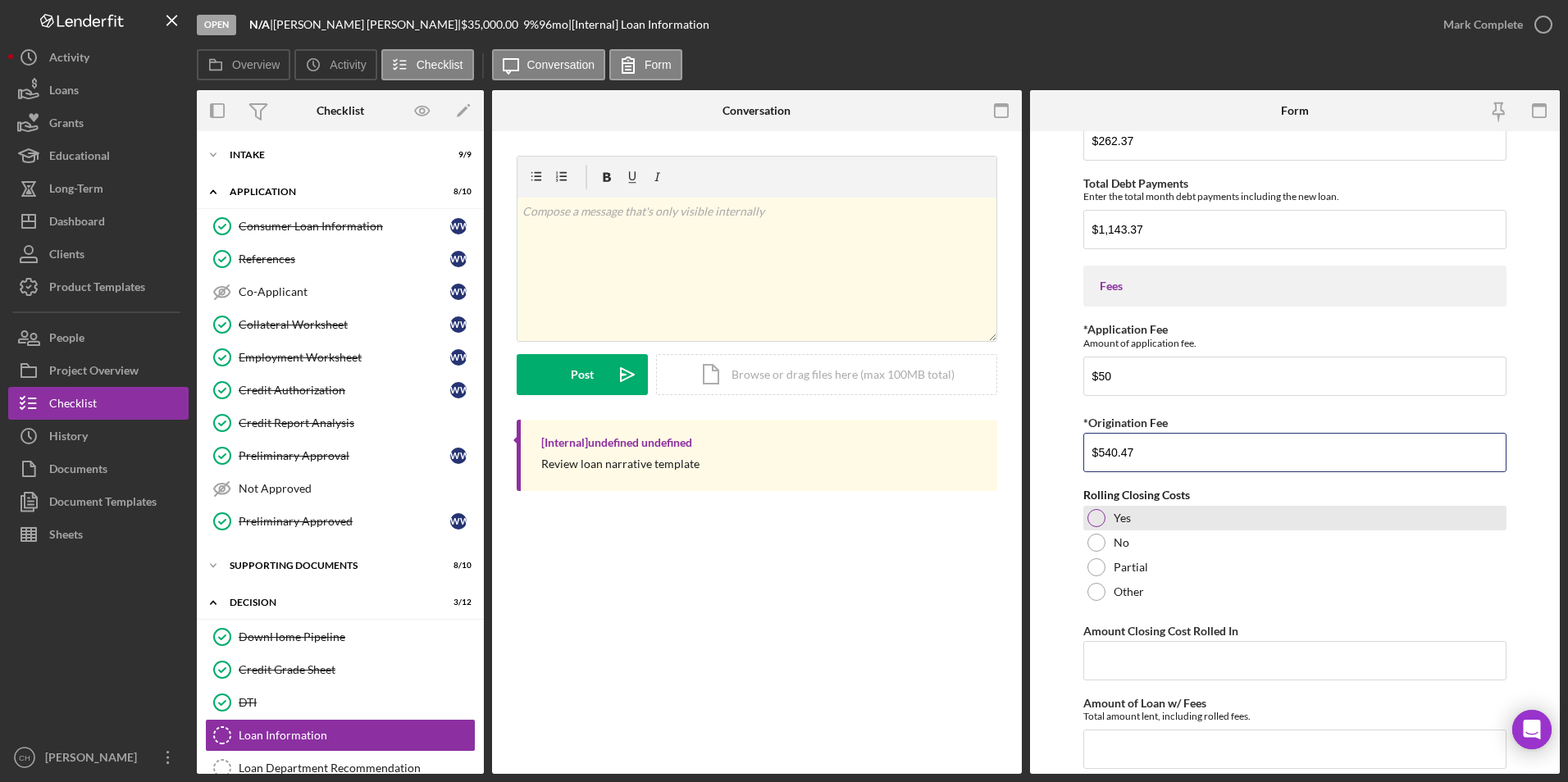
type input "$540.47"
click at [1090, 519] on div at bounding box center [1097, 518] width 18 height 18
click at [1133, 645] on input "Amount Closing Cost Rolled In" at bounding box center [1295, 661] width 424 height 39
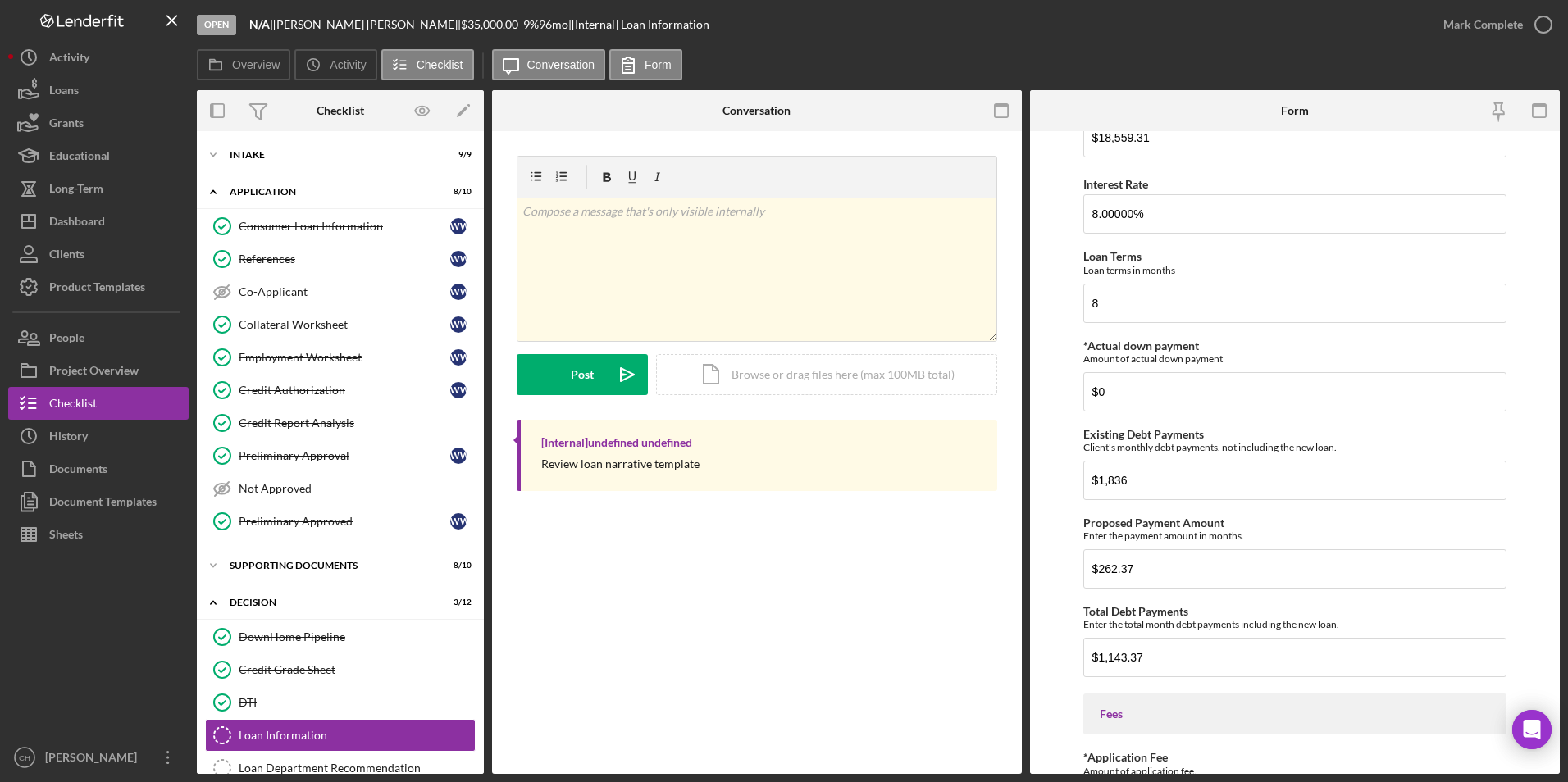
scroll to position [93, 0]
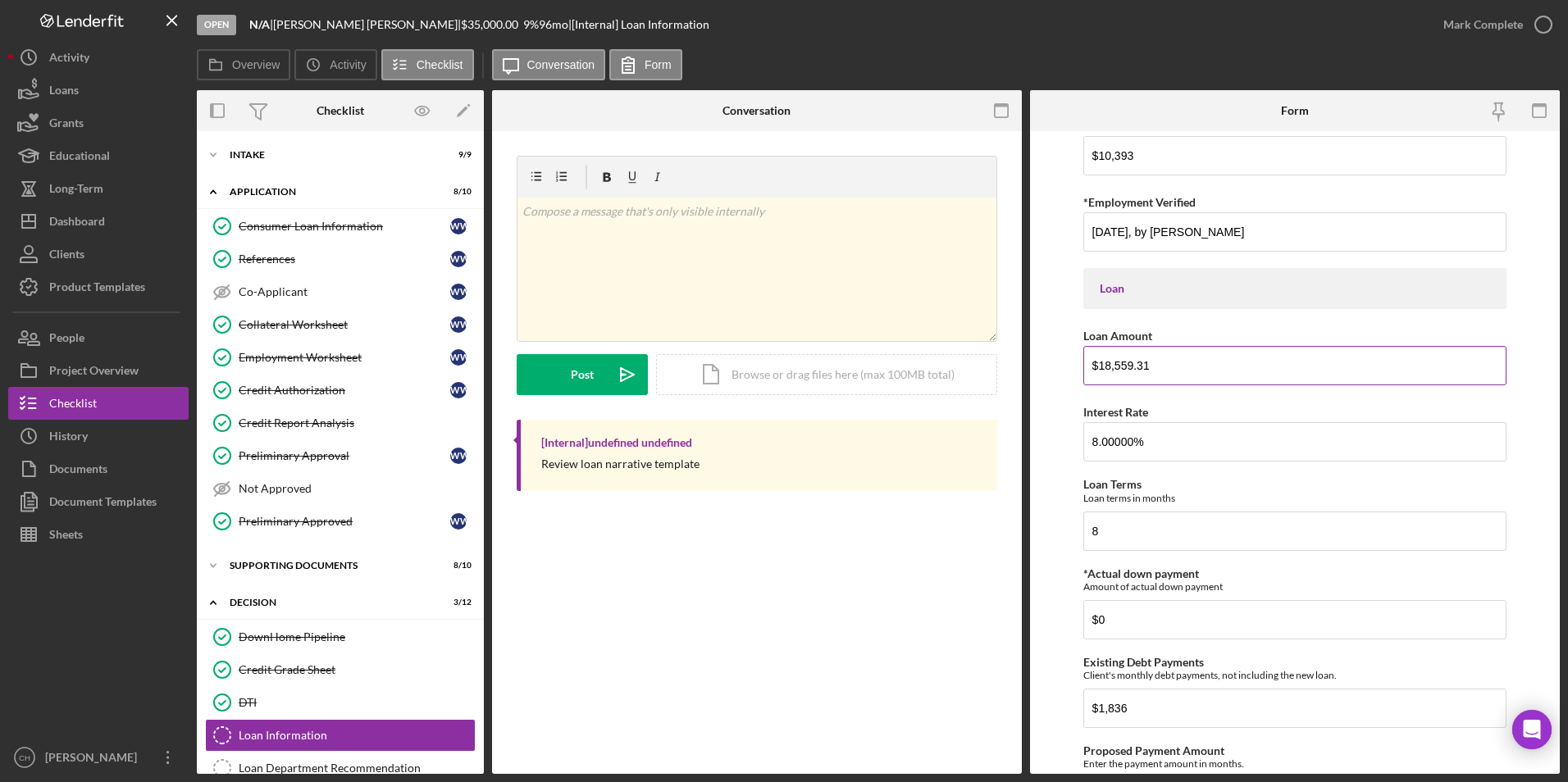
type input "$540.47"
drag, startPoint x: 1213, startPoint y: 365, endPoint x: 1117, endPoint y: 361, distance: 96.1
click at [1117, 361] on input "$18,559.31" at bounding box center [1295, 365] width 424 height 39
type input "$18,018.74"
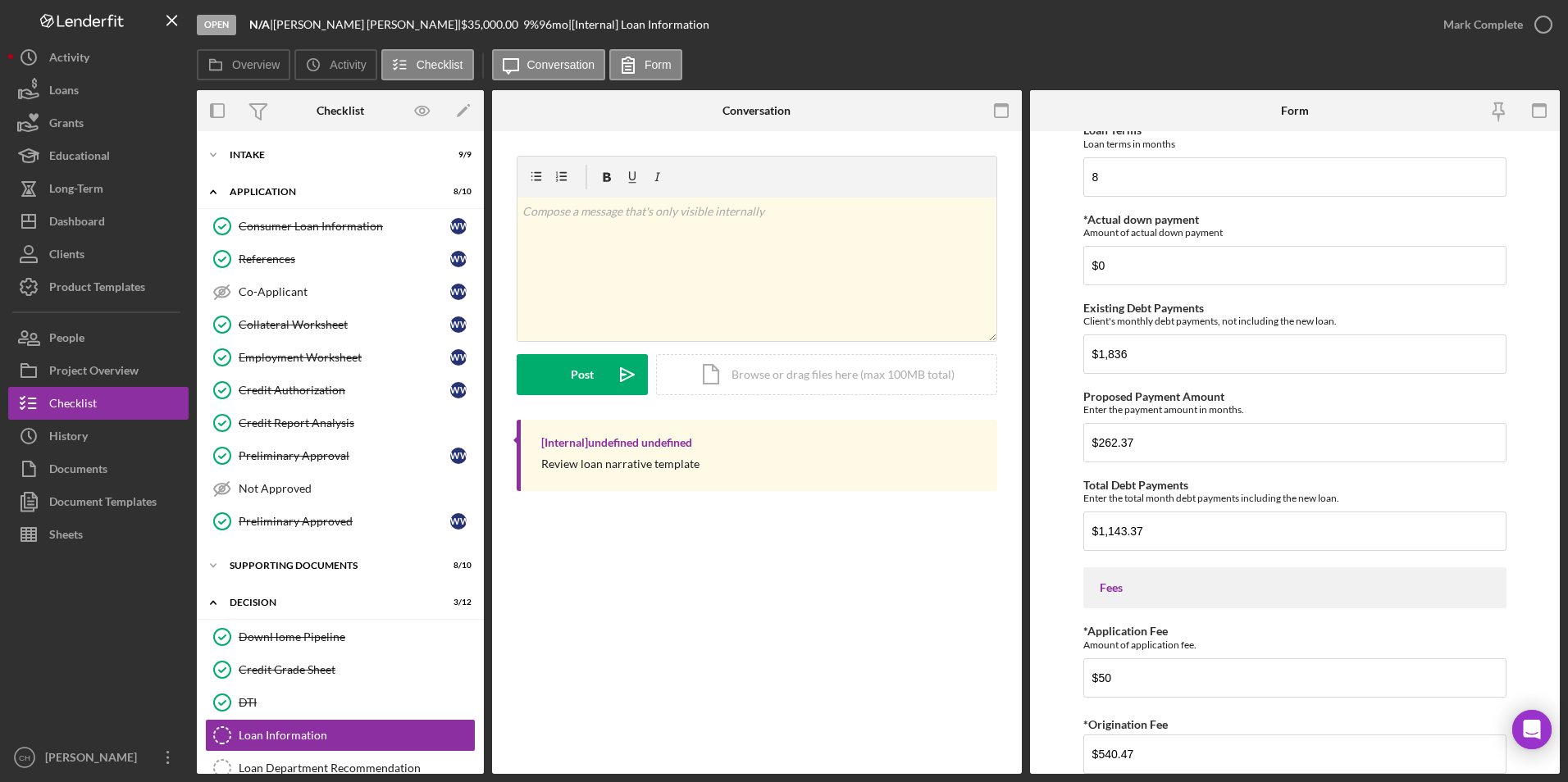
scroll to position [958, 0]
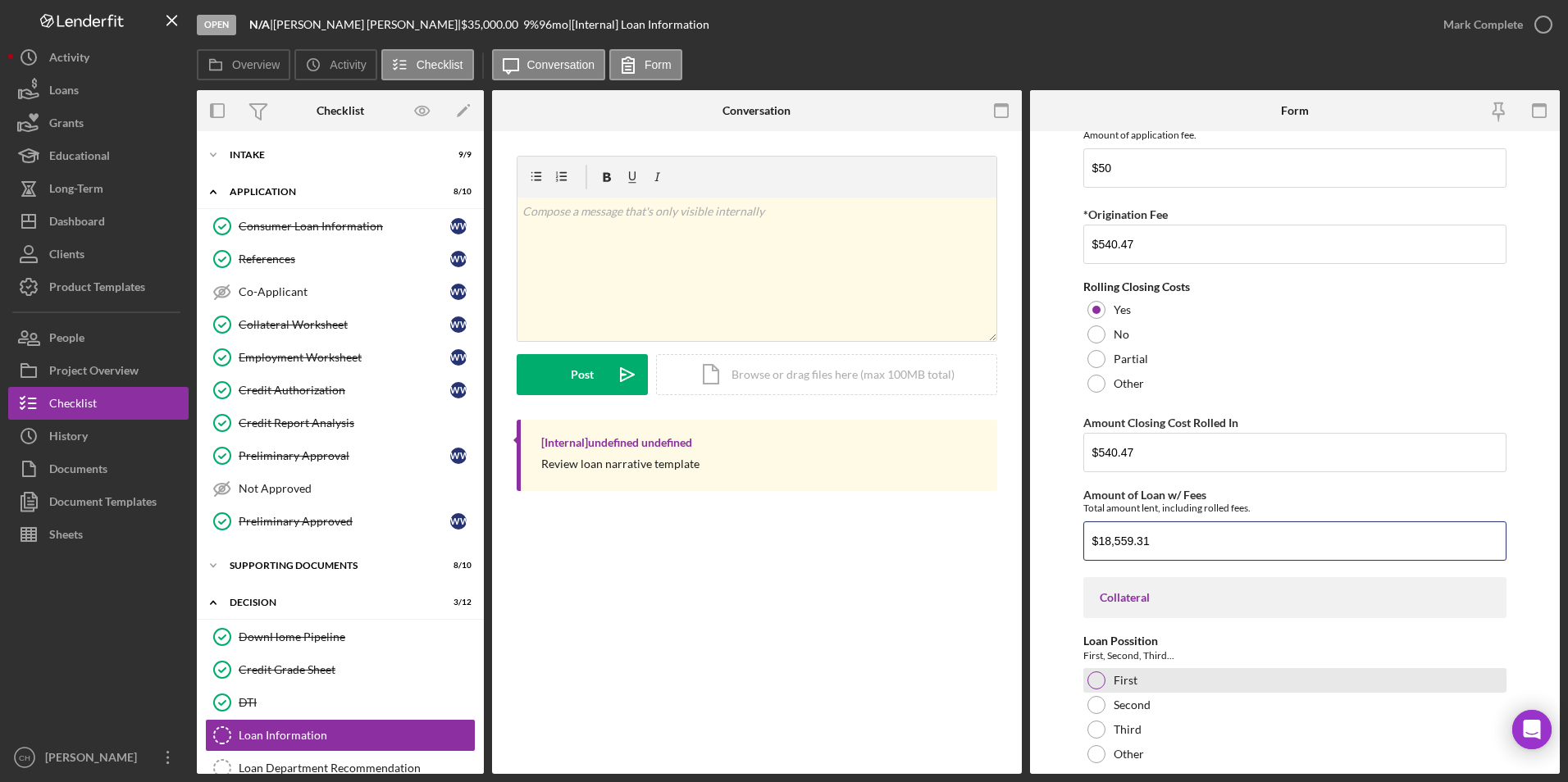
type input "$18,559.31"
click at [1096, 674] on div at bounding box center [1097, 681] width 18 height 18
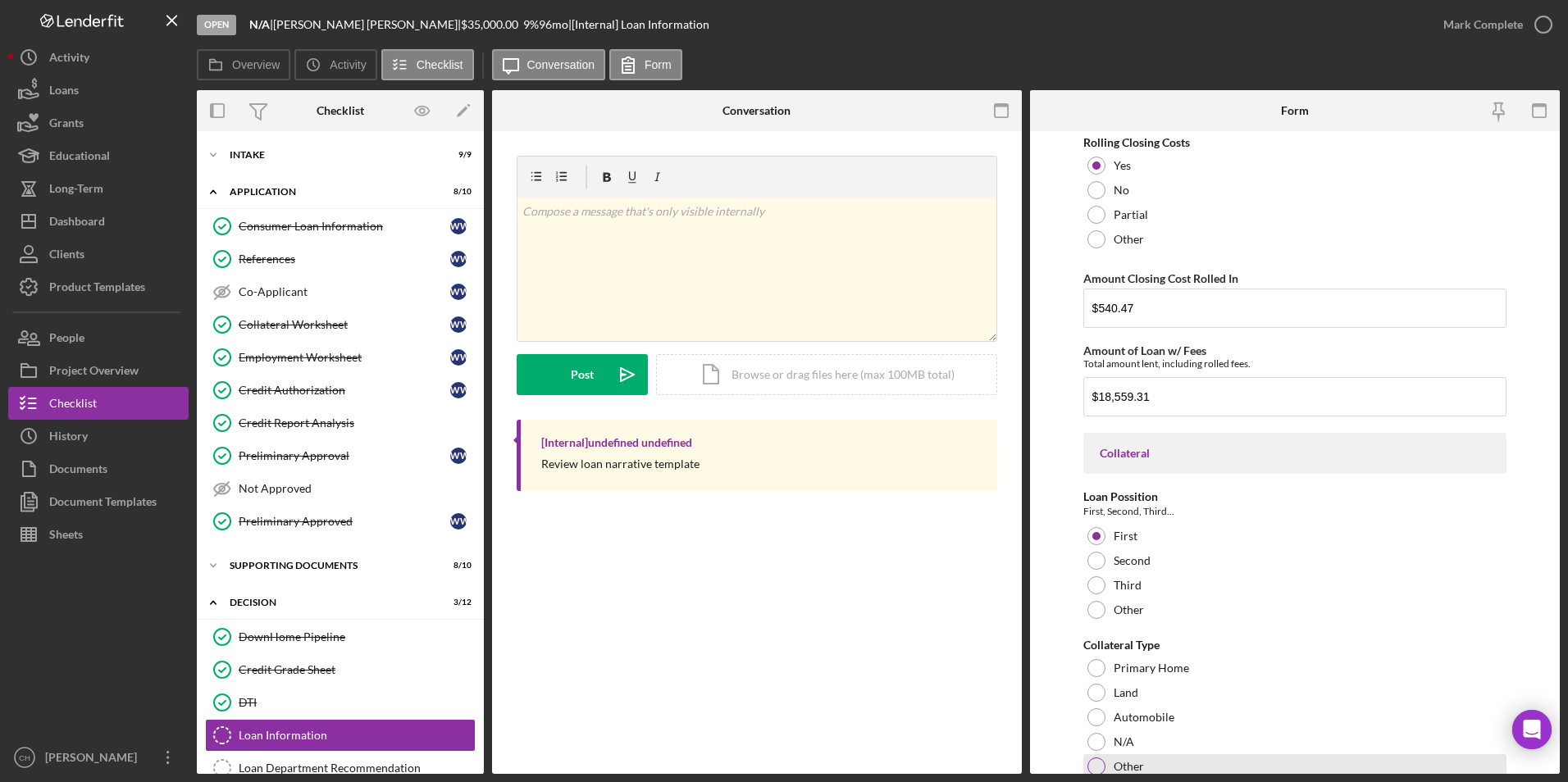
scroll to position [1285, 0]
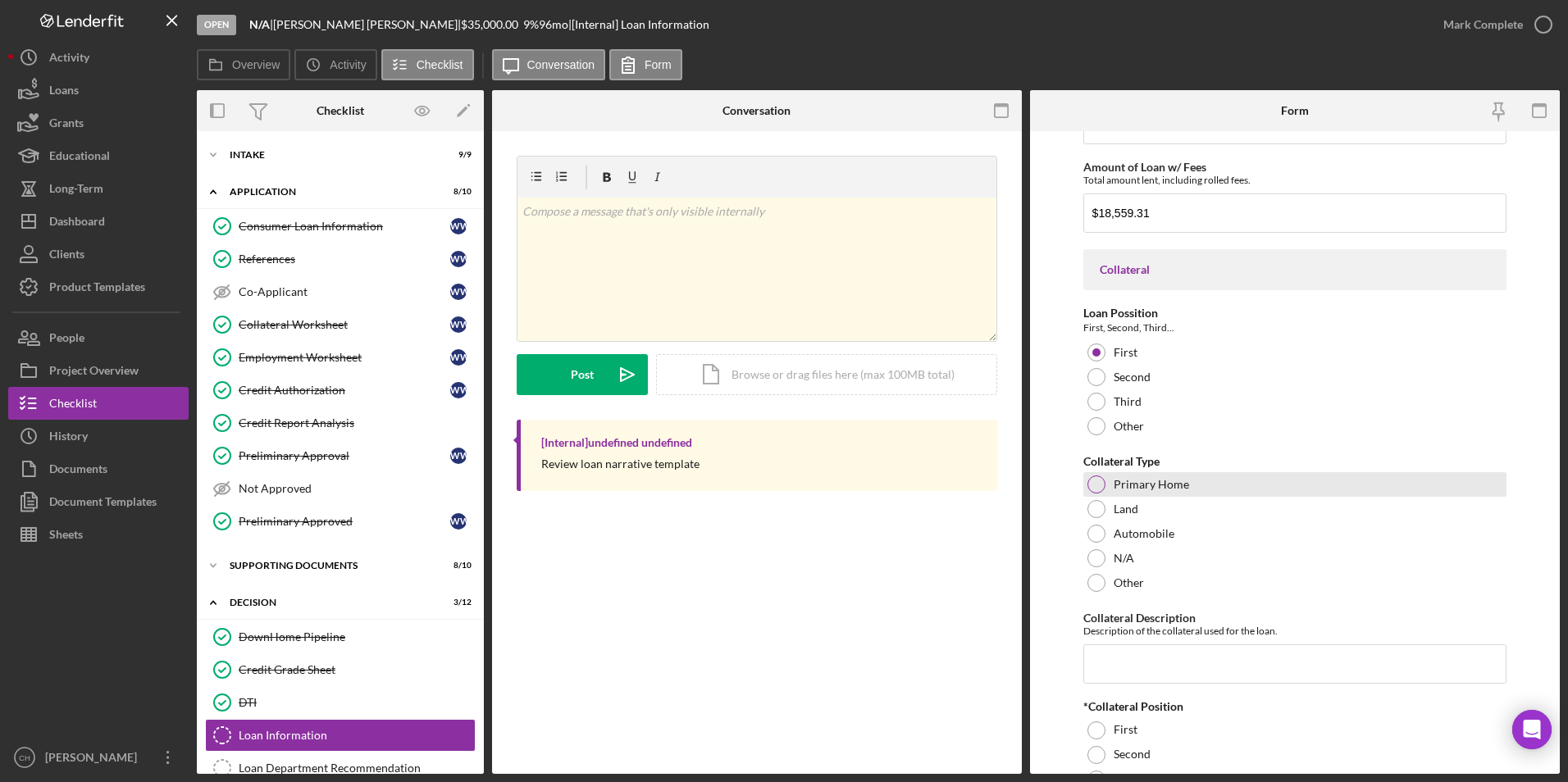
click at [1094, 491] on div at bounding box center [1097, 485] width 18 height 18
click at [1124, 650] on input "Collateral Description" at bounding box center [1295, 665] width 424 height 39
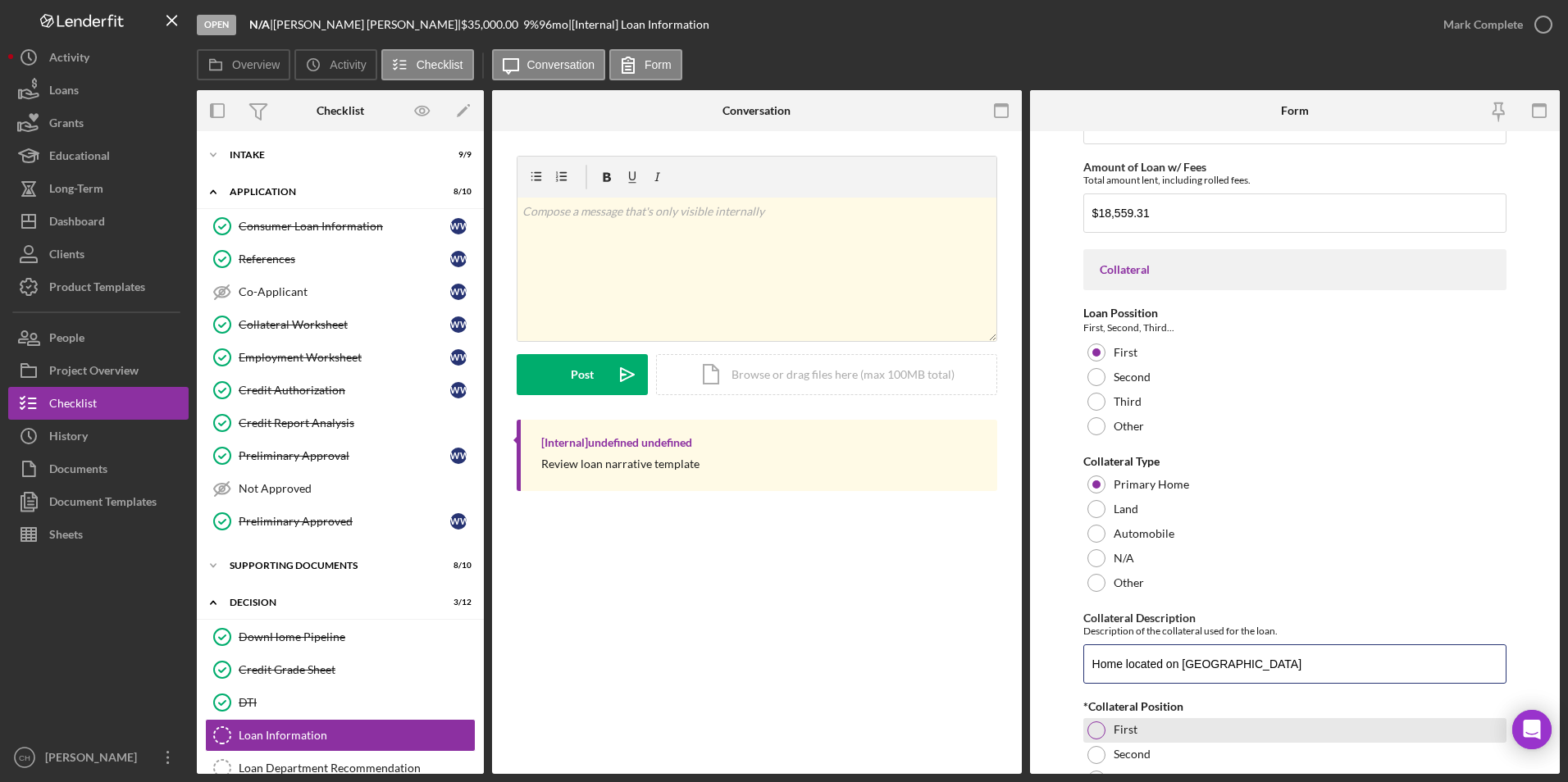
type input "Home located on [GEOGRAPHIC_DATA]"
click at [1094, 732] on div at bounding box center [1097, 731] width 18 height 18
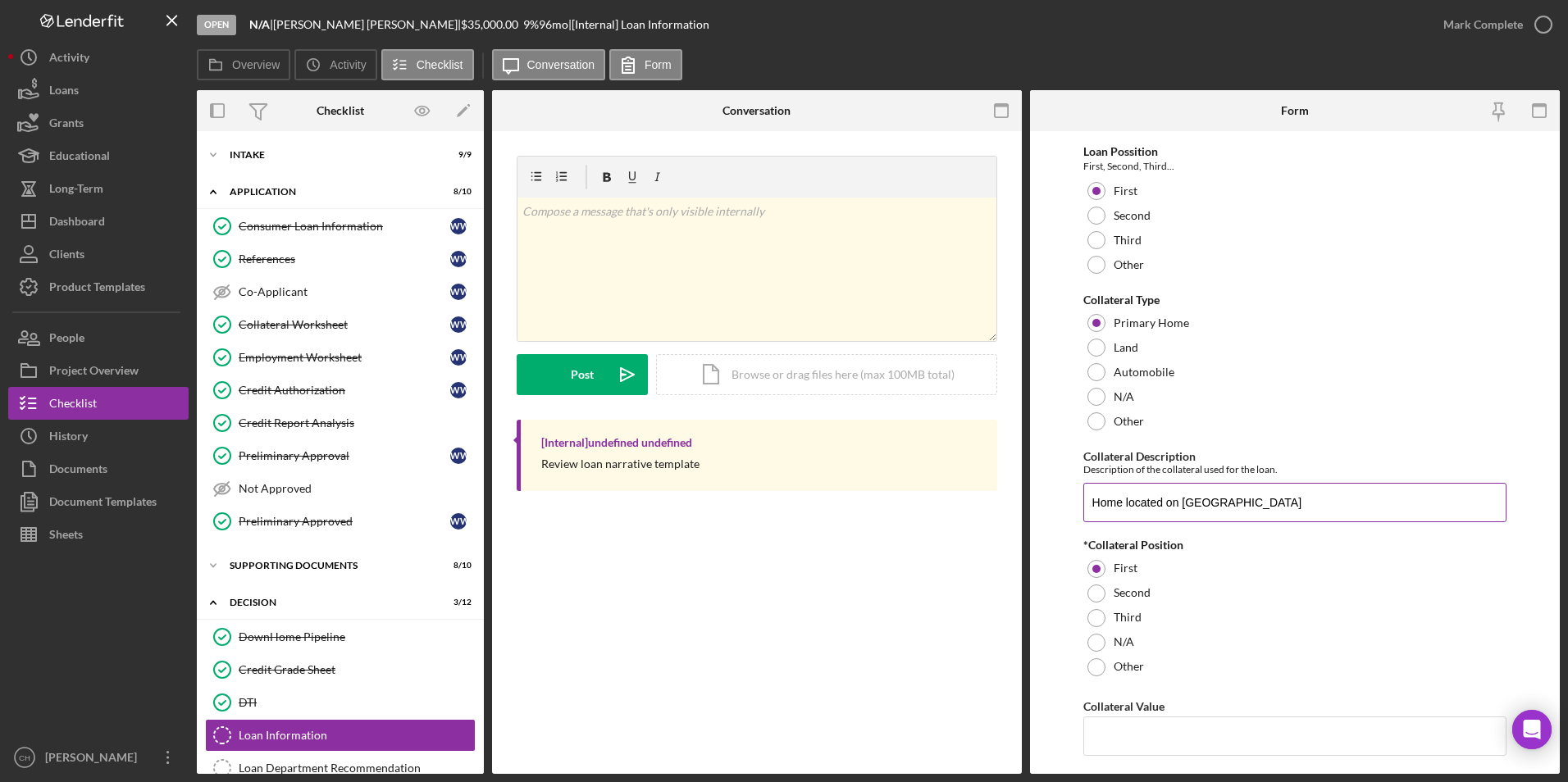
scroll to position [1449, 0]
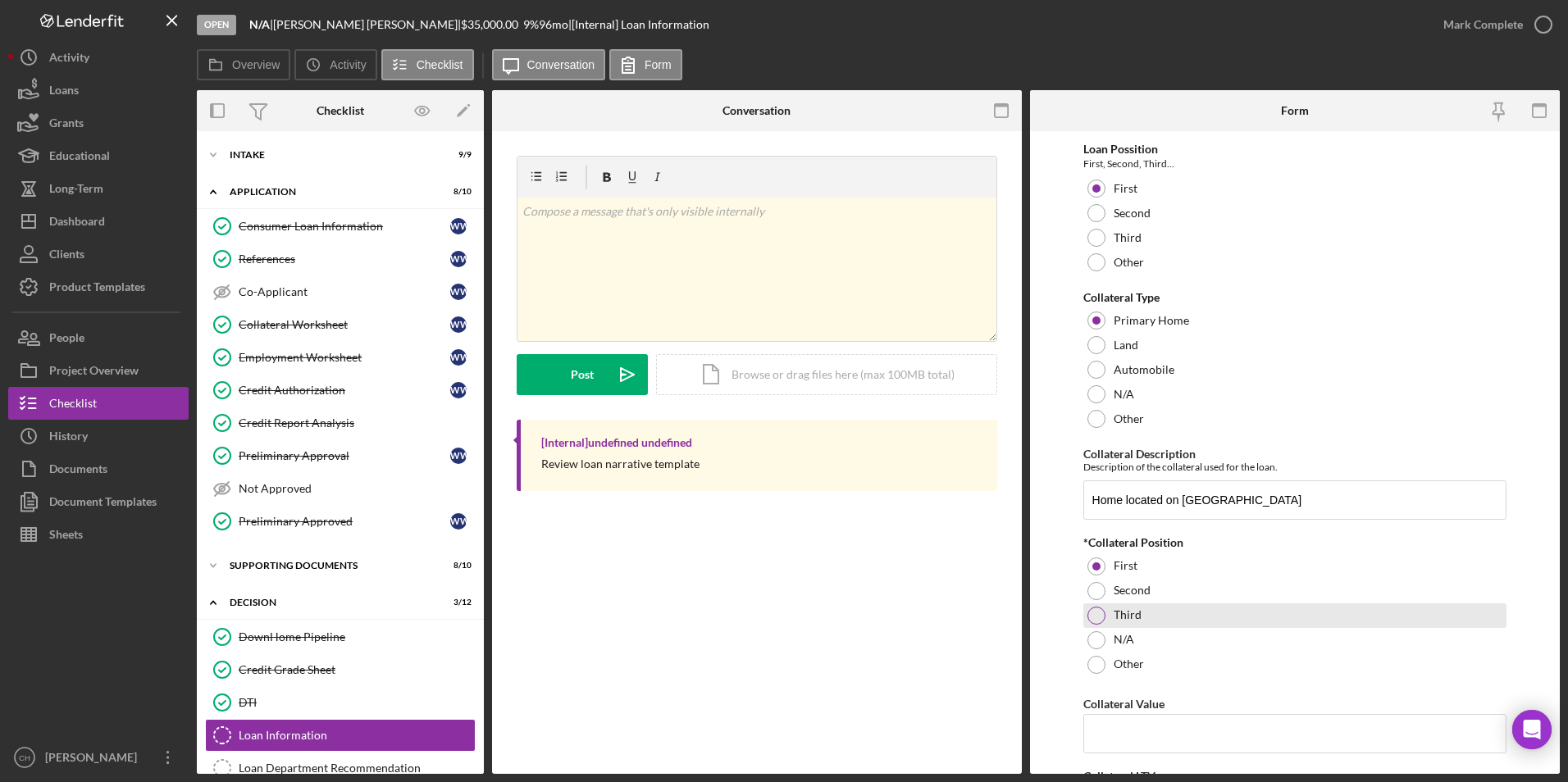
drag, startPoint x: 1104, startPoint y: 589, endPoint x: 1128, endPoint y: 623, distance: 41.6
click at [1104, 590] on div at bounding box center [1097, 591] width 18 height 18
click at [1129, 720] on input "Collateral Value" at bounding box center [1295, 734] width 424 height 39
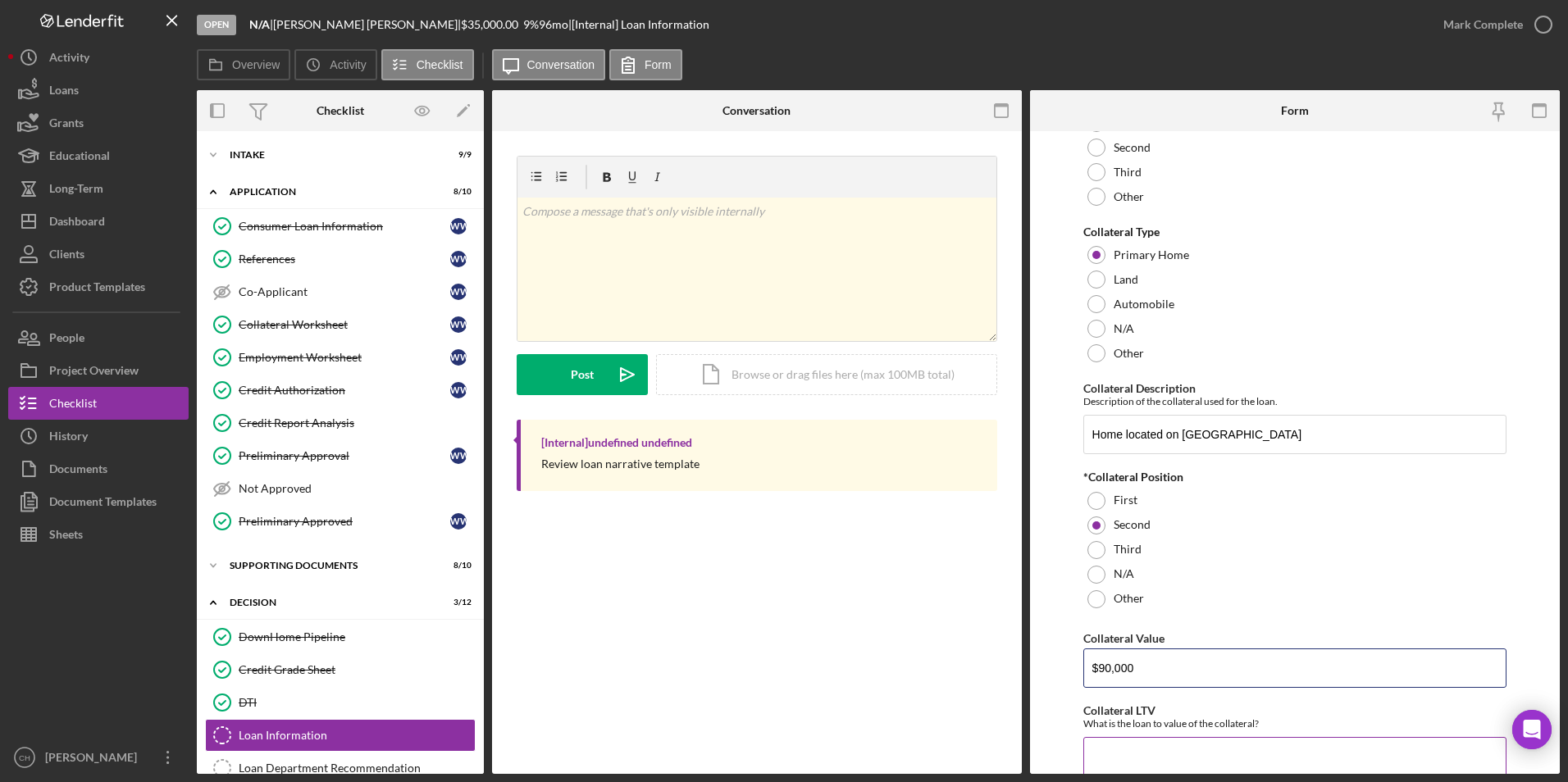
scroll to position [1613, 0]
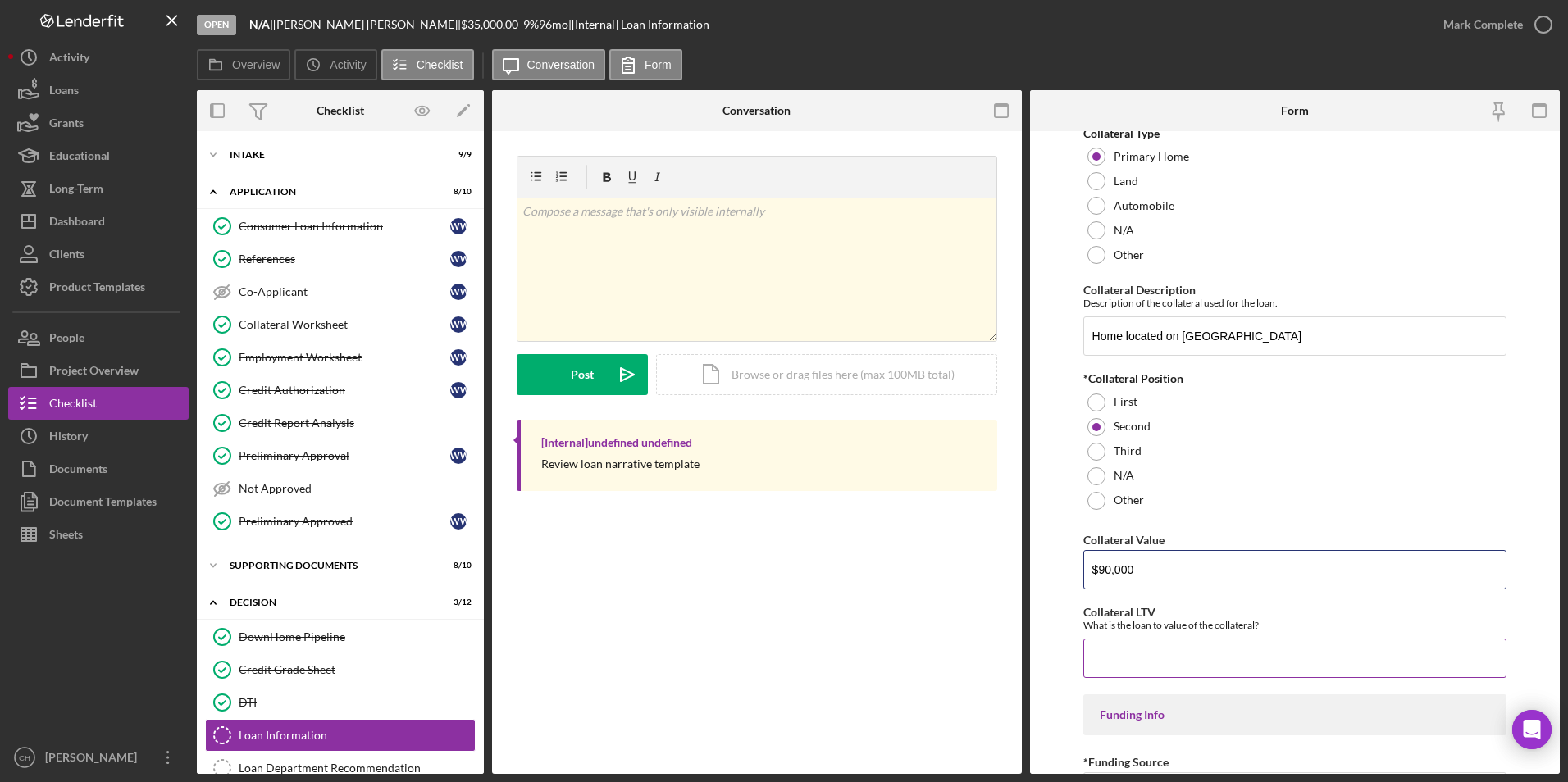
type input "$90,000"
click at [1120, 656] on input "Collateral LTV" at bounding box center [1295, 658] width 424 height 39
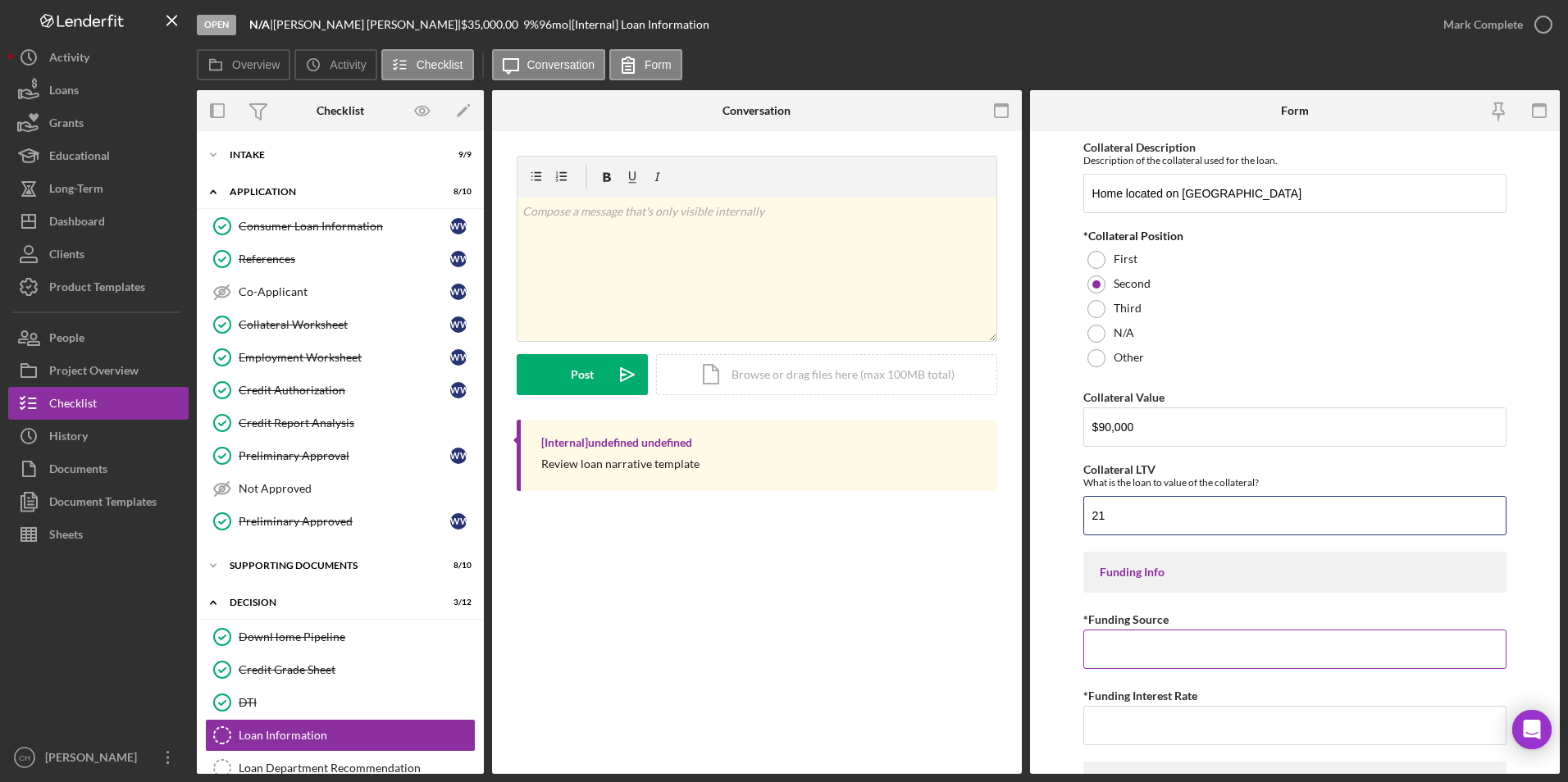
scroll to position [1860, 0]
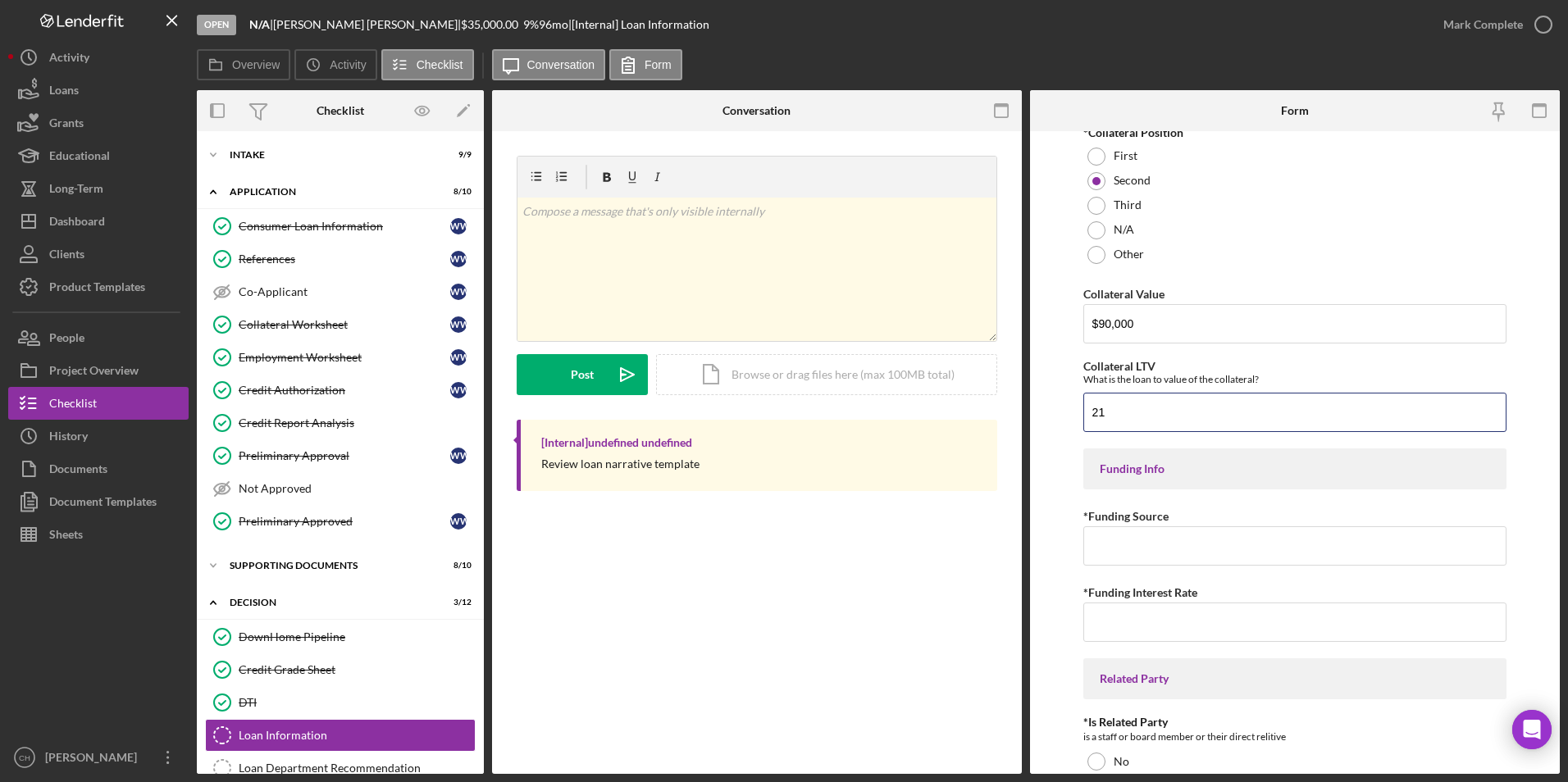
type input "21"
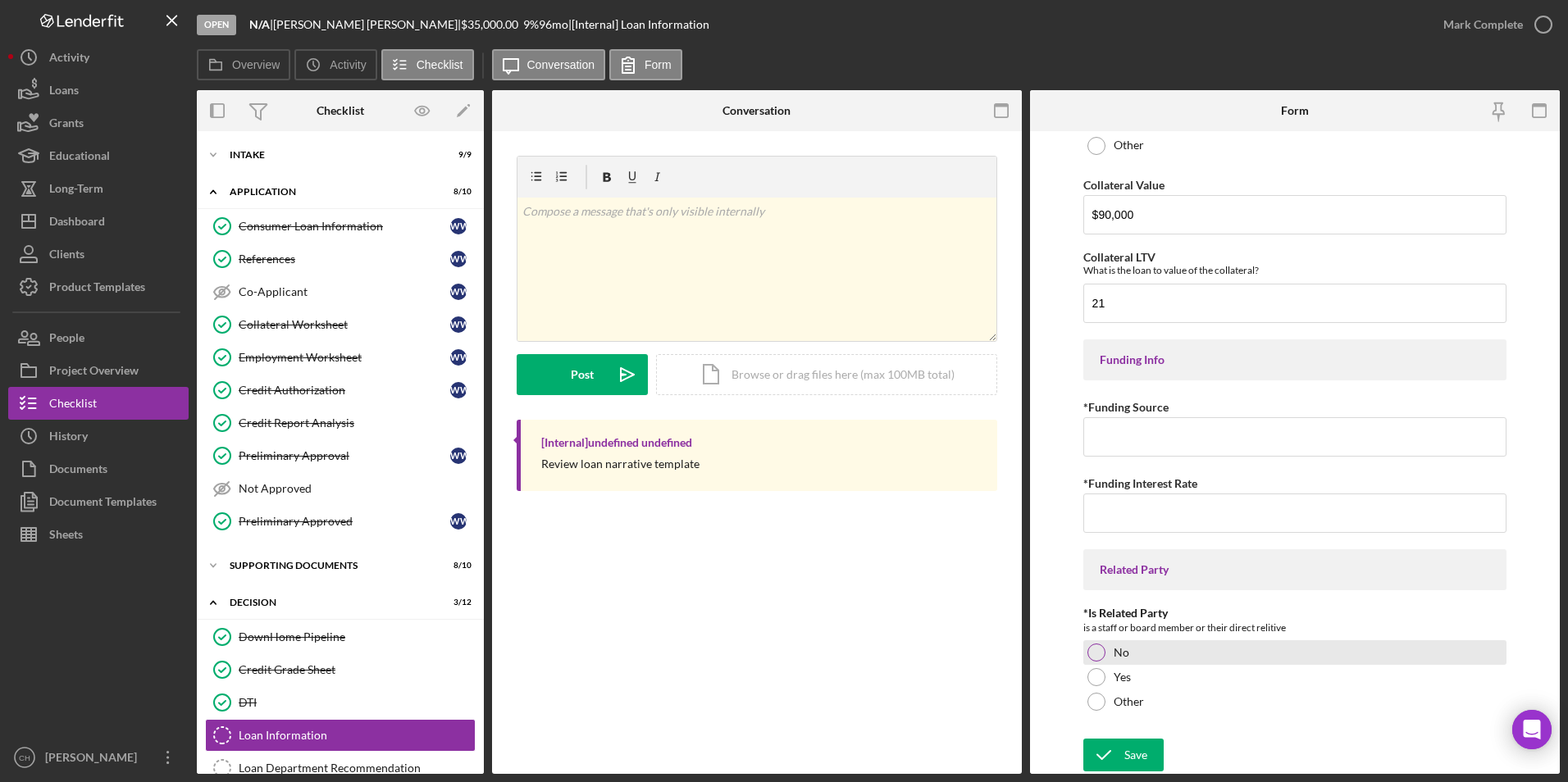
click at [1099, 656] on div at bounding box center [1097, 653] width 18 height 18
click at [1117, 746] on icon "submit" at bounding box center [1104, 755] width 41 height 41
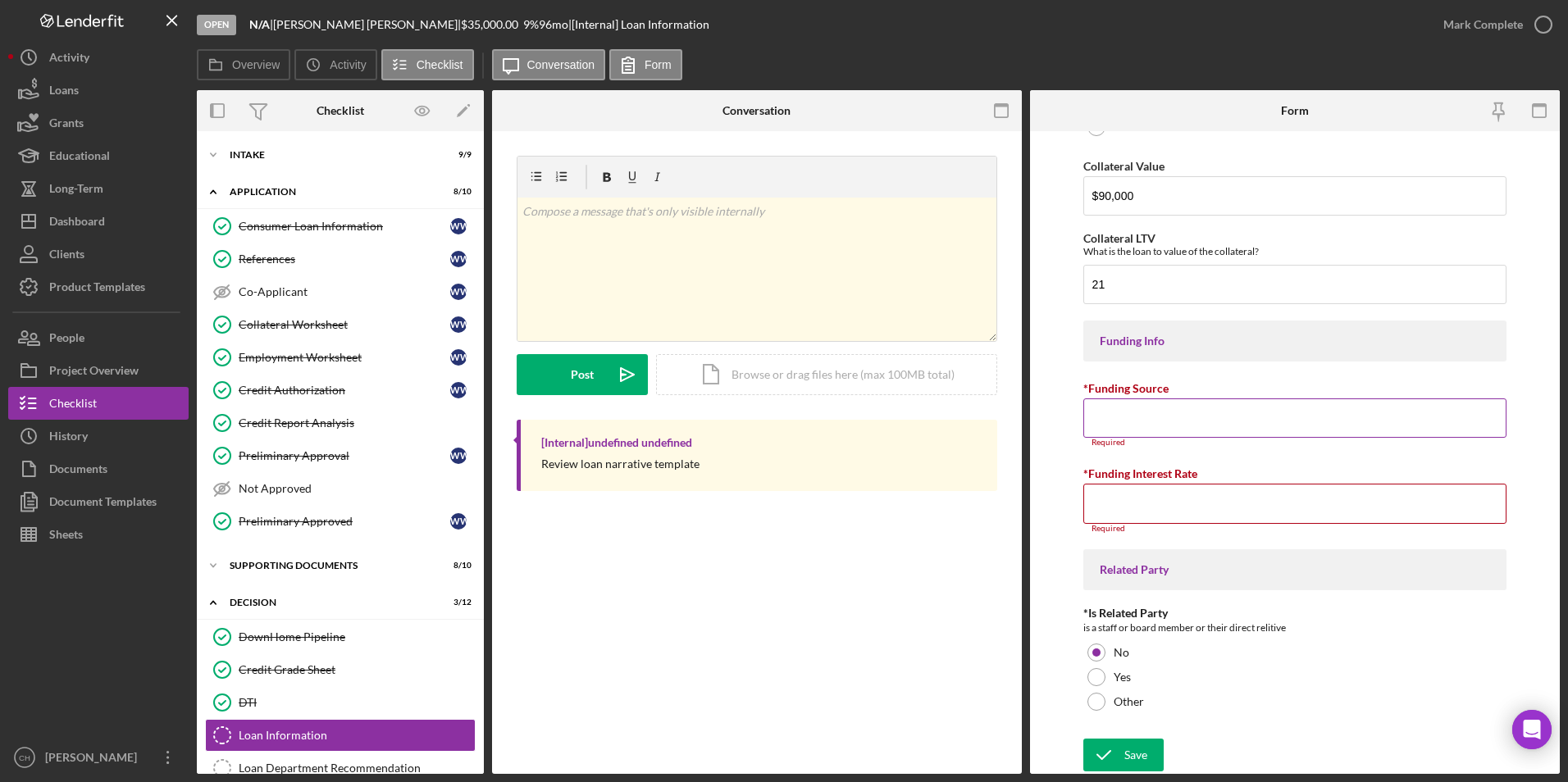
click at [1116, 407] on input "*Funding Source" at bounding box center [1295, 418] width 424 height 39
type input "NACS"
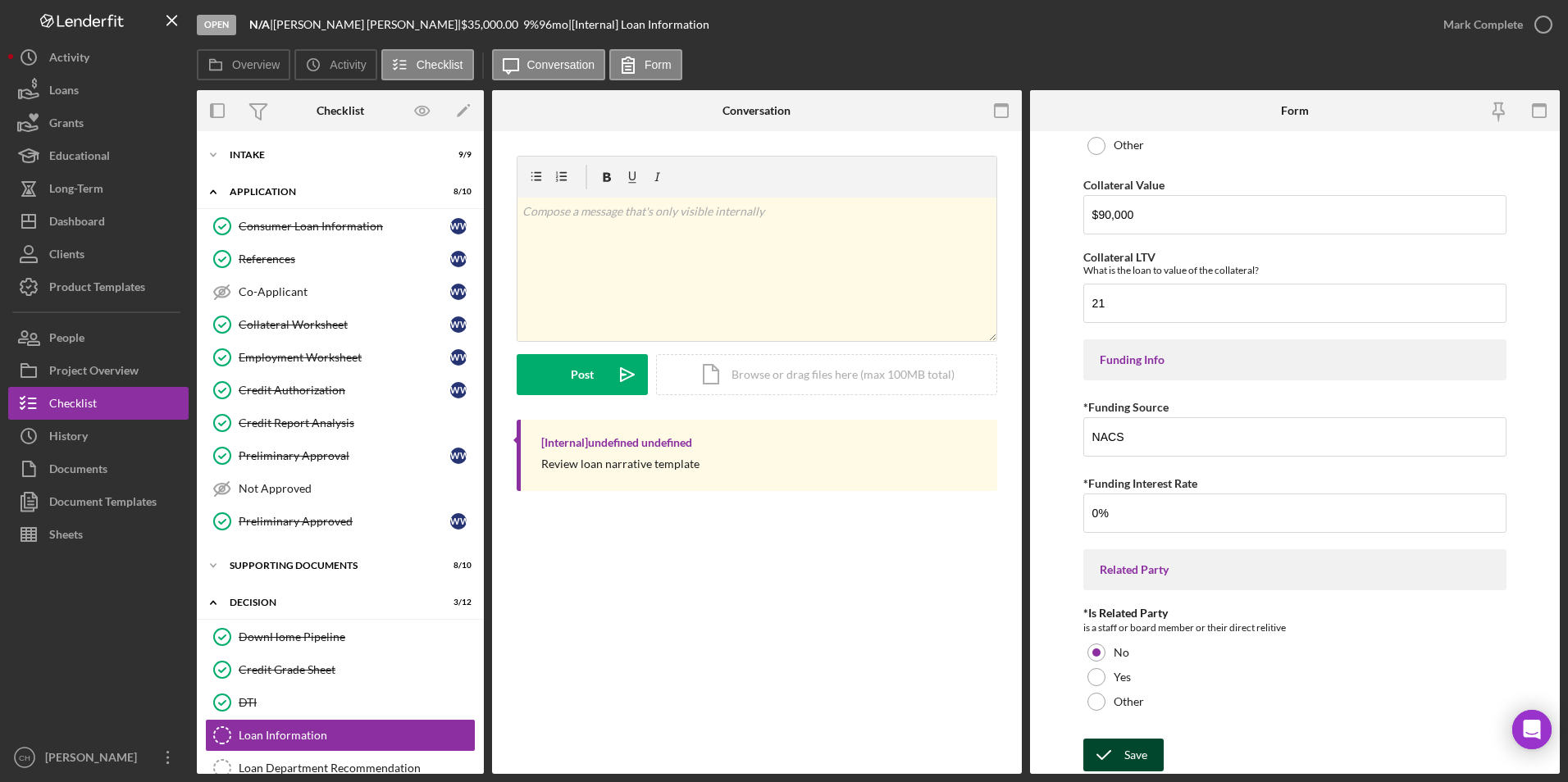
type input "0.00000%"
click at [1137, 755] on div "Save" at bounding box center [1136, 755] width 23 height 33
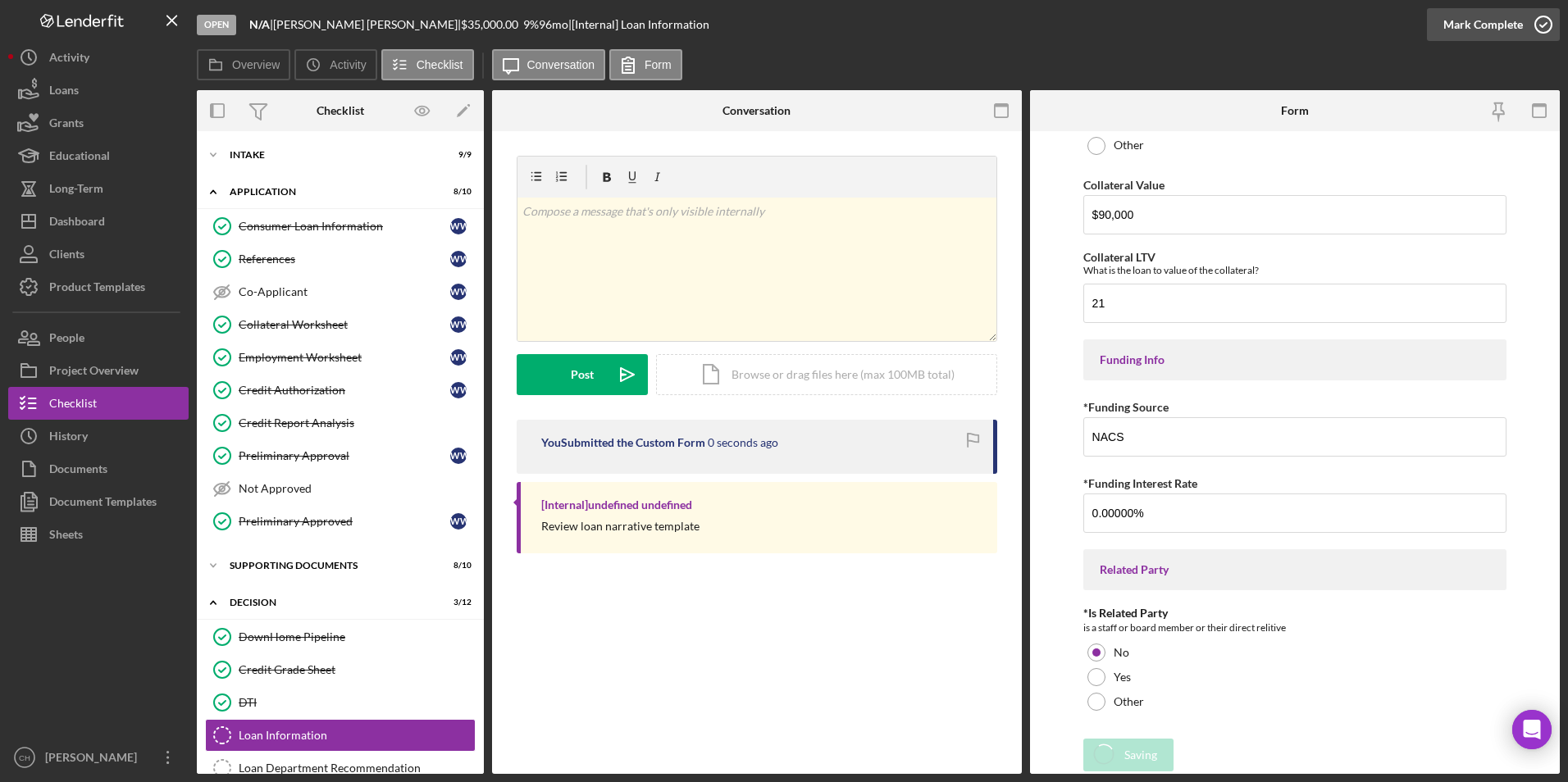
click at [1459, 22] on div "Mark Complete" at bounding box center [1483, 24] width 80 height 33
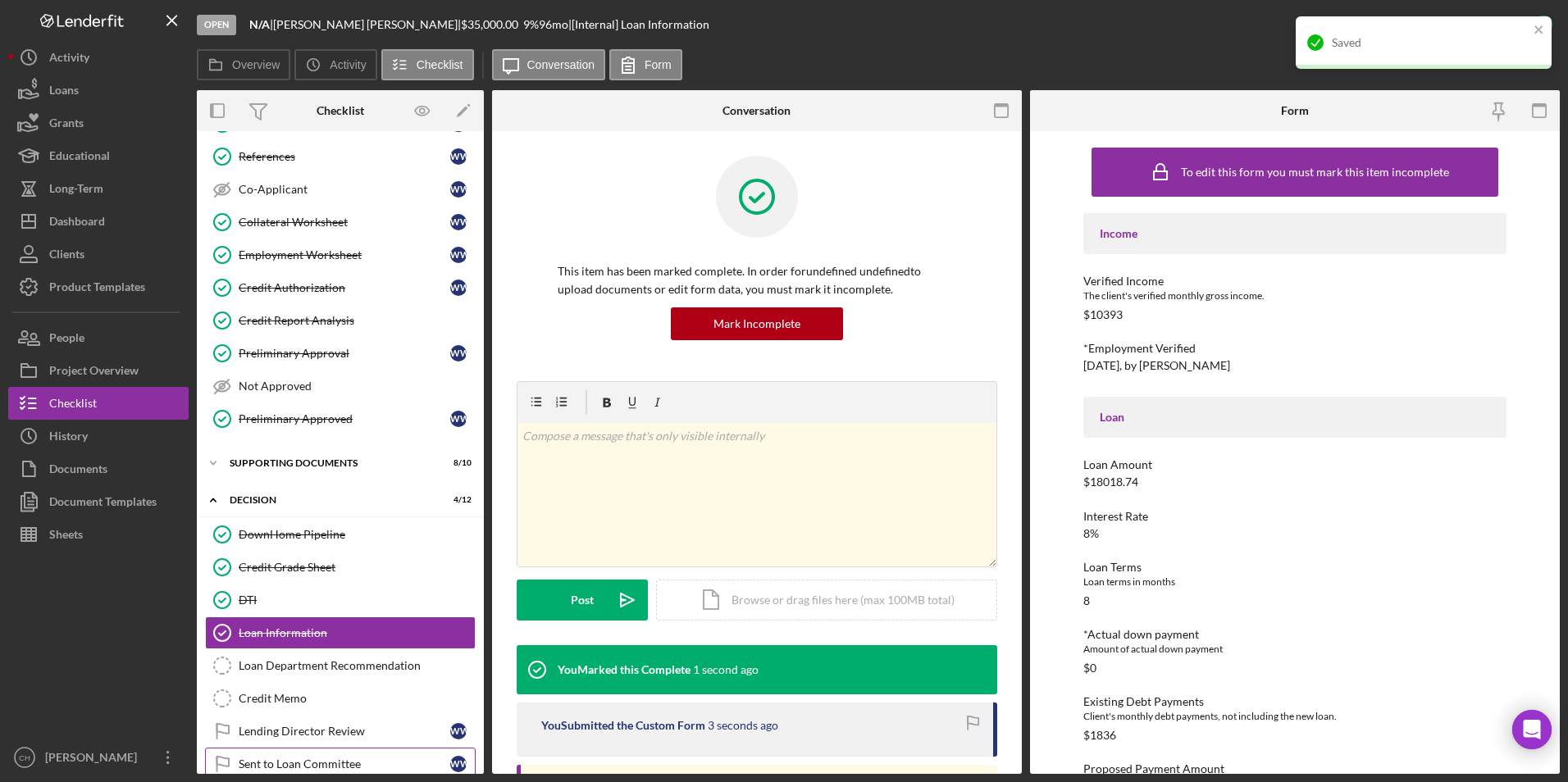
scroll to position [246, 0]
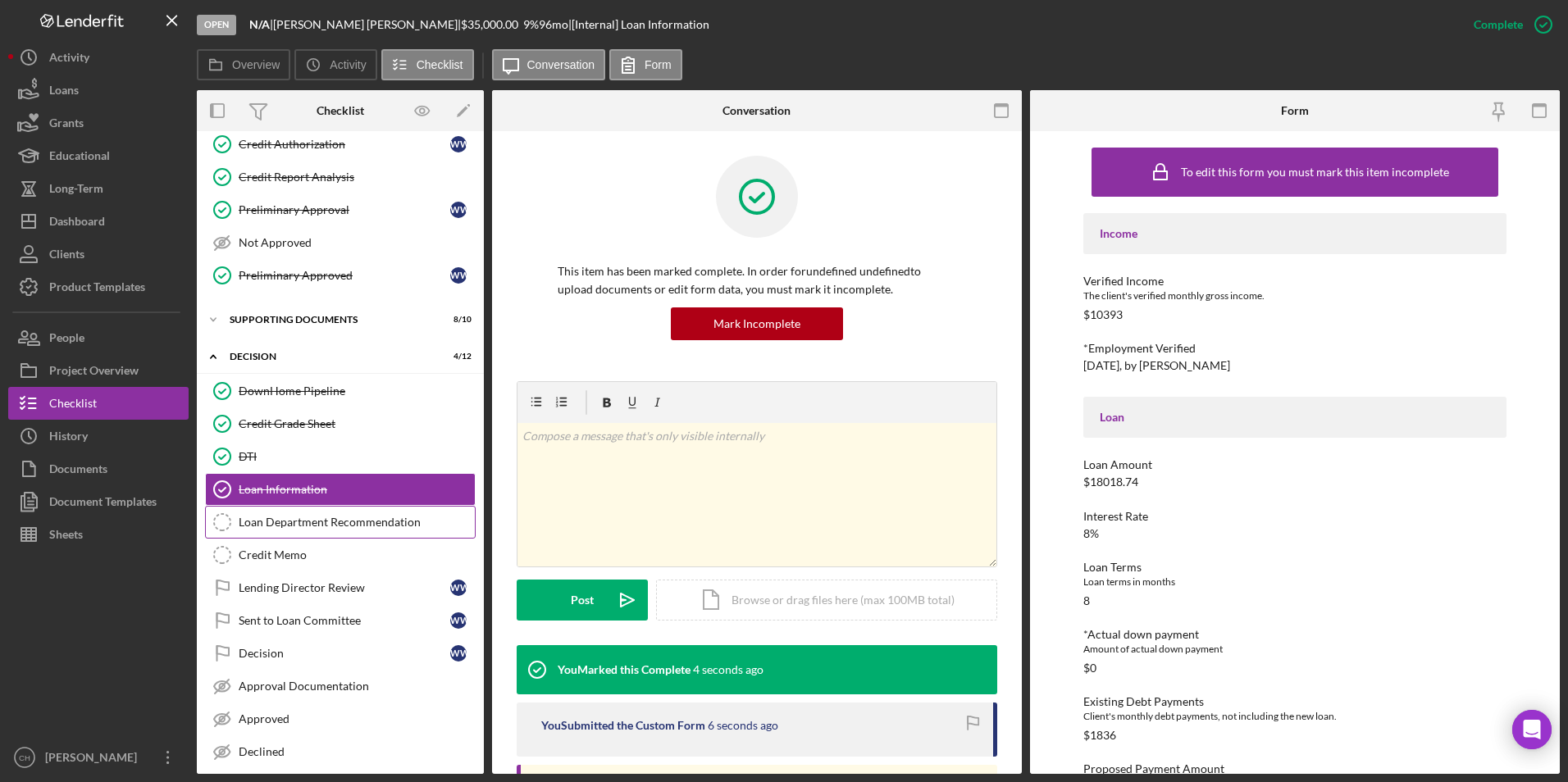
click at [355, 525] on div "Loan Department Recommendation" at bounding box center [357, 522] width 237 height 13
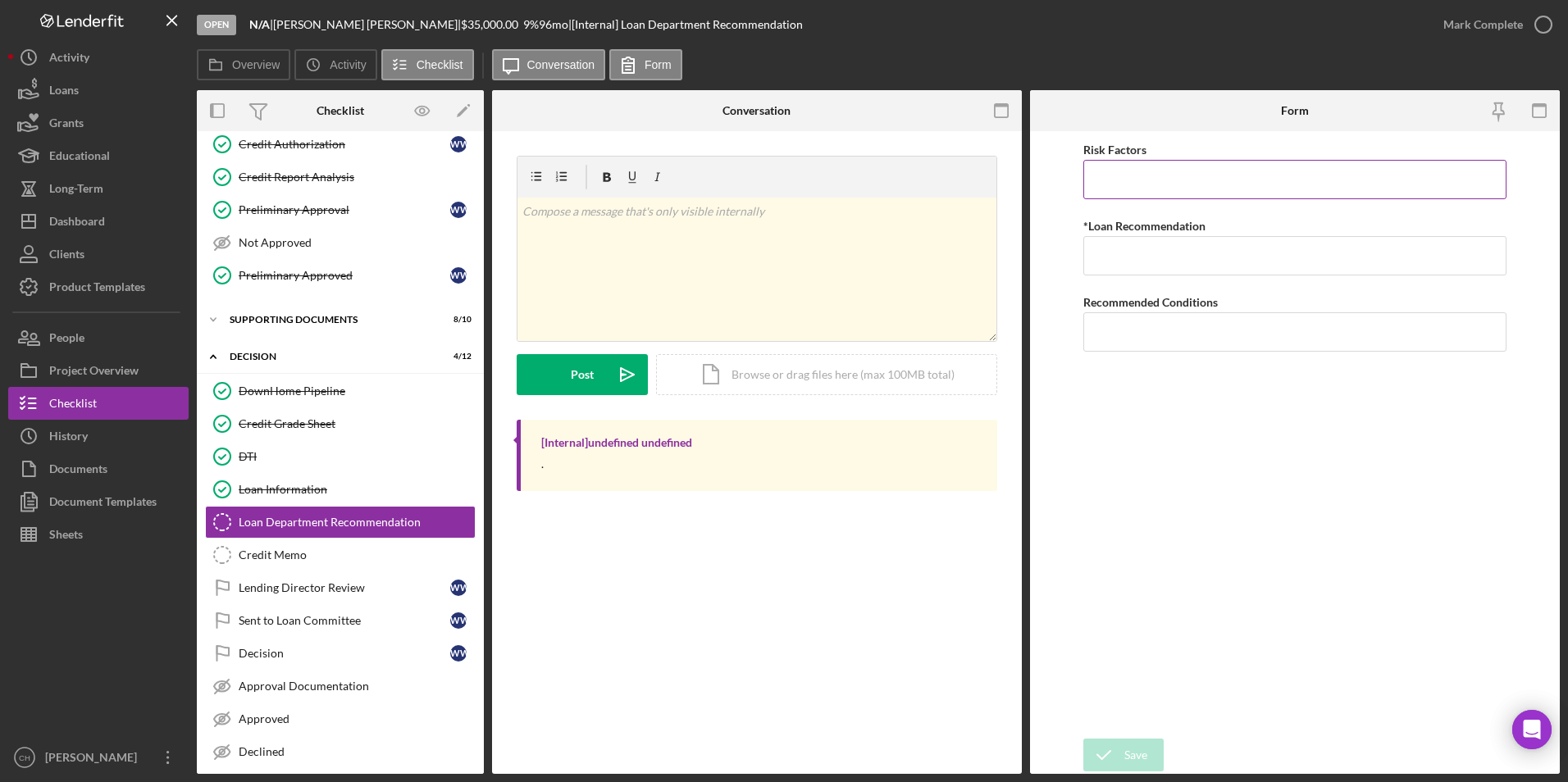
click at [1128, 178] on input "Risk Factors" at bounding box center [1295, 180] width 424 height 39
type input "N"
type input "Gets self back into debt"
type input "Approve"
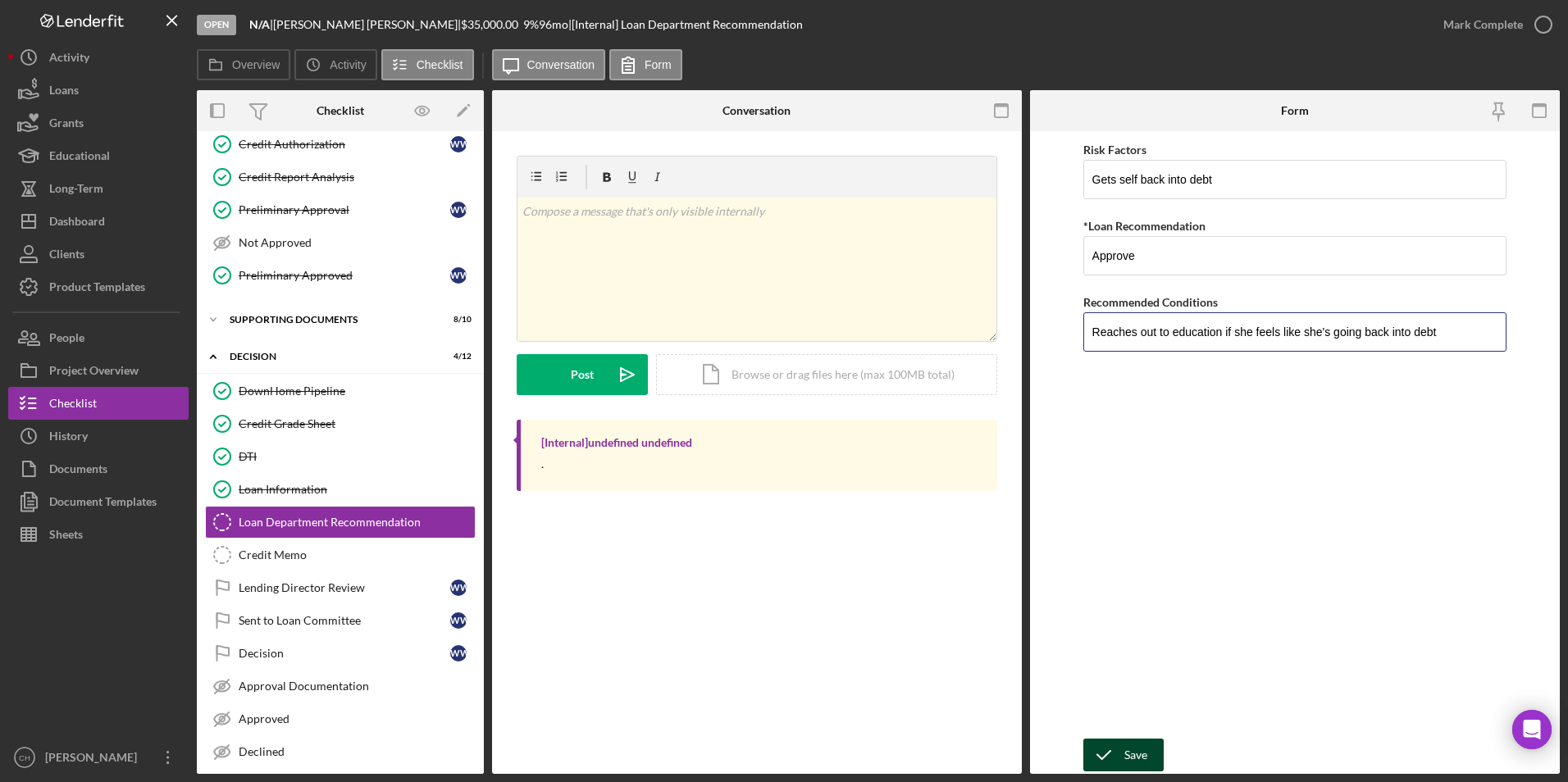
type input "Reaches out to education if she feels like she's going back into debt"
click at [1127, 752] on div "Save" at bounding box center [1136, 755] width 23 height 33
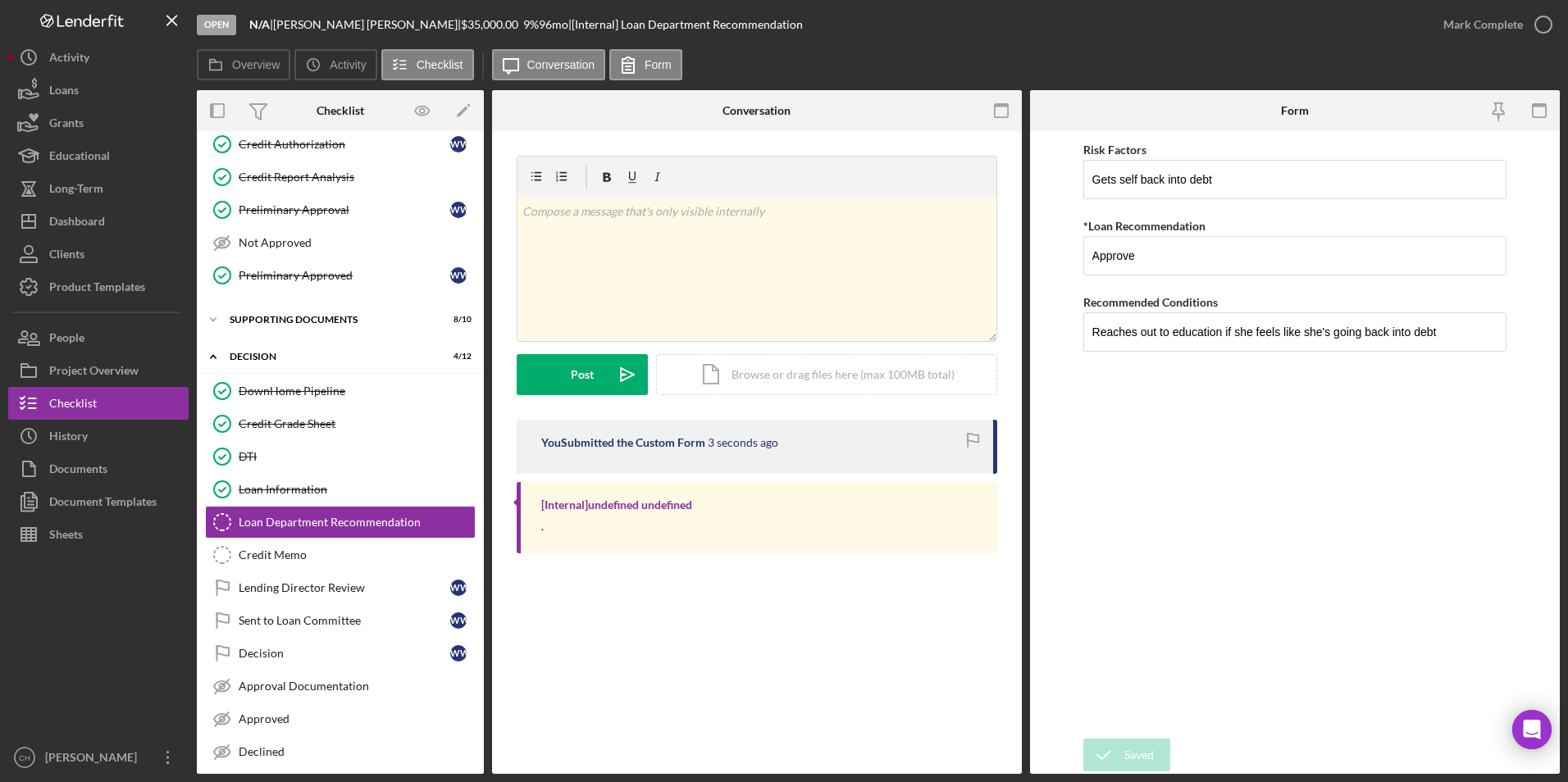
click at [1488, 21] on div "Mark Complete" at bounding box center [1483, 24] width 80 height 33
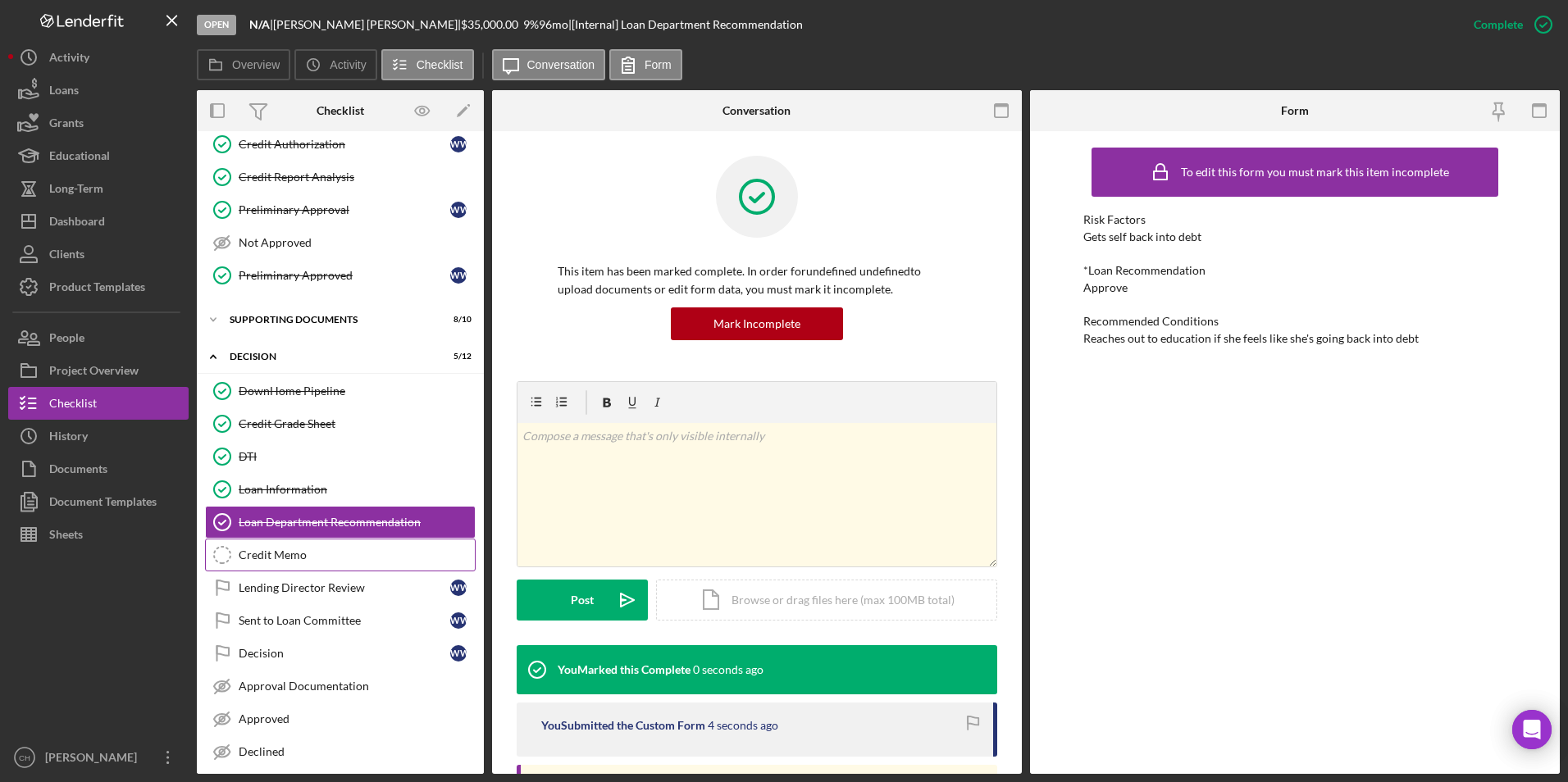
click at [296, 546] on link "Credit Memo Credit Memo" at bounding box center [340, 554] width 271 height 33
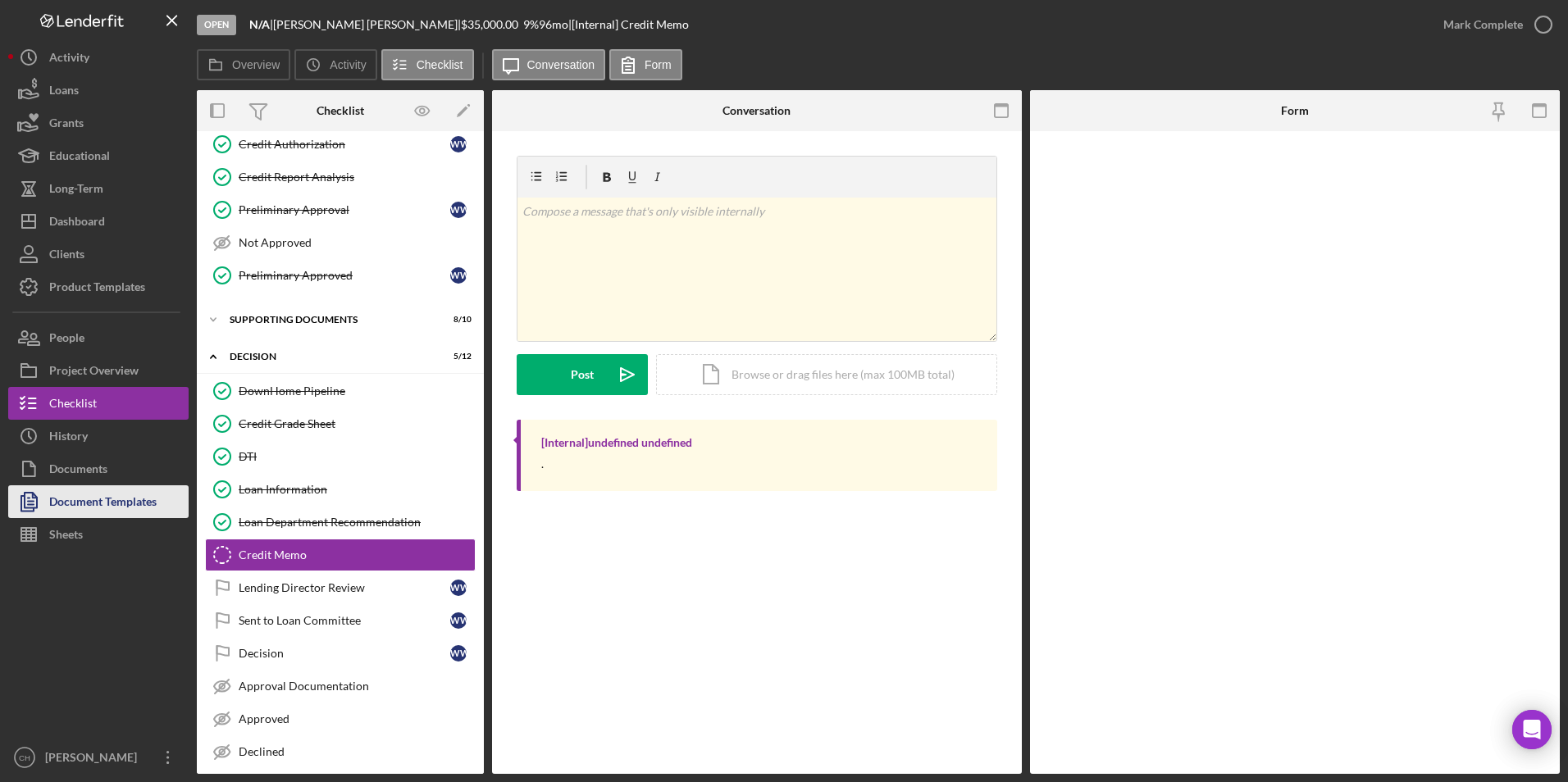
click at [136, 508] on div "Document Templates" at bounding box center [103, 503] width 108 height 37
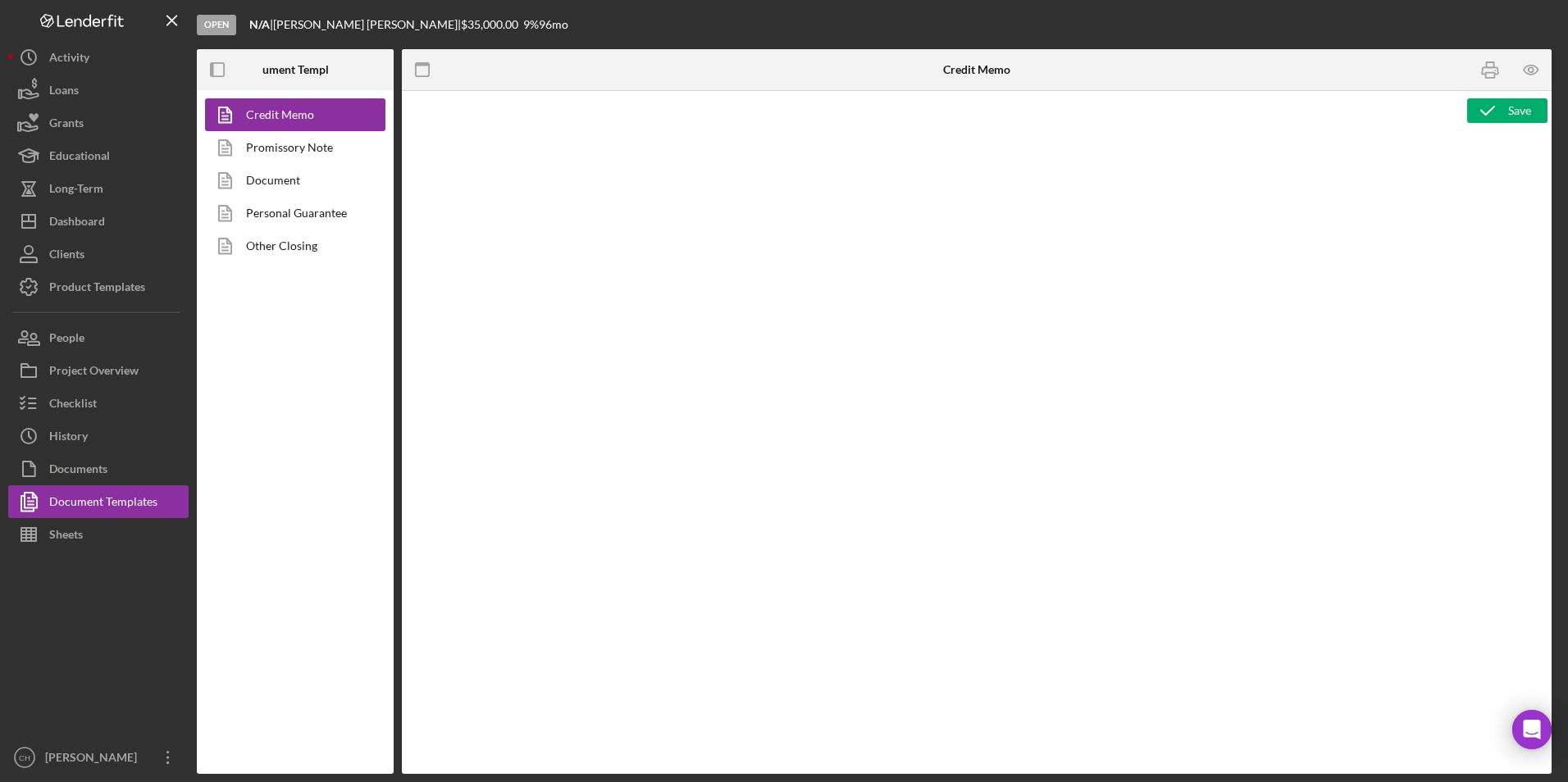
type textarea "<p style="text-align: center;"><span style="font-size: 18pt;"><strong>[US_STATE…"
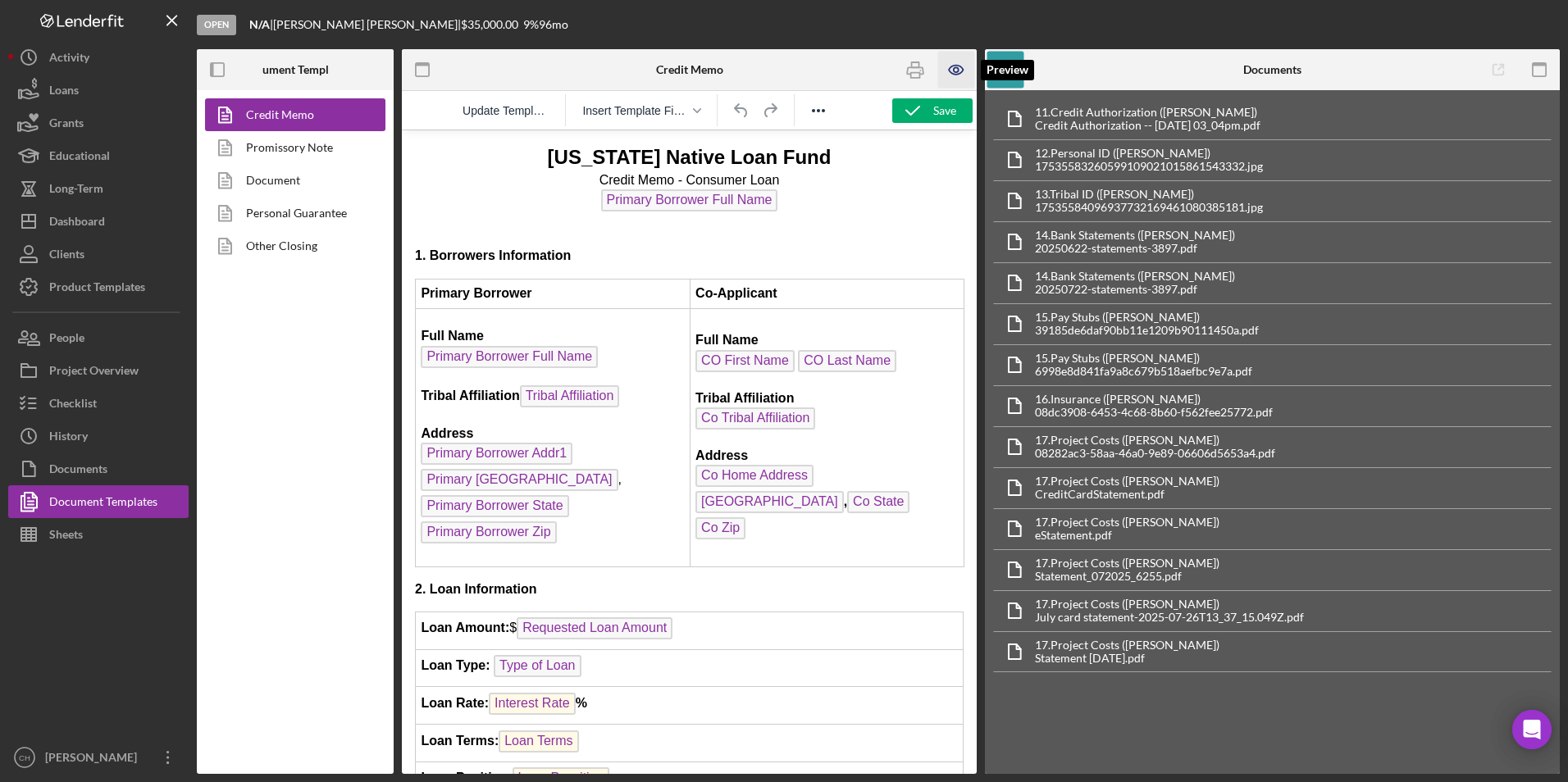
click at [953, 74] on icon "button" at bounding box center [956, 70] width 14 height 9
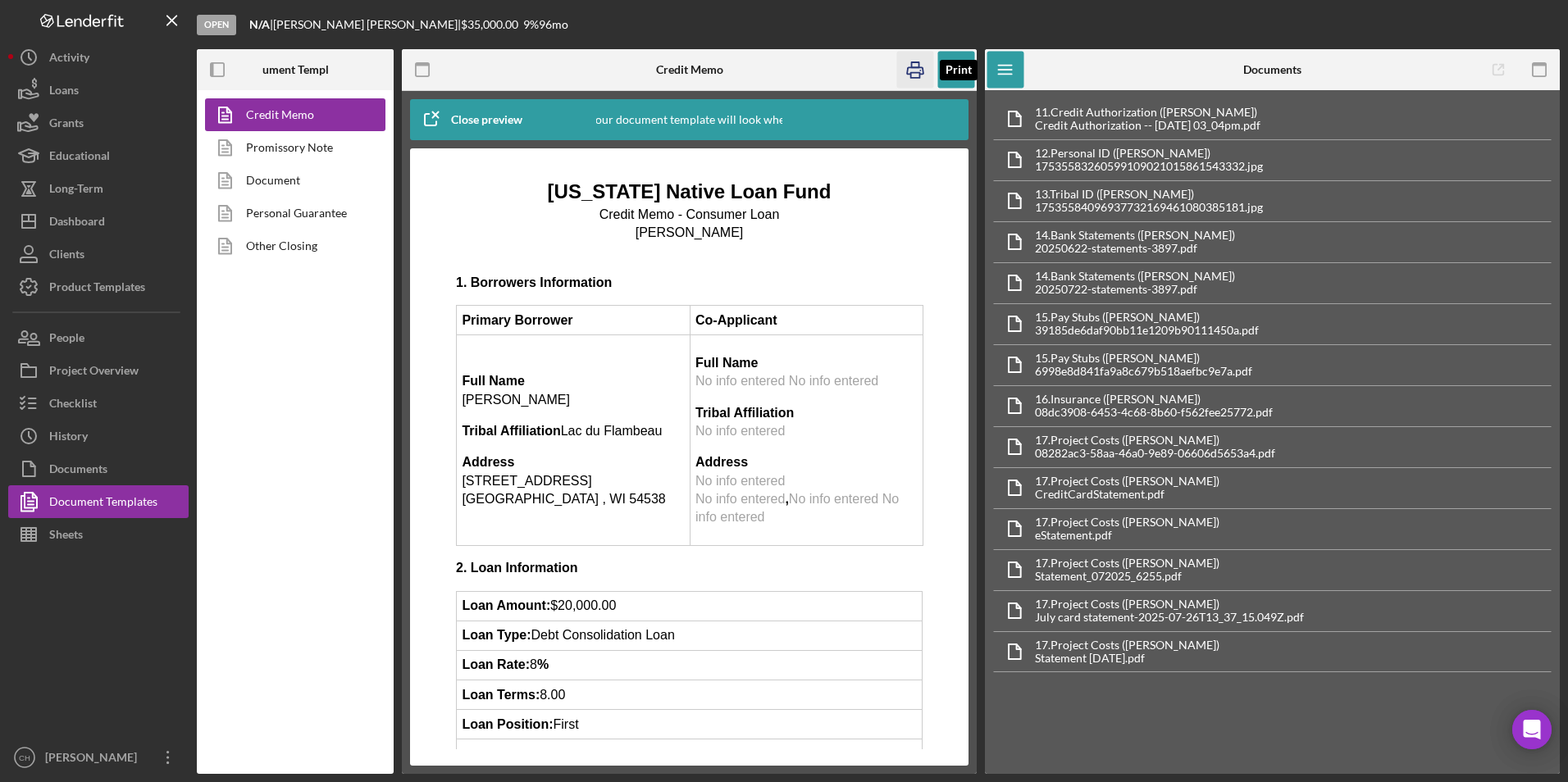
click at [922, 73] on icon "button" at bounding box center [915, 70] width 16 height 6
click at [82, 395] on div "Checklist" at bounding box center [73, 405] width 47 height 37
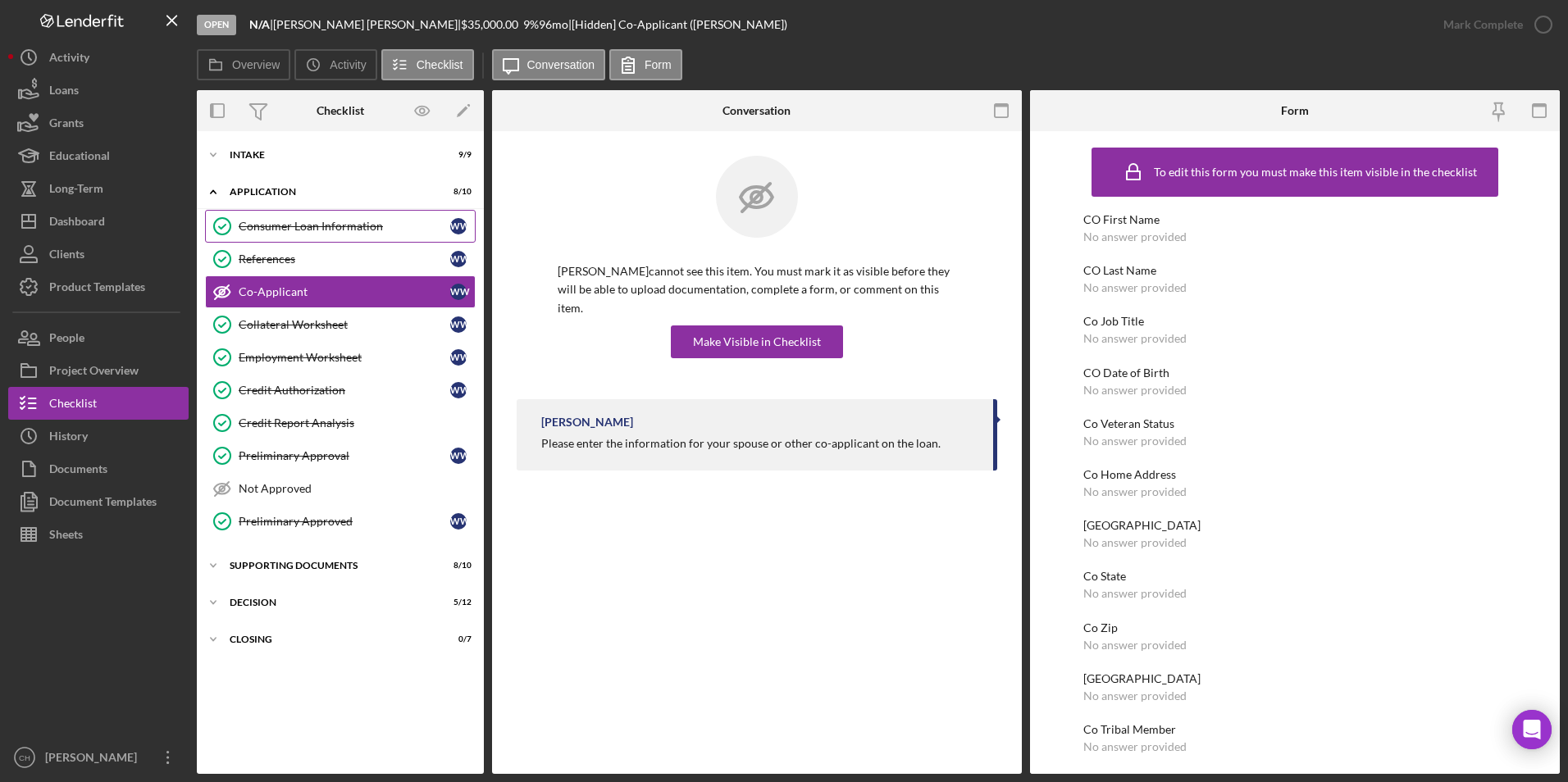
click at [290, 228] on div "Consumer Loan Information" at bounding box center [344, 226] width 211 height 13
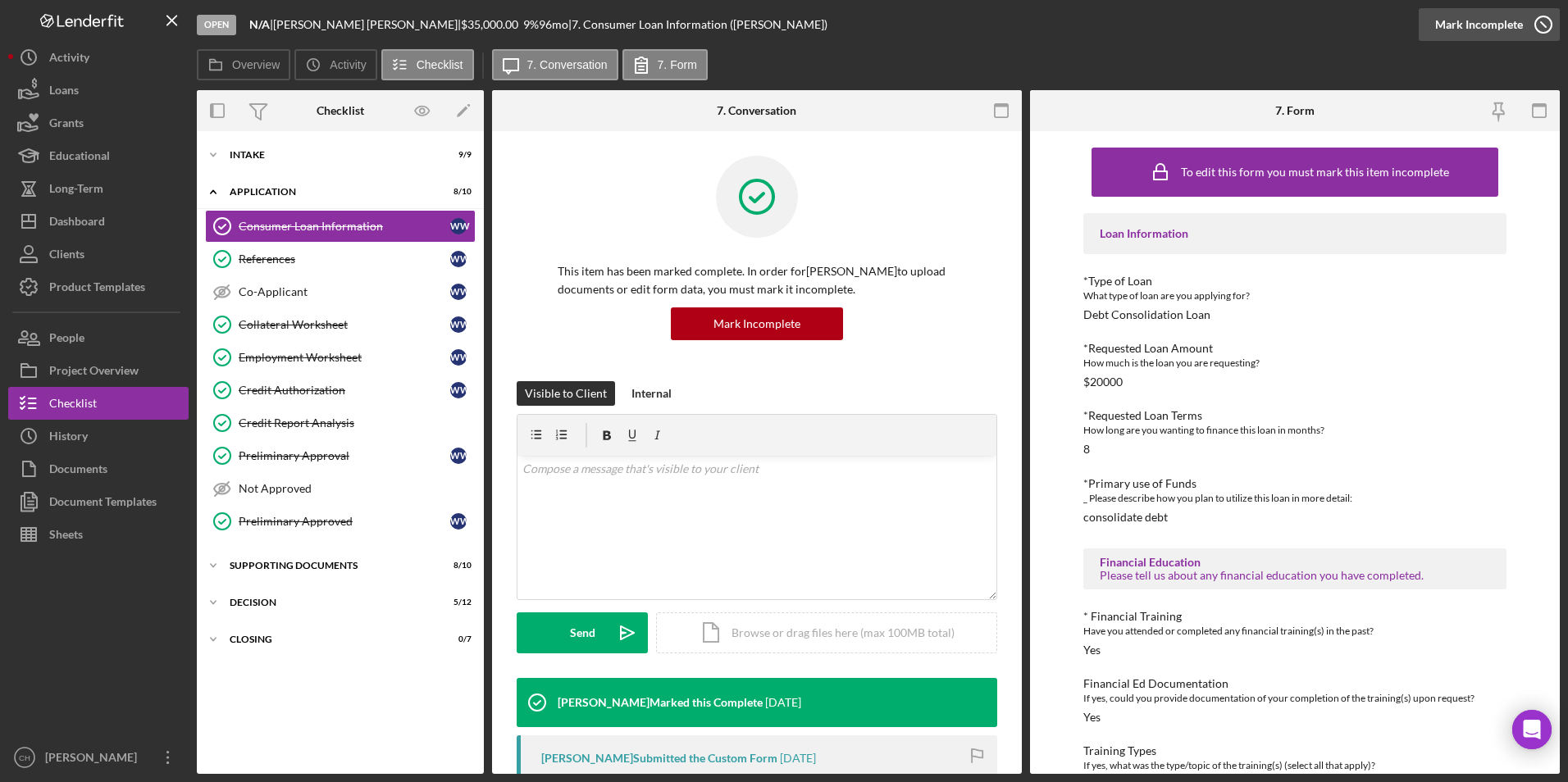
click at [1487, 23] on div "Mark Incomplete" at bounding box center [1479, 24] width 88 height 33
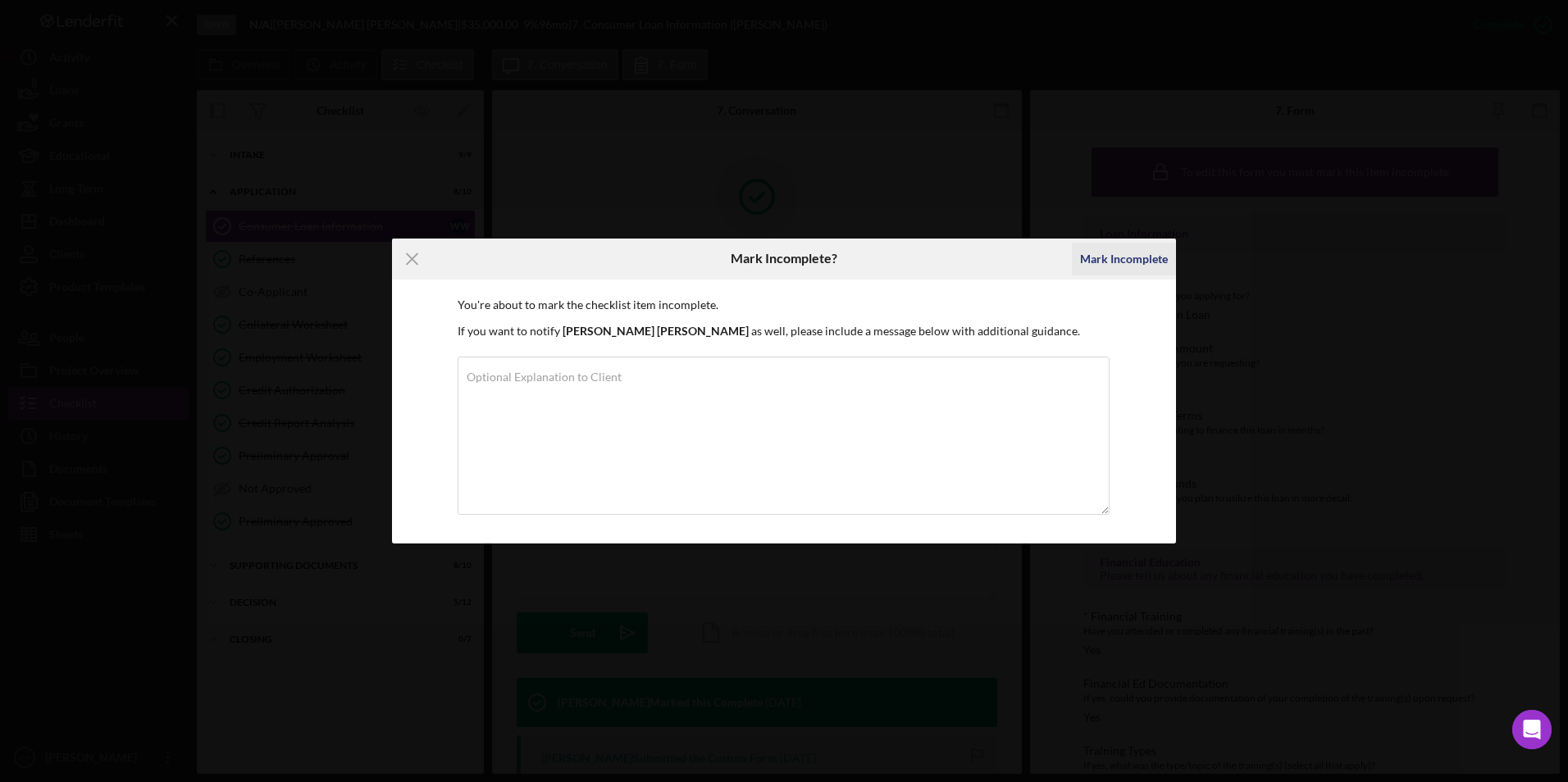
click at [1141, 250] on div "Mark Incomplete" at bounding box center [1124, 259] width 88 height 33
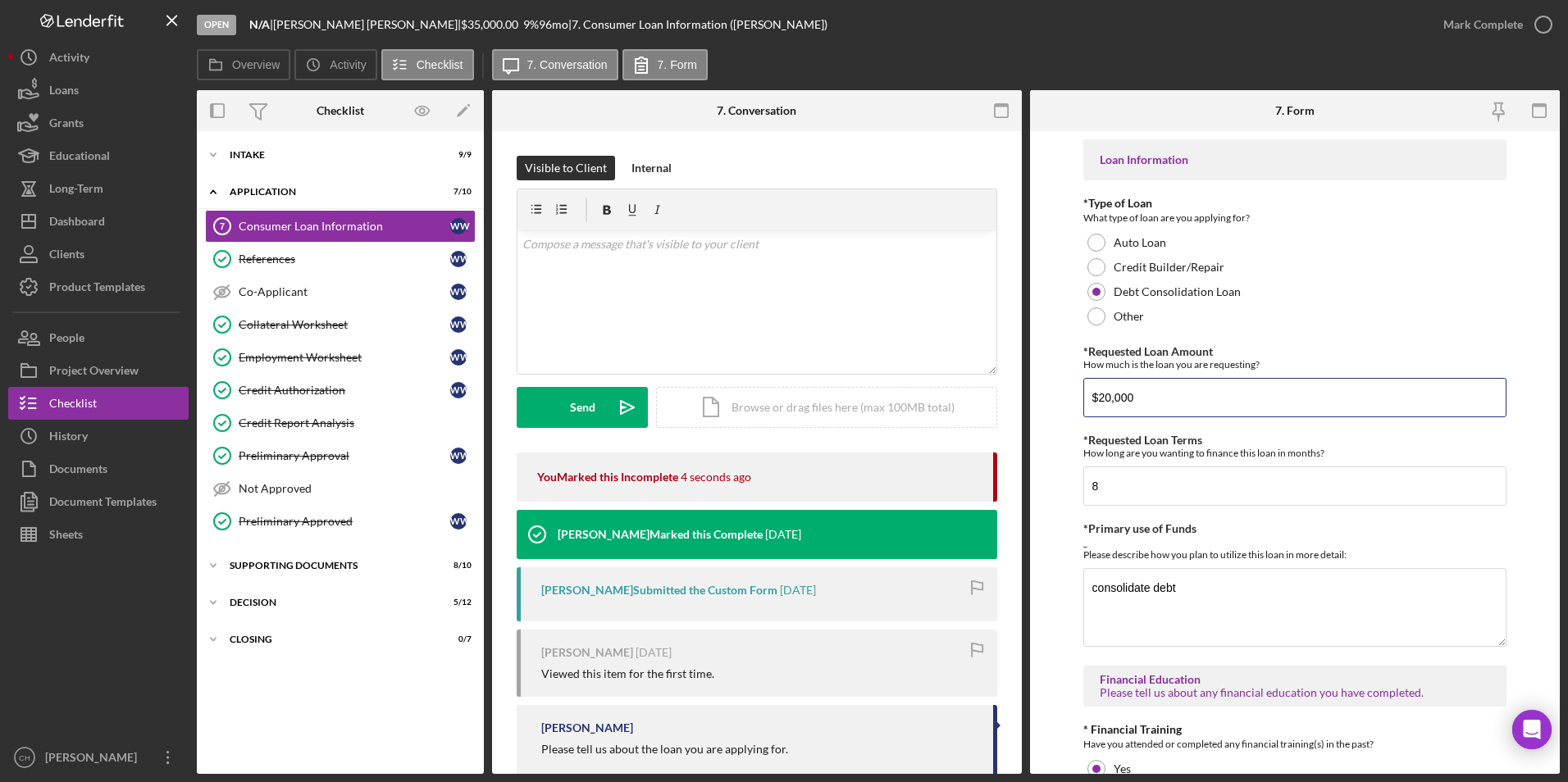
drag, startPoint x: 1154, startPoint y: 399, endPoint x: 1059, endPoint y: 396, distance: 95.0
click at [1059, 396] on form "Loan Information *Type of Loan What type of loan are you applying for? Auto Loa…" at bounding box center [1295, 452] width 530 height 643
type input "$18,559.31"
click at [1294, 48] on div "Open N/A | [PERSON_NAME] | $35,000.00 9 % 96 mo | 7. Consumer Loan Information …" at bounding box center [812, 24] width 1230 height 49
click at [1470, 26] on div "Mark Complete" at bounding box center [1483, 24] width 80 height 33
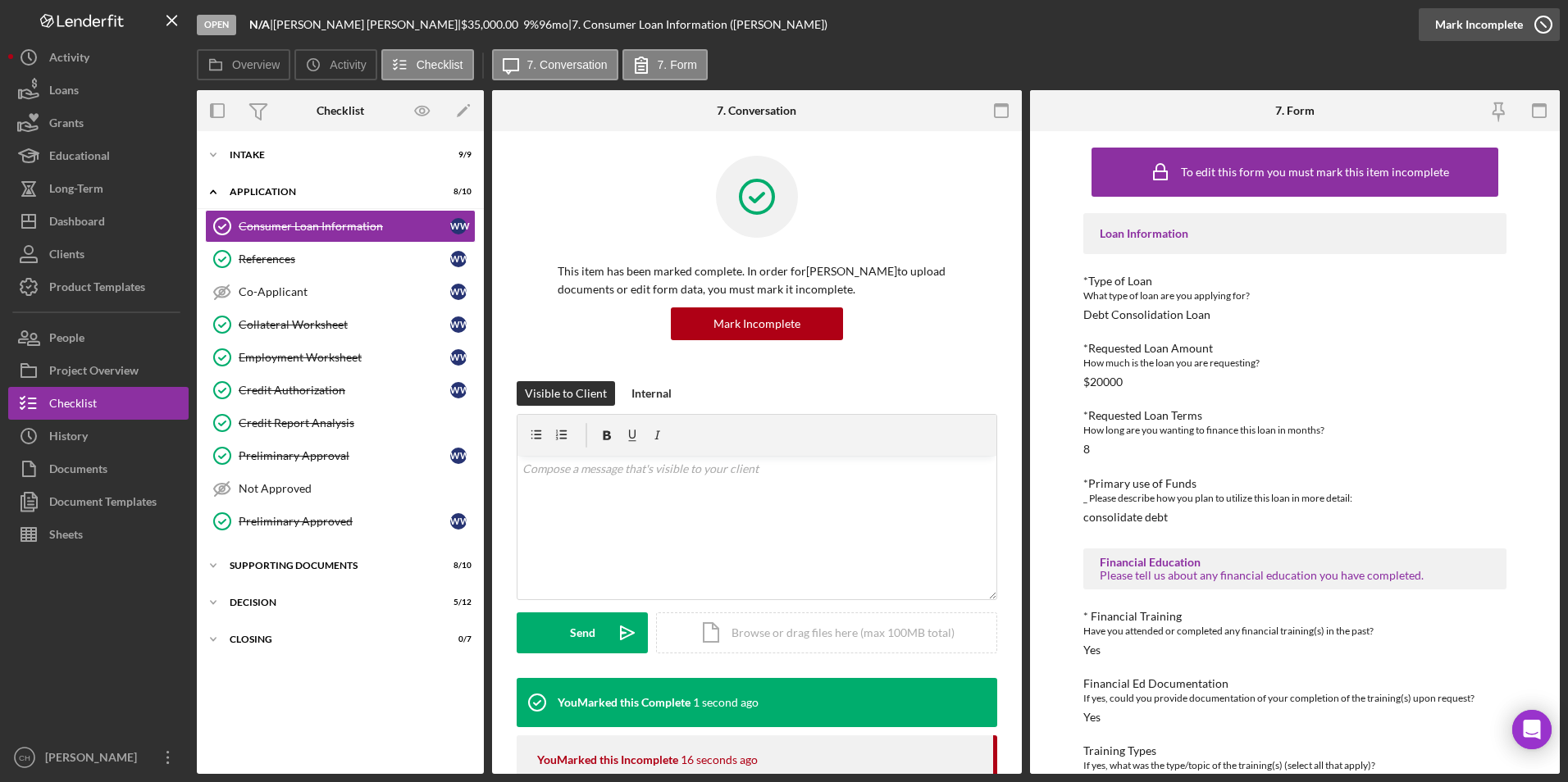
click at [1490, 30] on div "Mark Incomplete" at bounding box center [1479, 24] width 88 height 33
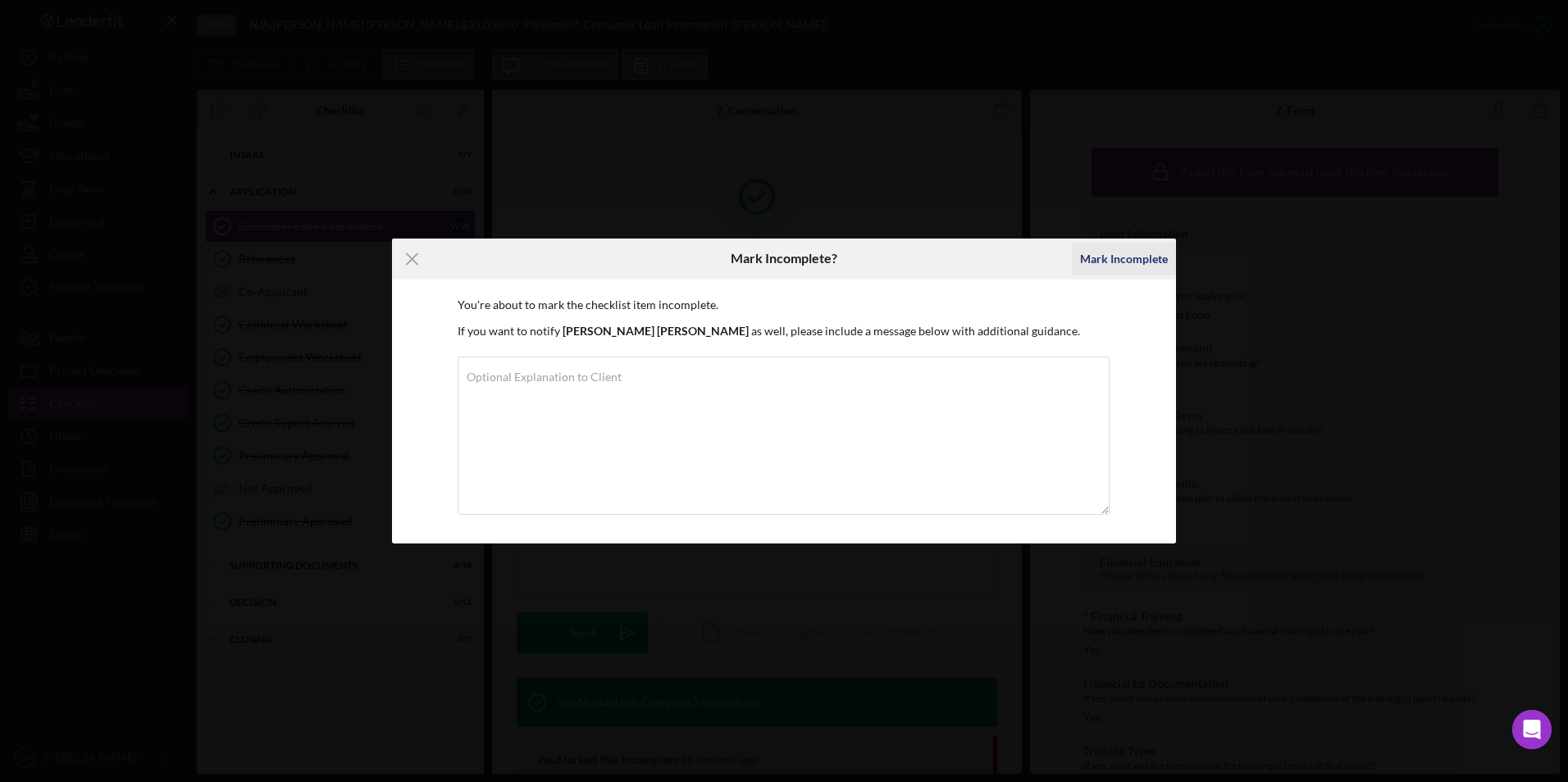
click at [1159, 261] on div "Mark Incomplete" at bounding box center [1124, 259] width 88 height 33
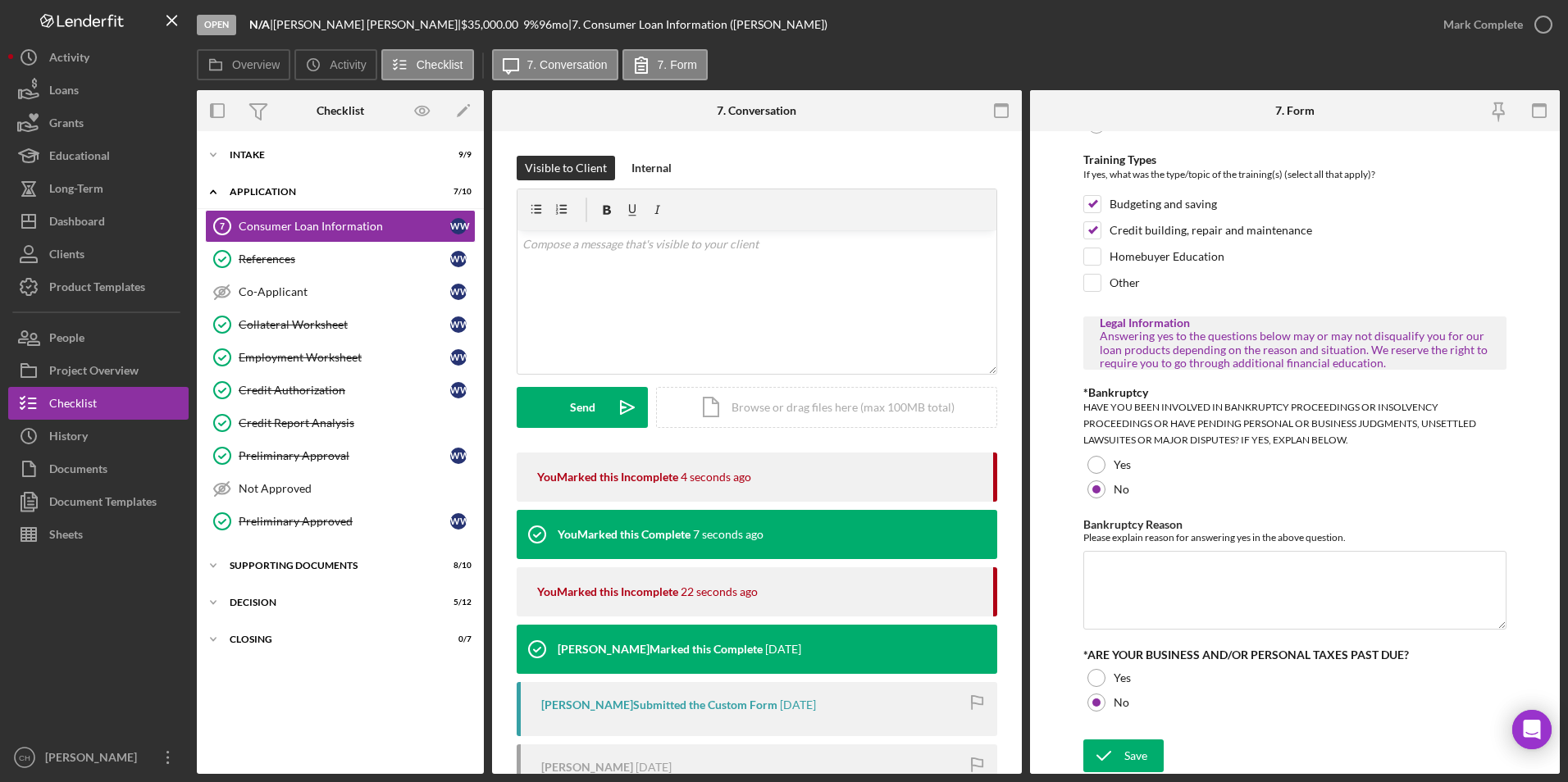
scroll to position [770, 0]
click at [1125, 752] on div "Save" at bounding box center [1136, 754] width 23 height 33
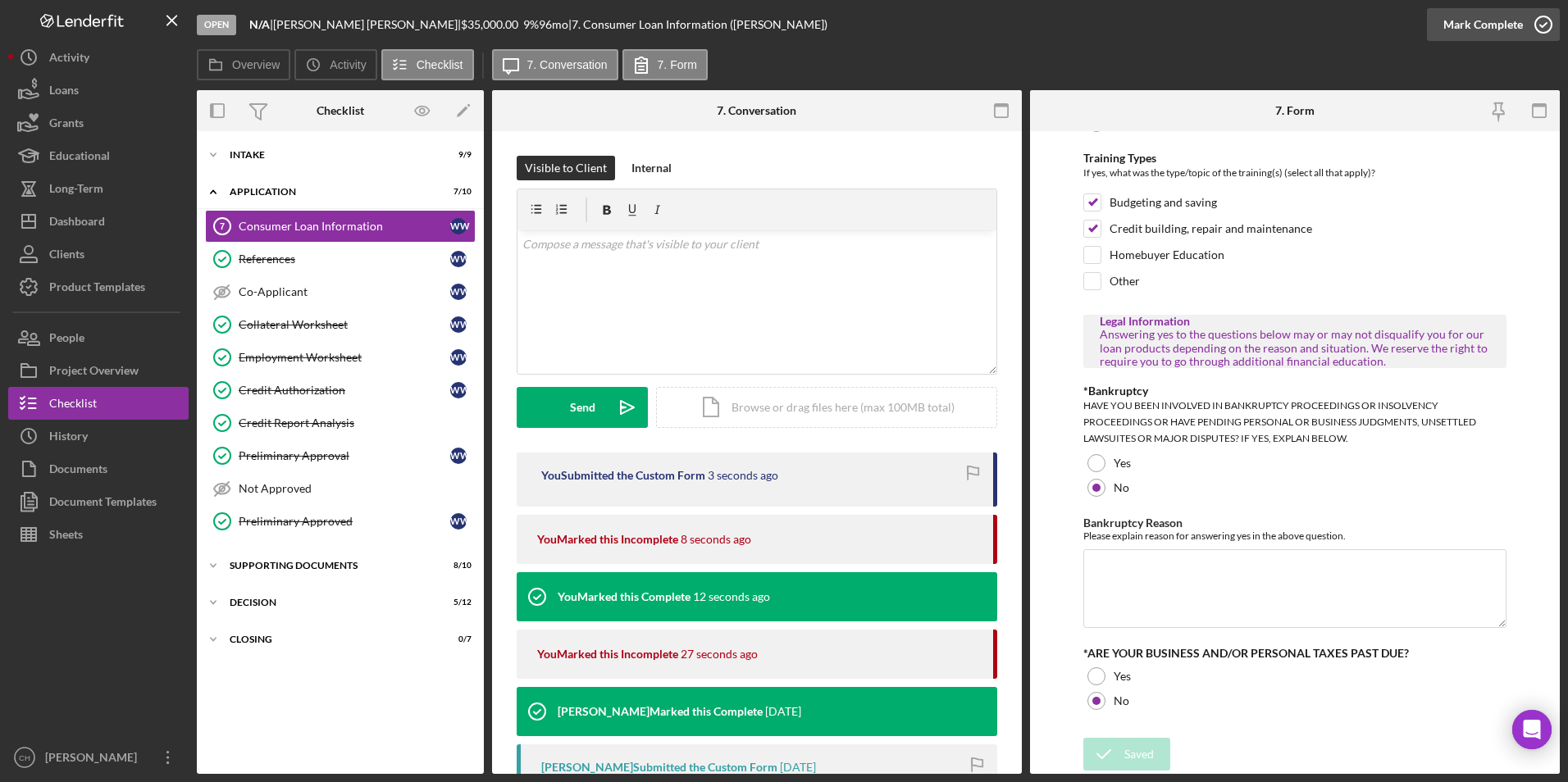
click at [1469, 19] on div "Mark Complete" at bounding box center [1483, 24] width 80 height 33
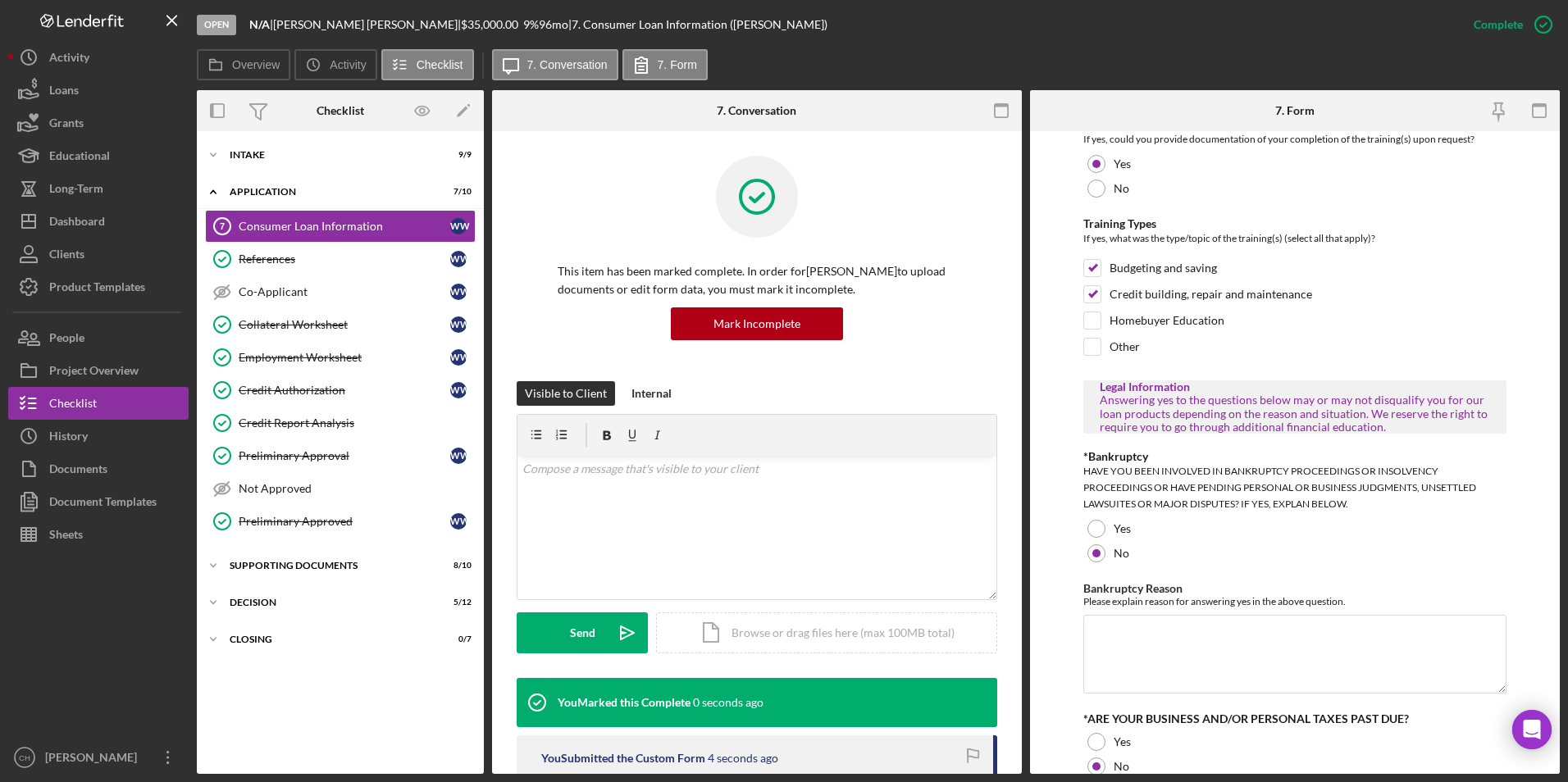
scroll to position [836, 0]
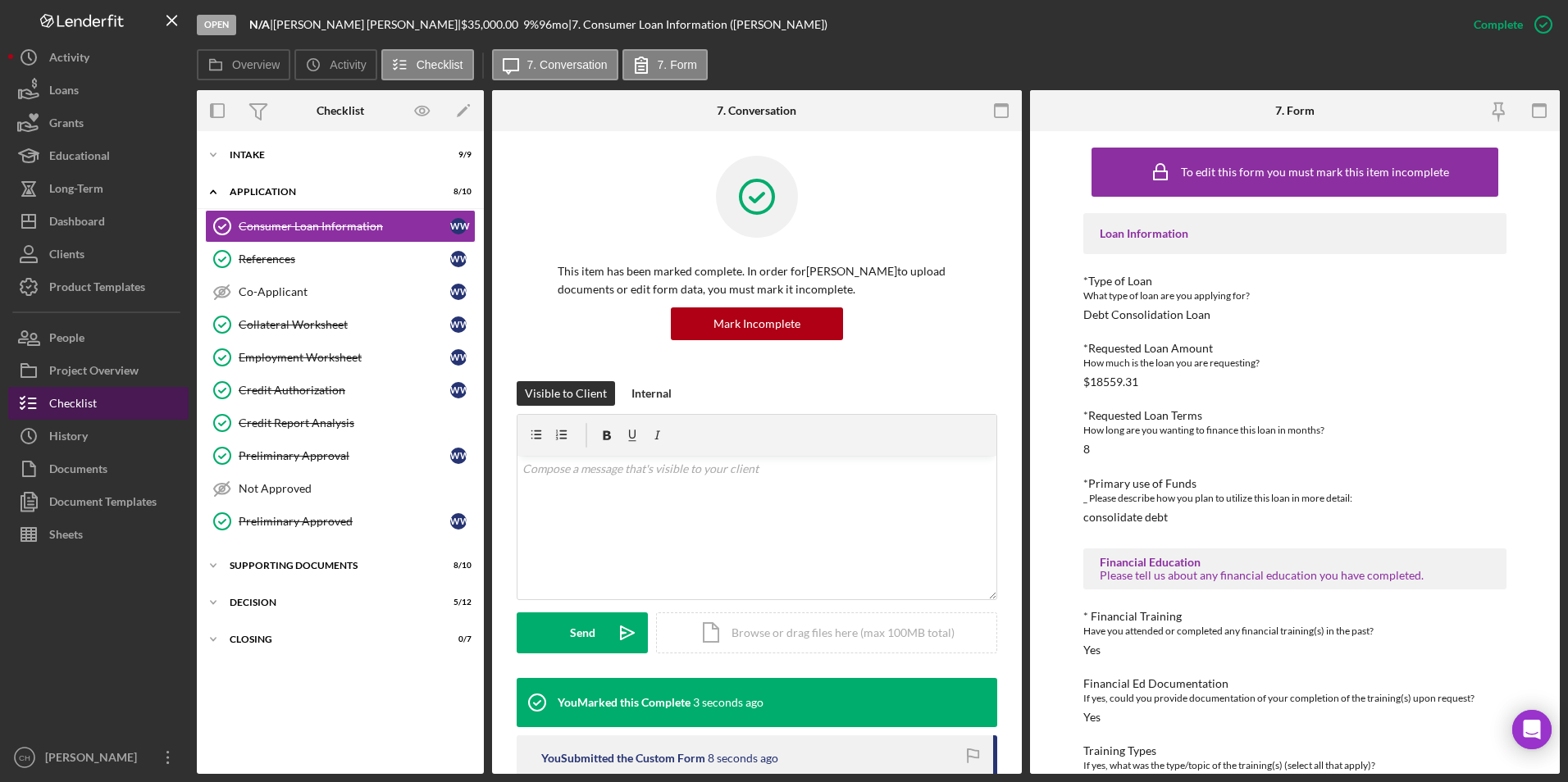
click at [91, 405] on div "Checklist" at bounding box center [73, 405] width 47 height 37
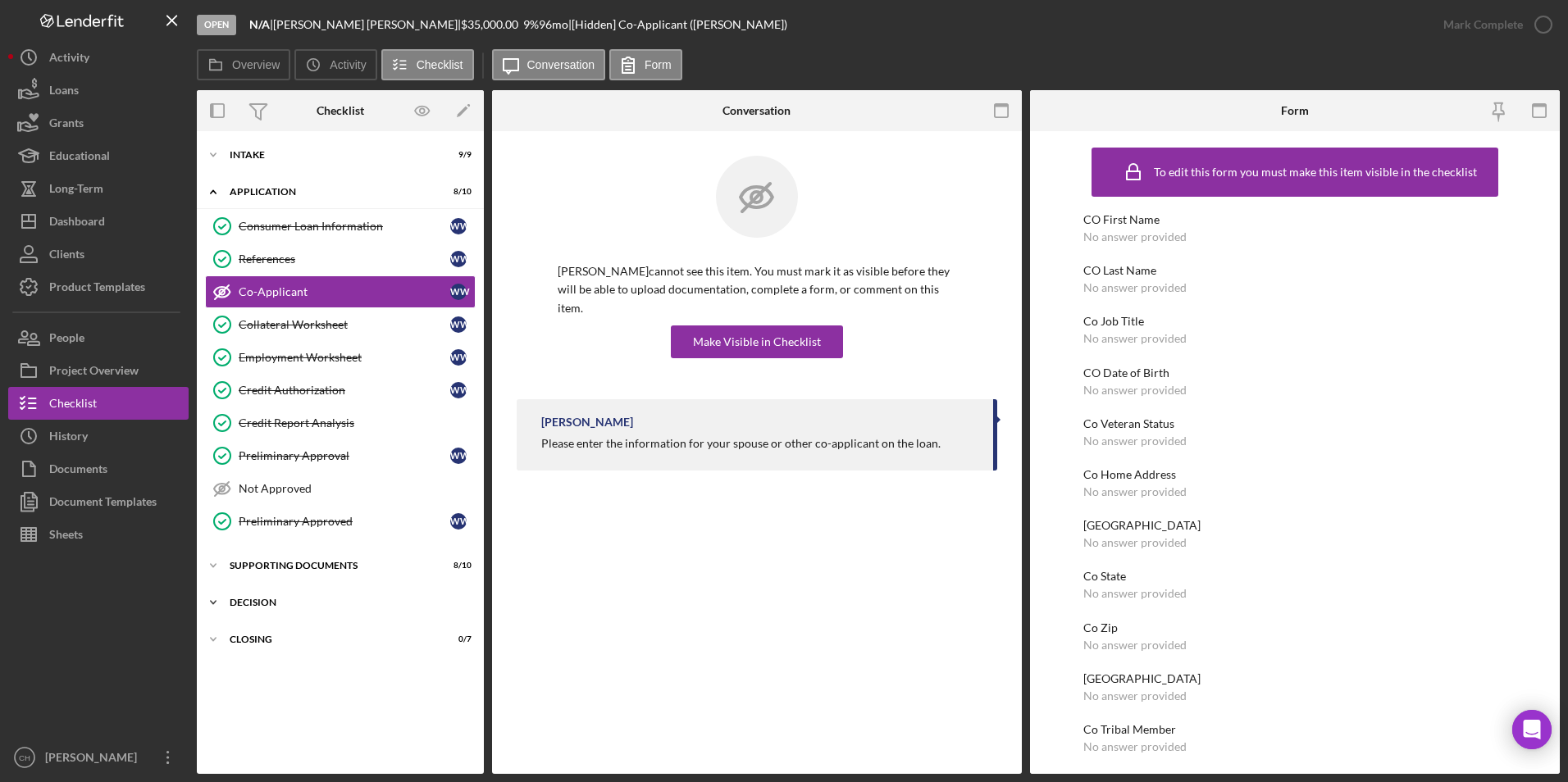
click at [254, 596] on div "Icon/Expander Decision 5 / 12" at bounding box center [340, 603] width 287 height 33
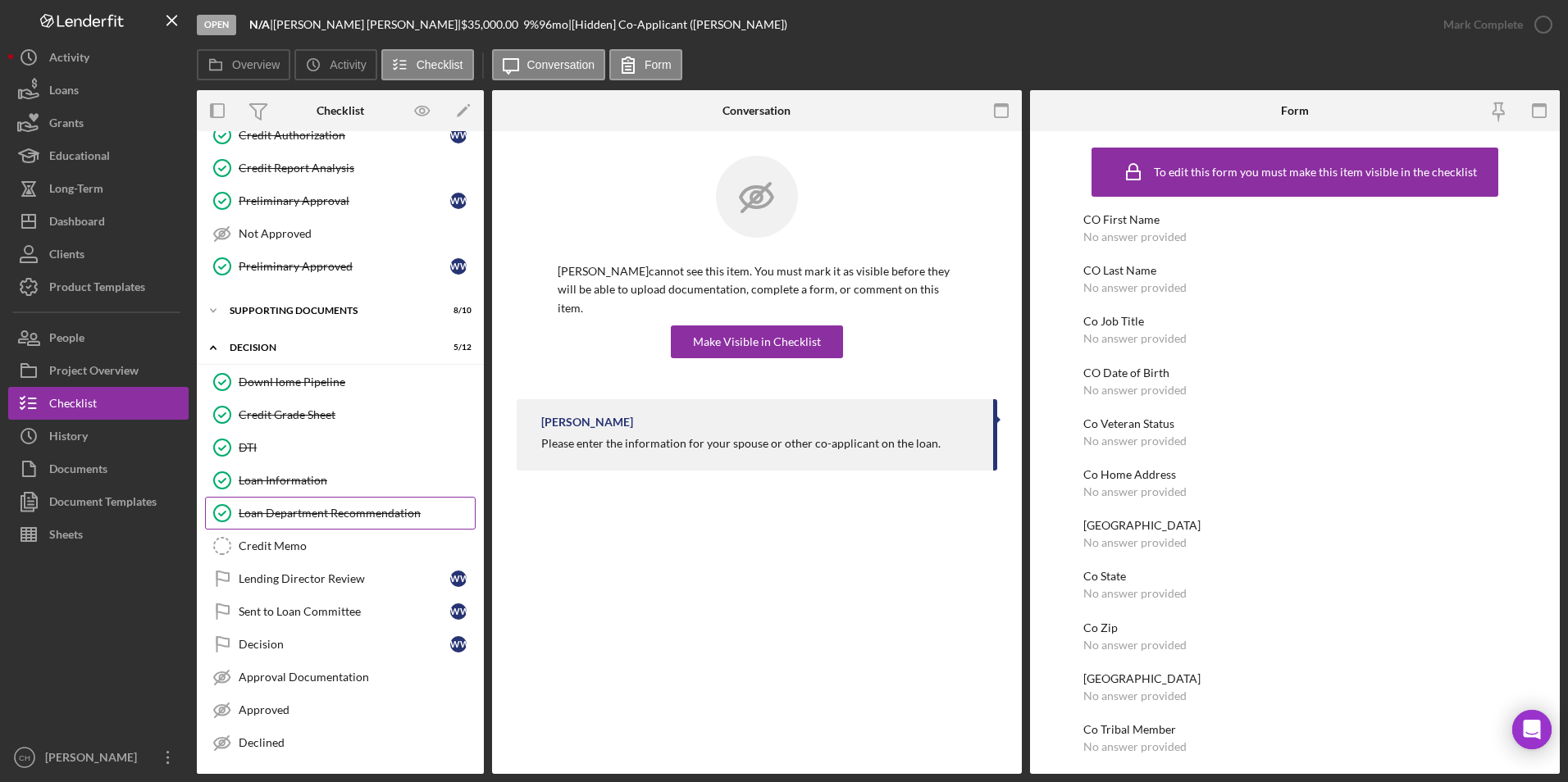
scroll to position [294, 0]
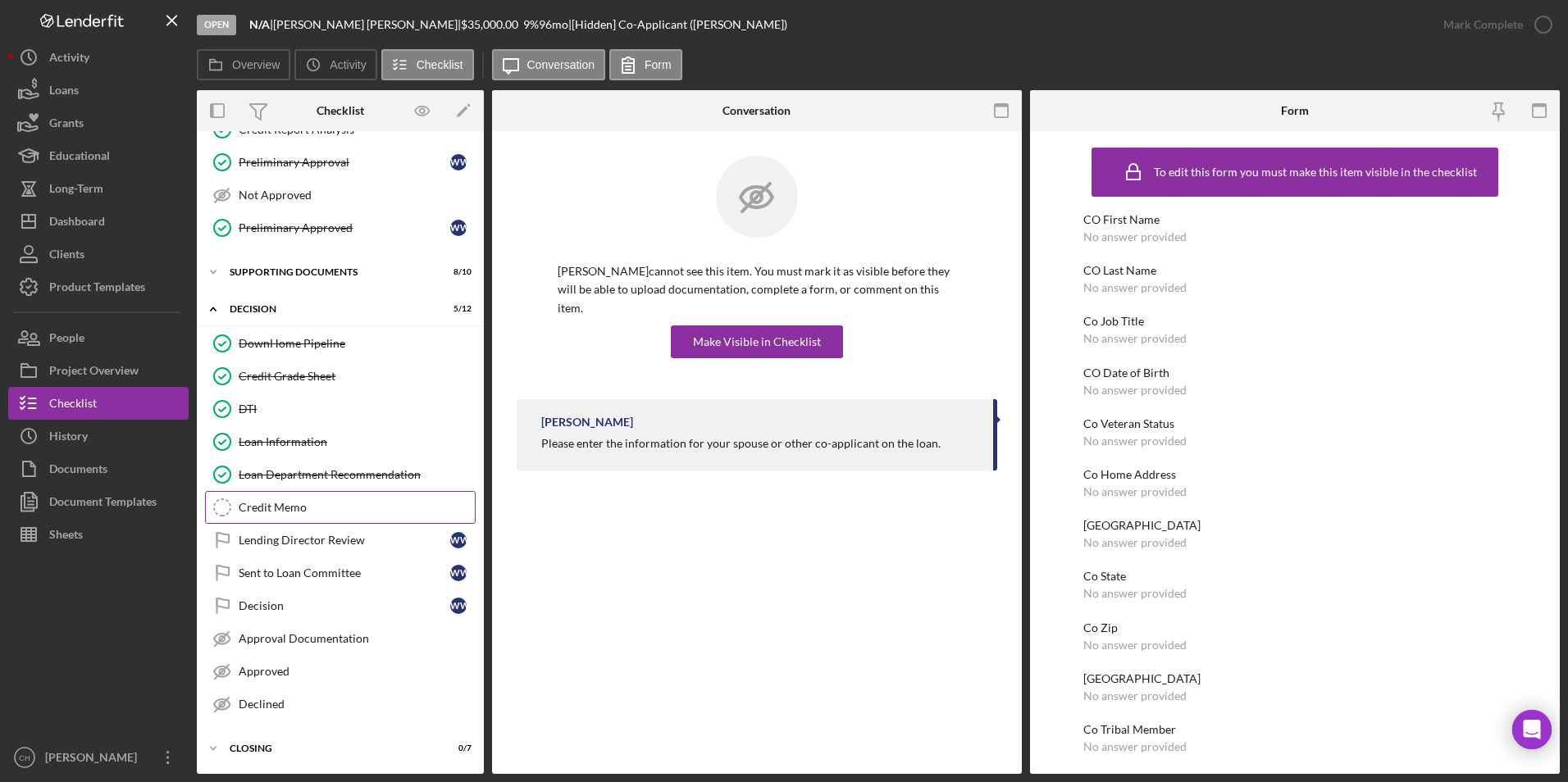
click at [301, 518] on link "Credit Memo Credit Memo" at bounding box center [340, 507] width 271 height 33
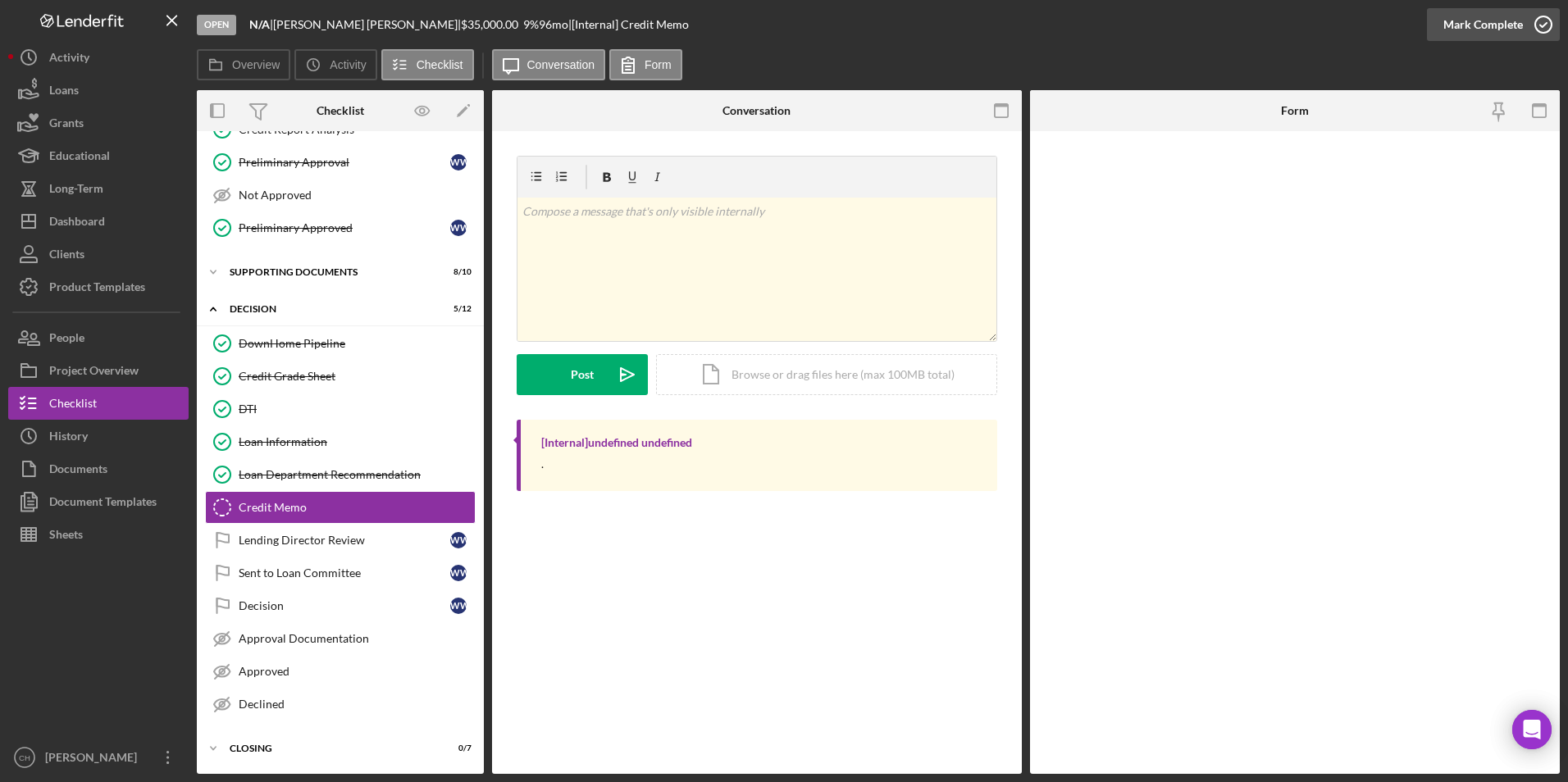
click at [1484, 18] on div "Mark Complete" at bounding box center [1483, 24] width 80 height 33
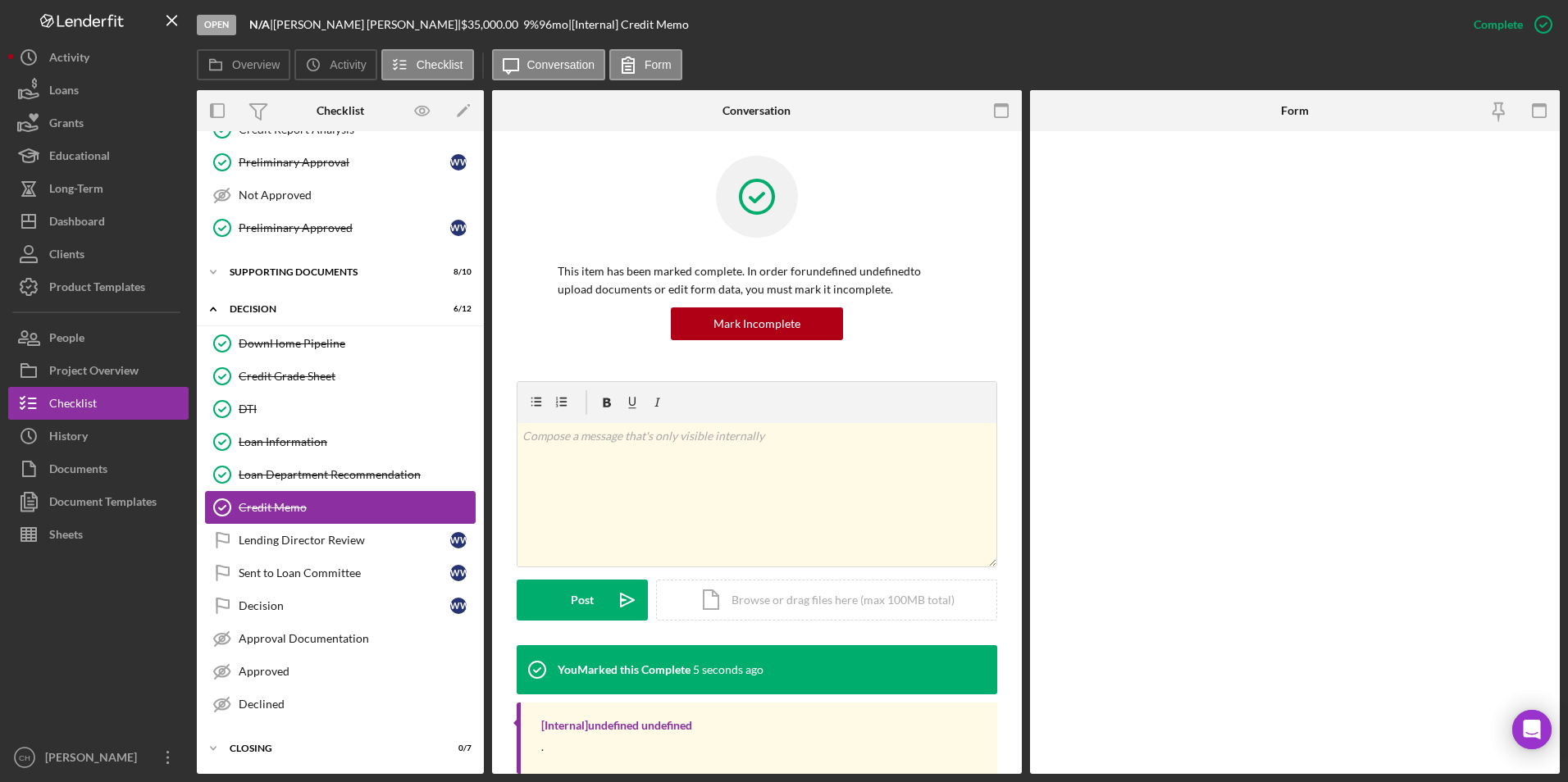
click at [276, 497] on link "Credit Memo Credit Memo" at bounding box center [340, 507] width 271 height 33
click at [100, 489] on div "Document Templates" at bounding box center [103, 503] width 108 height 37
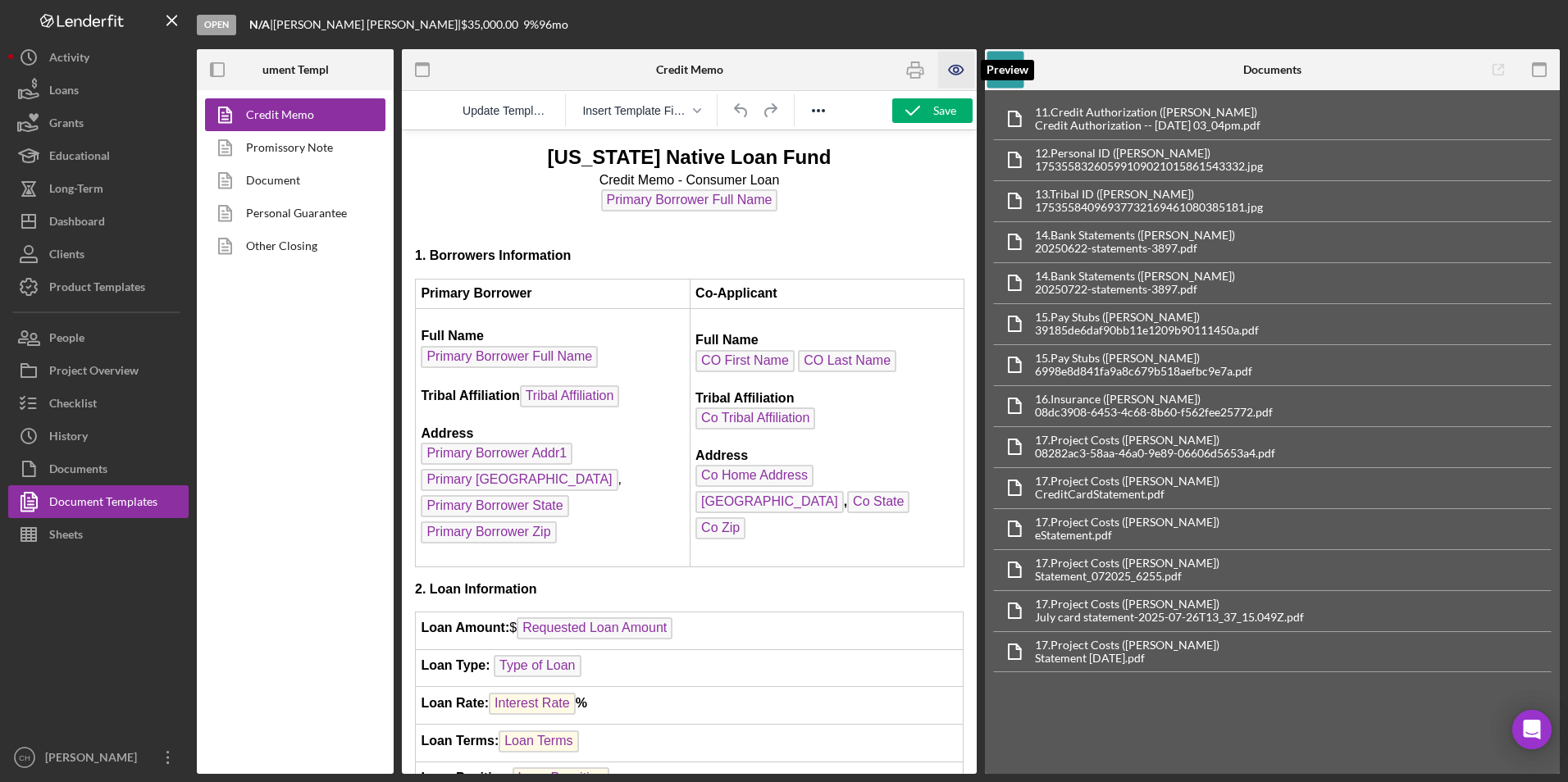
click at [955, 63] on icon "button" at bounding box center [956, 70] width 37 height 37
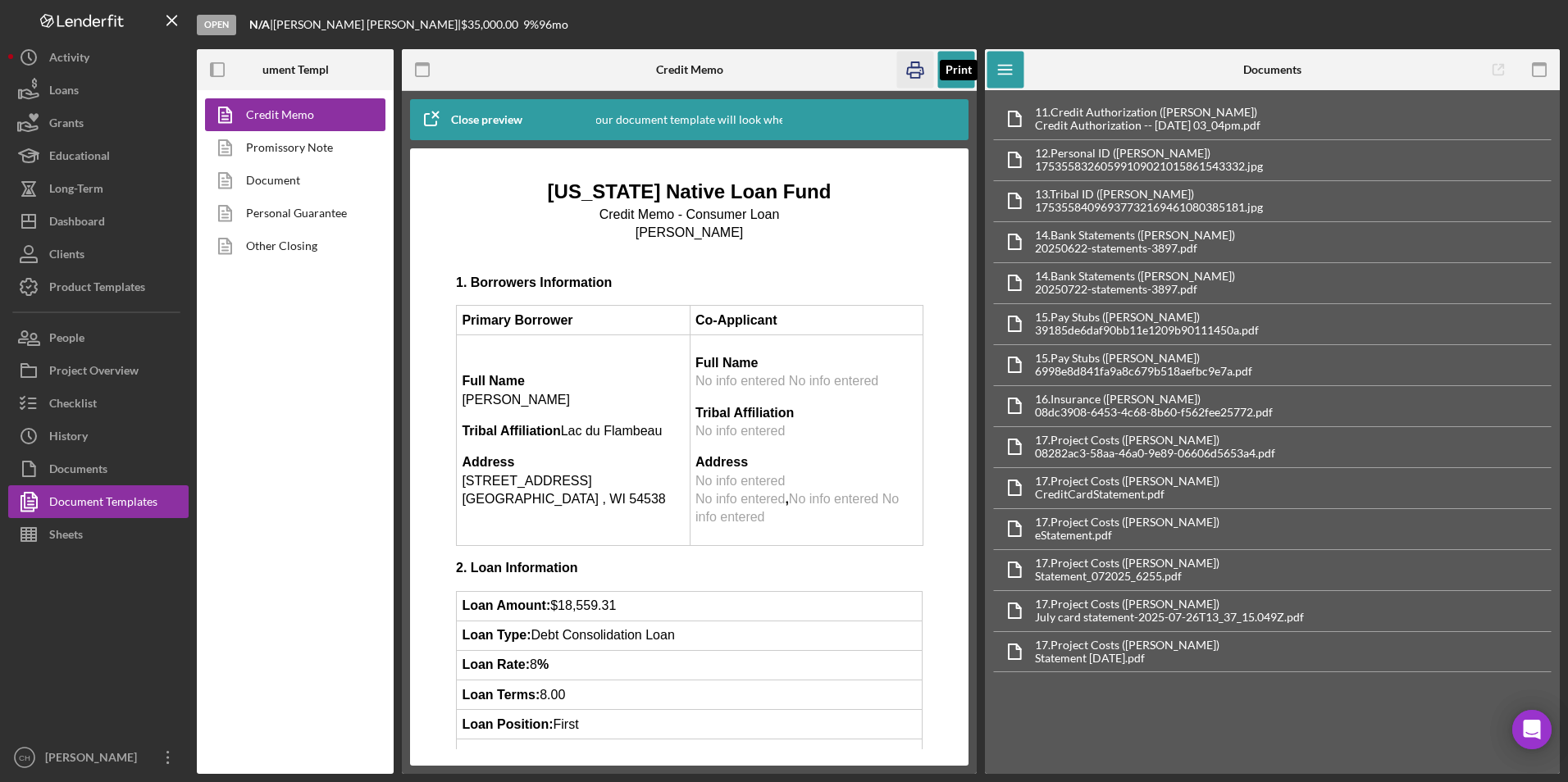
click at [916, 68] on icon "button" at bounding box center [915, 70] width 16 height 6
click at [960, 78] on icon "button" at bounding box center [956, 70] width 37 height 37
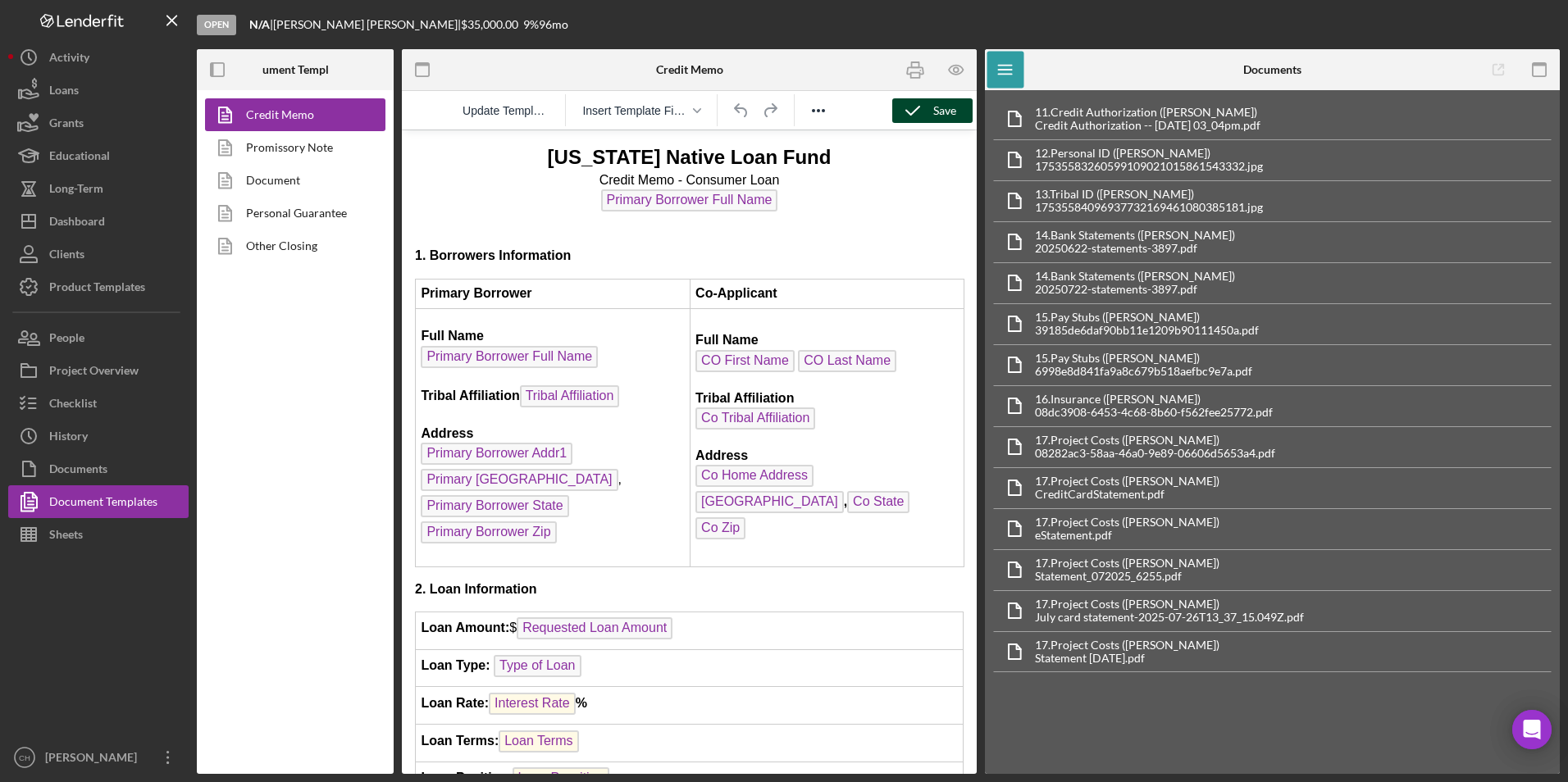
click at [935, 100] on div "Save" at bounding box center [945, 110] width 23 height 24
click at [823, 104] on icon "Reveal or hide additional toolbar items" at bounding box center [819, 111] width 20 height 20
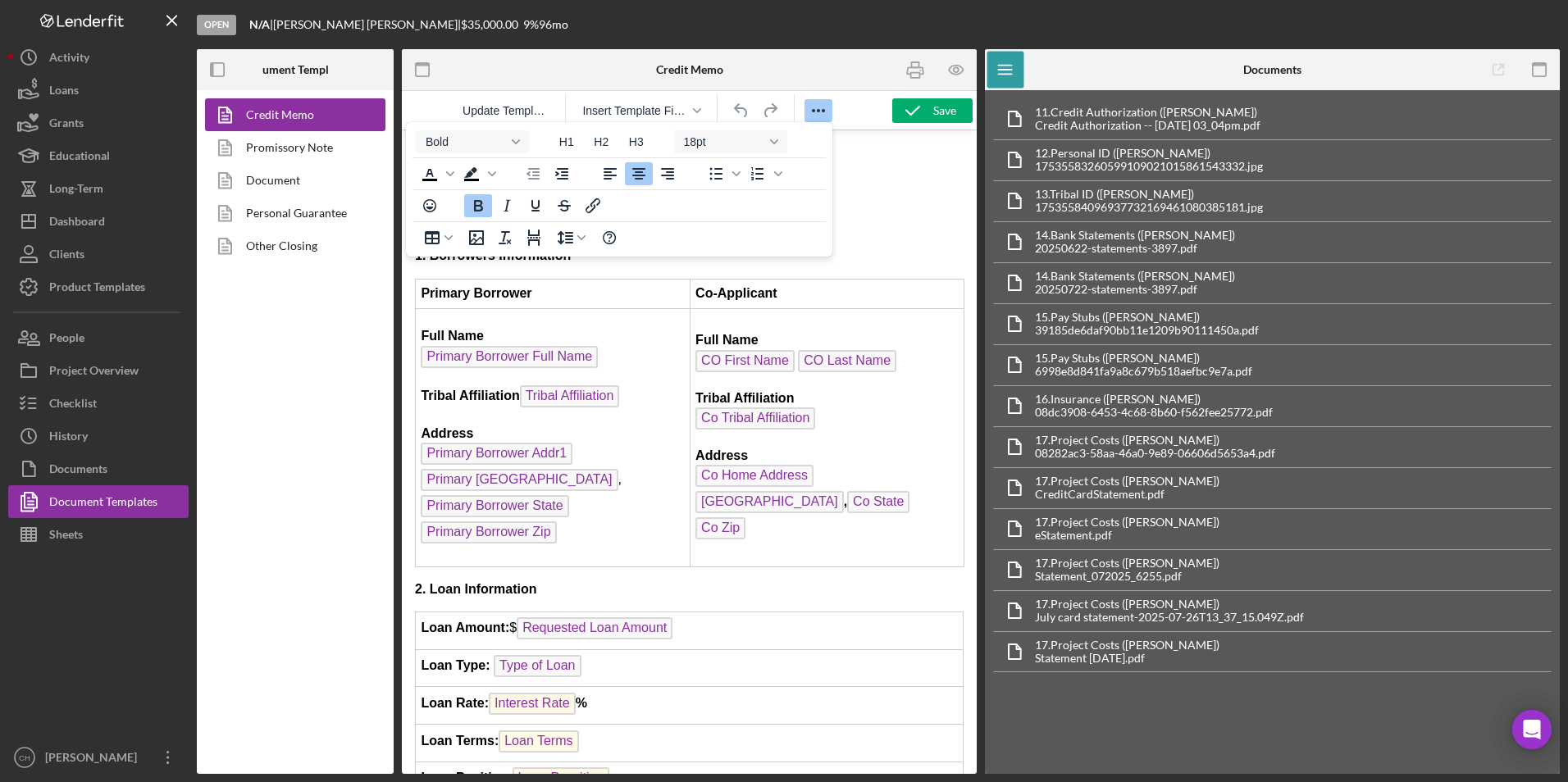
click at [823, 104] on icon "Reveal or hide additional toolbar items" at bounding box center [819, 111] width 20 height 20
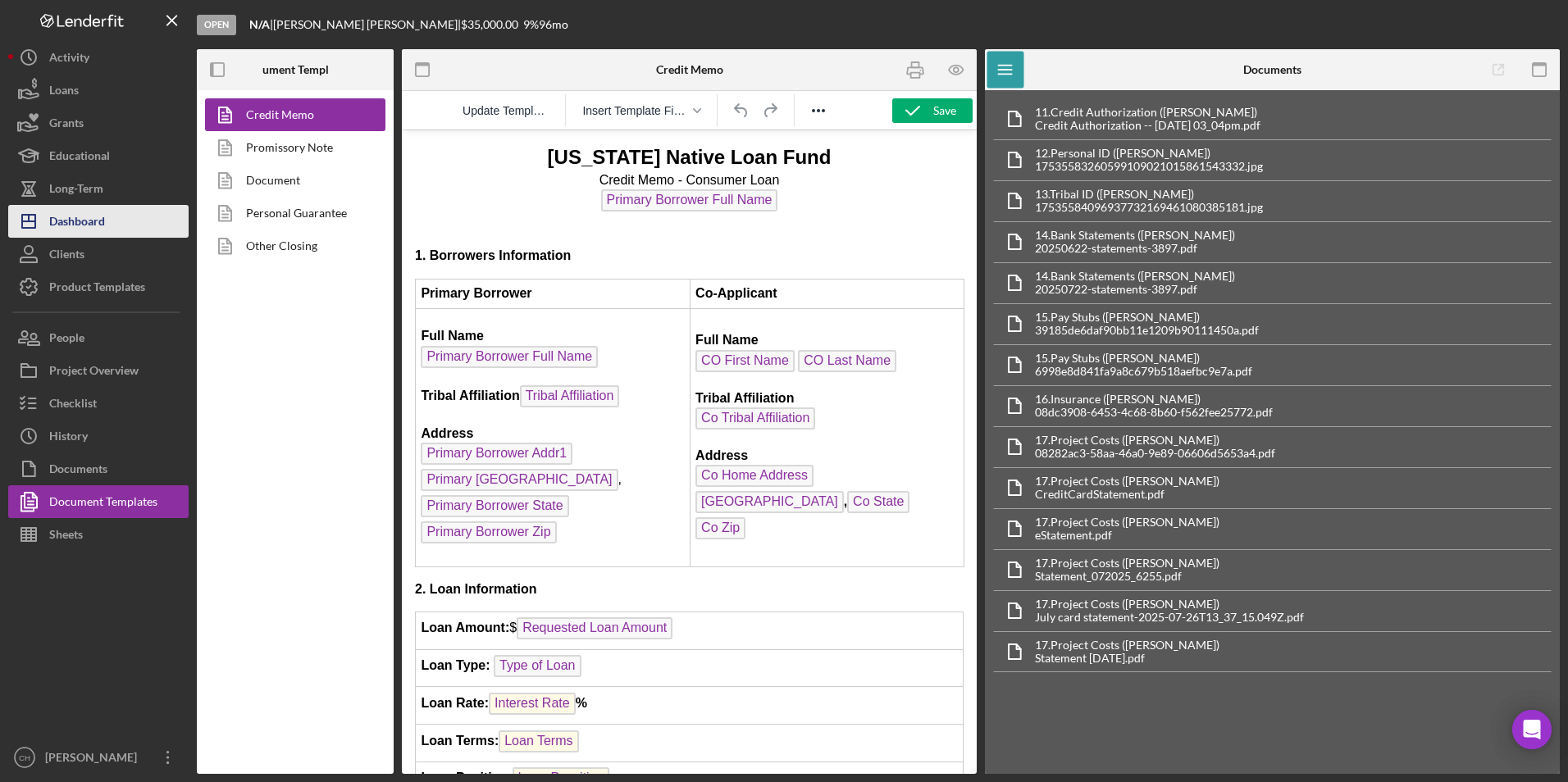
click at [96, 227] on div "Dashboard" at bounding box center [77, 223] width 56 height 37
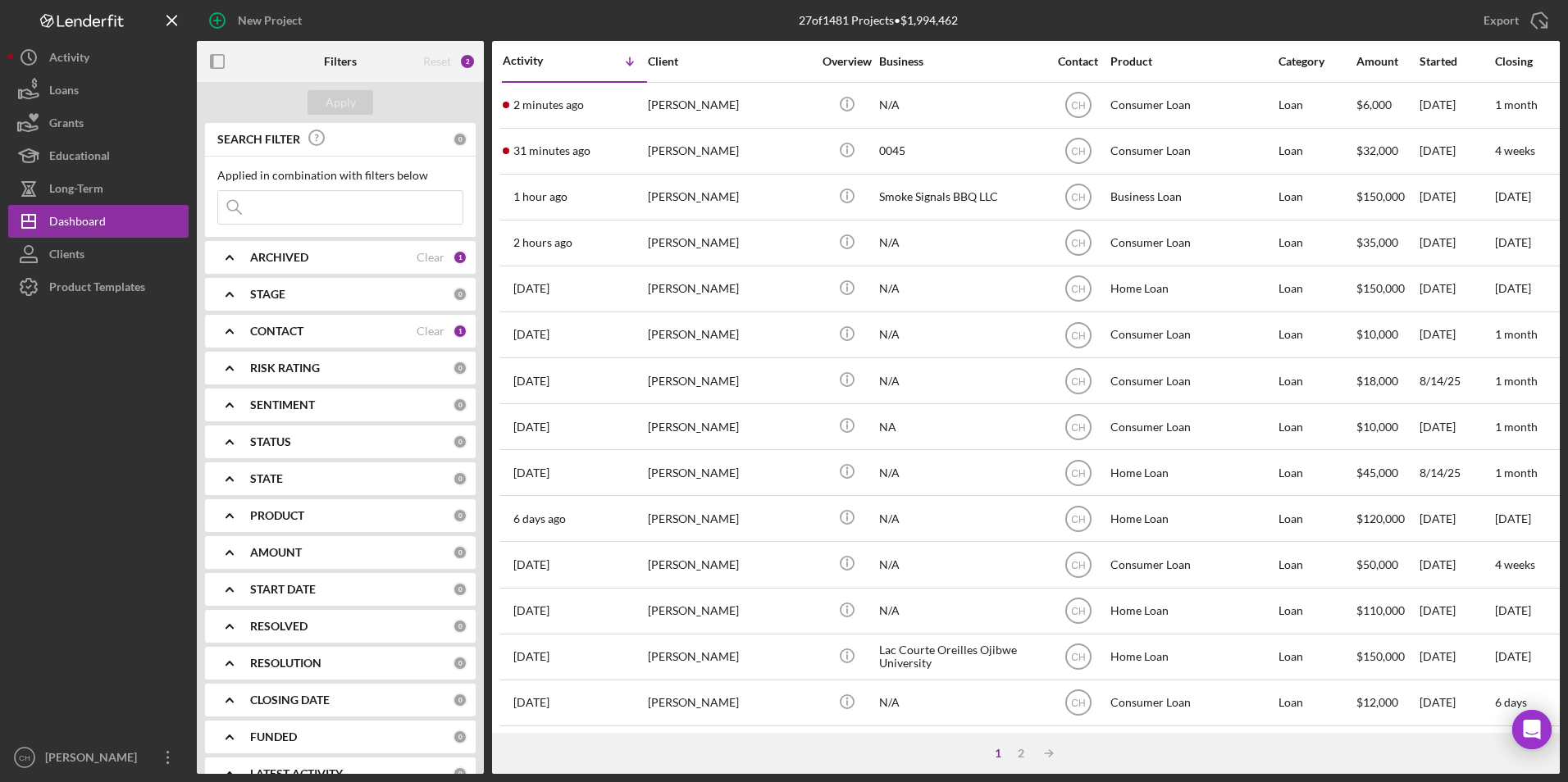
click at [272, 331] on b "CONTACT" at bounding box center [277, 331] width 54 height 13
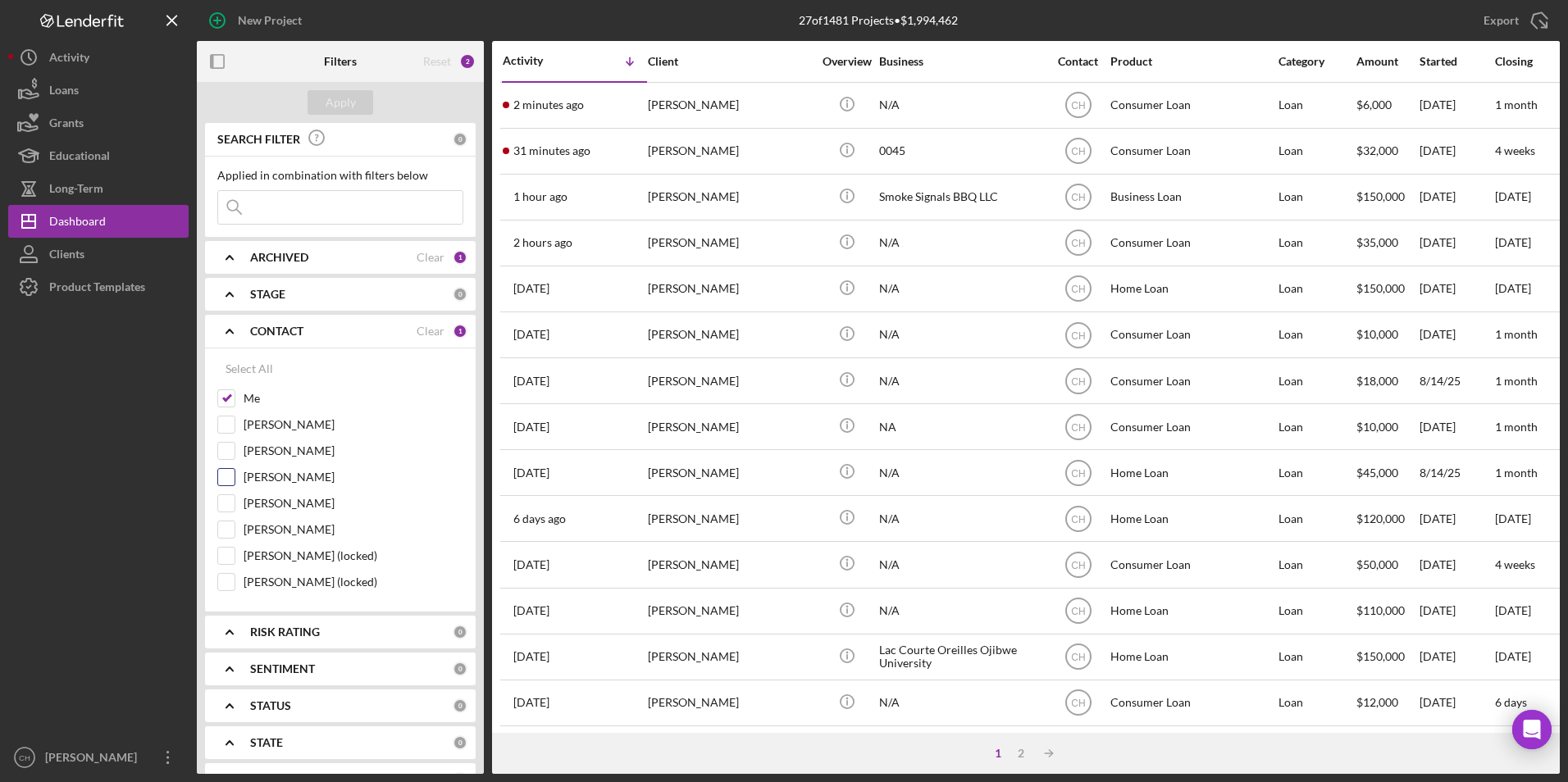
click at [233, 477] on input "[PERSON_NAME]" at bounding box center [226, 477] width 16 height 16
checkbox input "true"
click at [229, 582] on input "[PERSON_NAME] (locked)" at bounding box center [226, 582] width 16 height 16
checkbox input "true"
click at [354, 115] on div "Apply" at bounding box center [340, 103] width 287 height 41
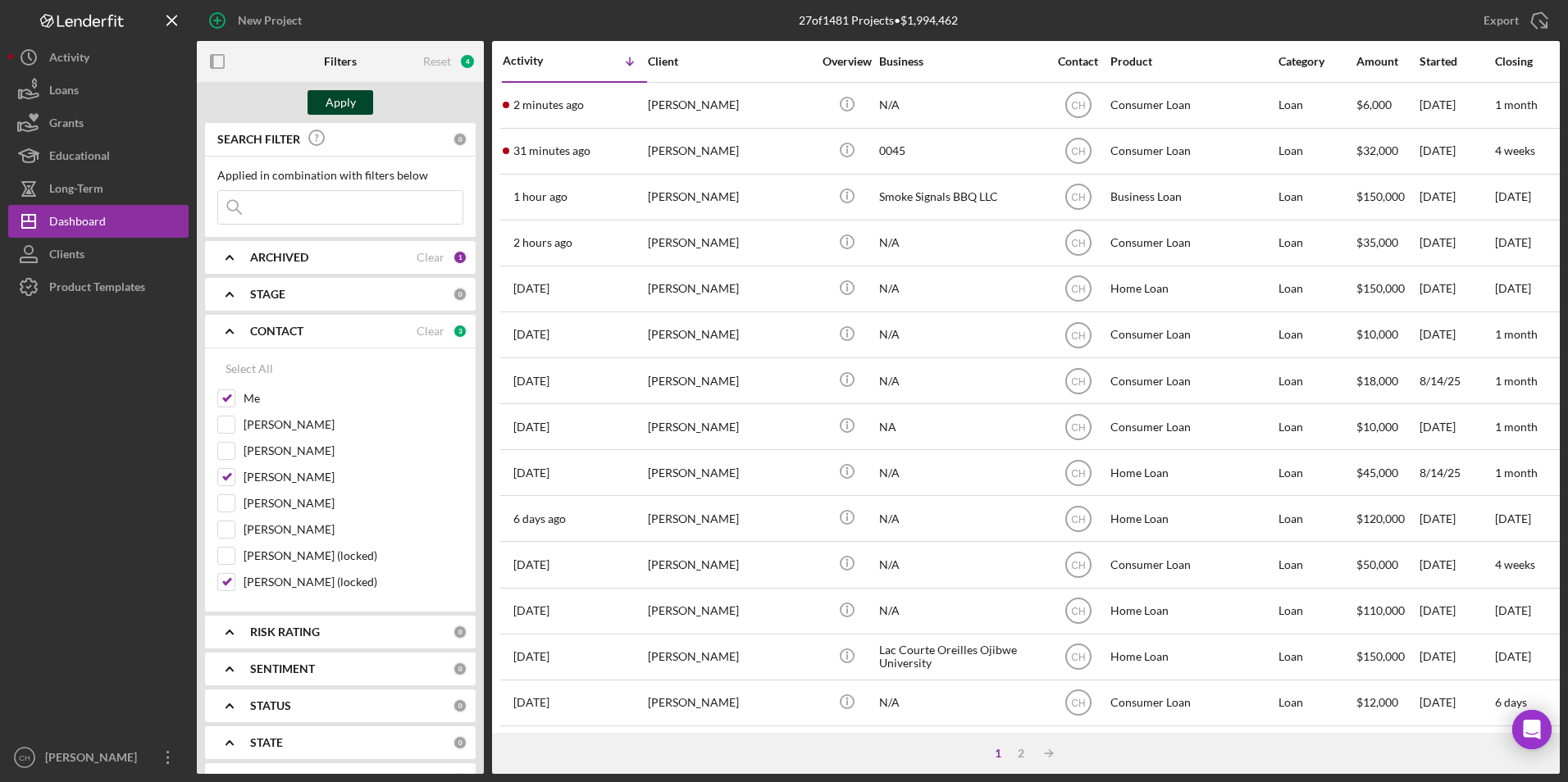
click at [354, 106] on div "Apply" at bounding box center [340, 102] width 30 height 24
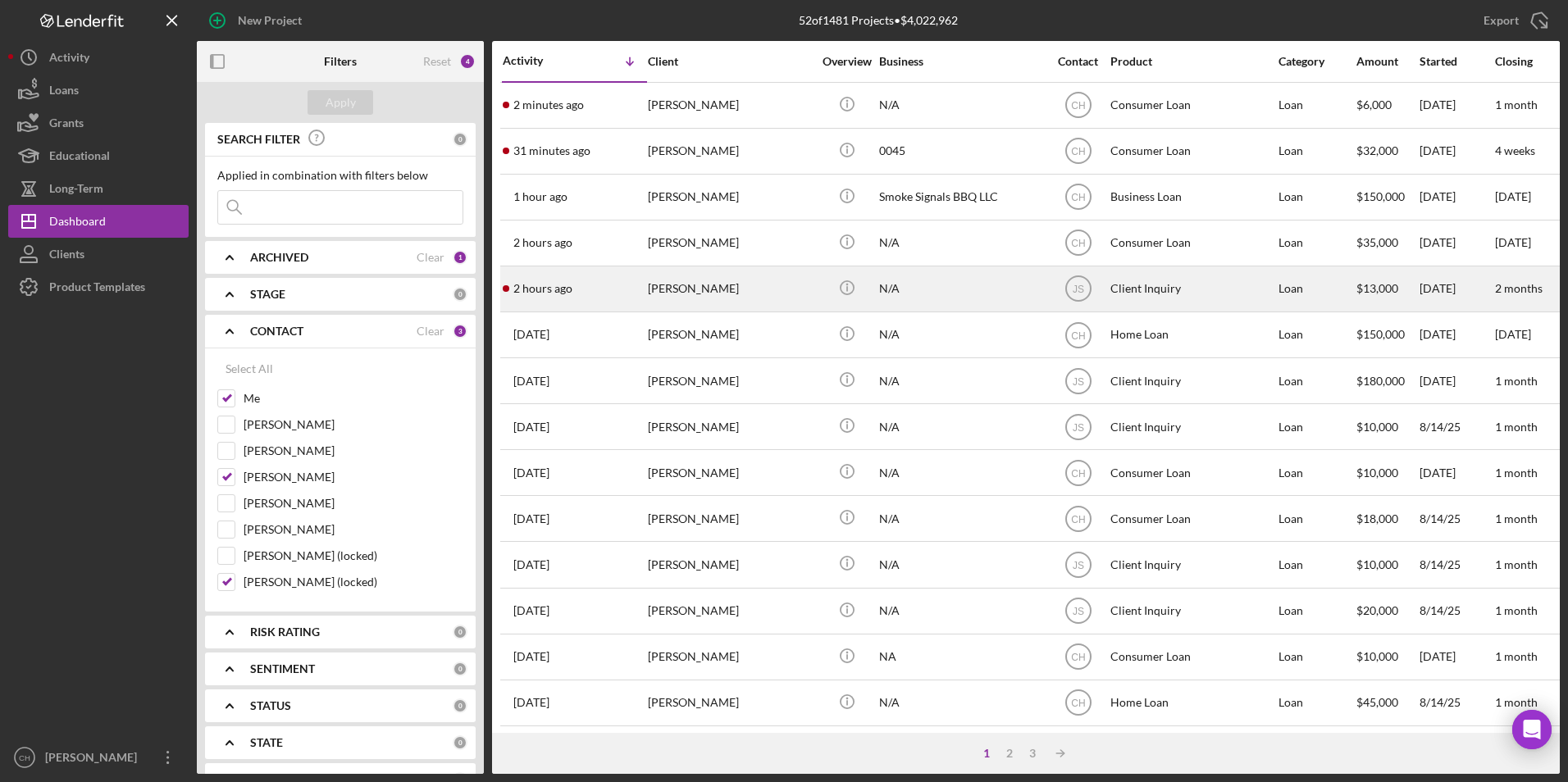
click at [685, 293] on div "[PERSON_NAME]" at bounding box center [729, 288] width 164 height 44
